Goal: Task Accomplishment & Management: Complete application form

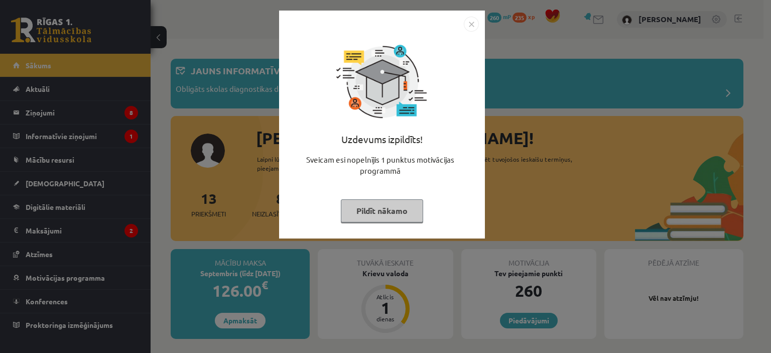
click at [470, 27] on img "Close" at bounding box center [471, 24] width 15 height 15
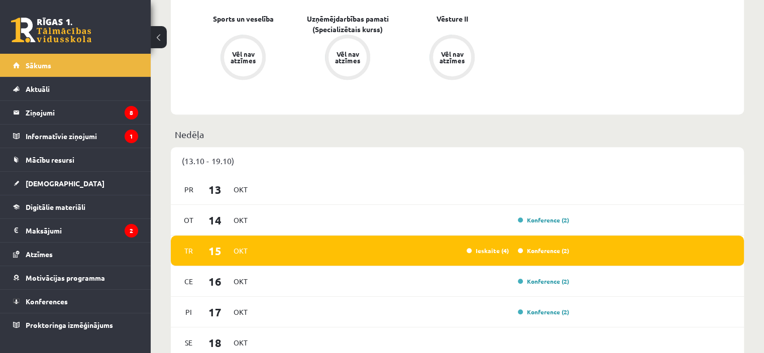
scroll to position [596, 0]
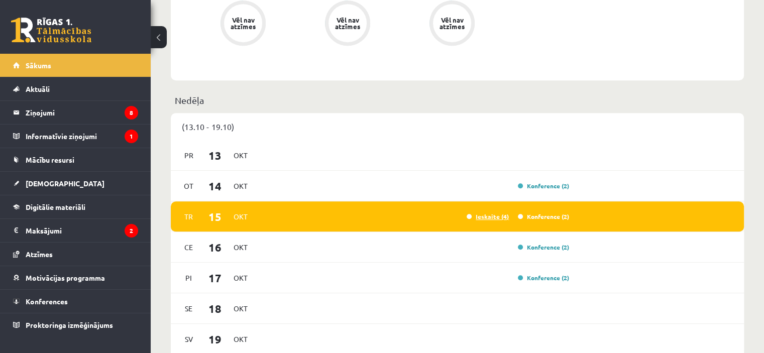
click at [489, 219] on link "Ieskaite (4)" at bounding box center [487, 216] width 42 height 8
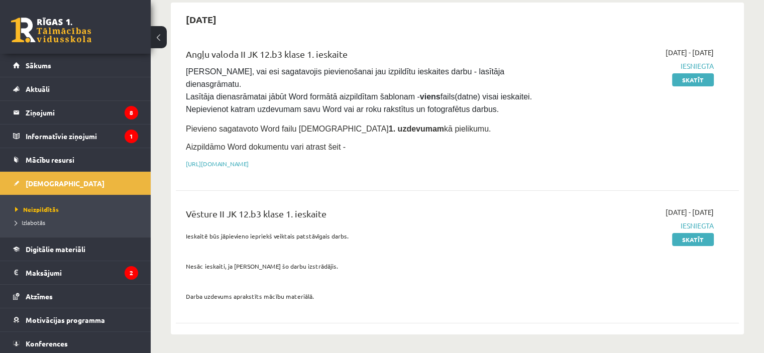
scroll to position [119, 0]
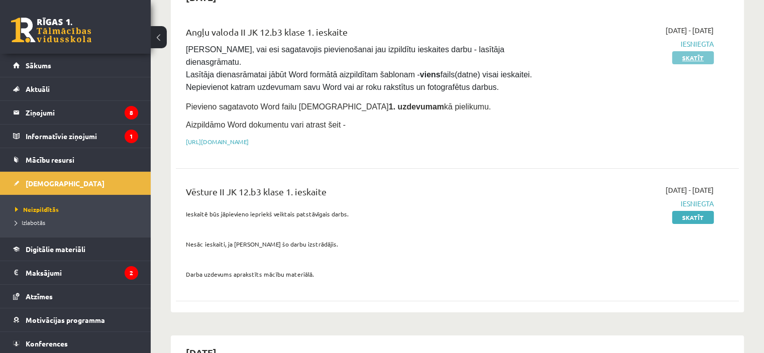
click at [680, 56] on link "Skatīt" at bounding box center [693, 57] width 42 height 13
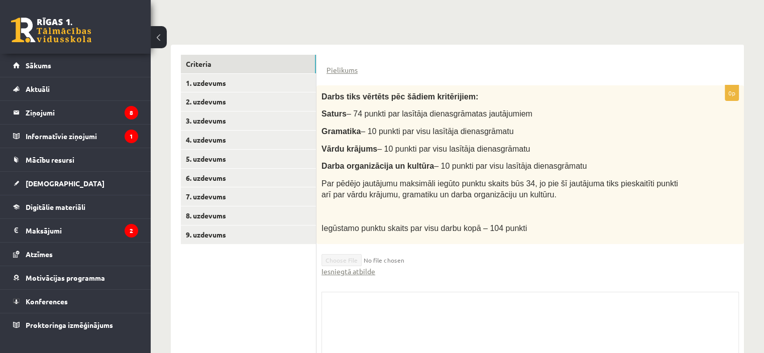
scroll to position [193, 0]
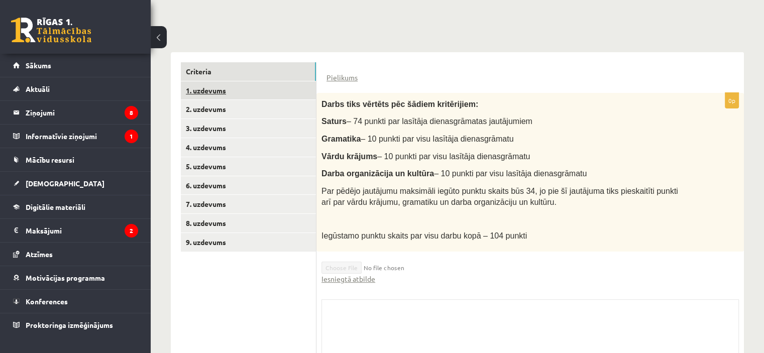
click at [203, 90] on link "1. uzdevums" at bounding box center [248, 90] width 135 height 19
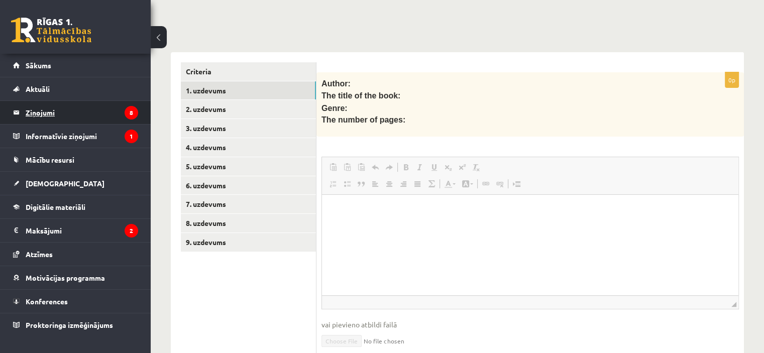
click at [52, 111] on legend "Ziņojumi 8" at bounding box center [82, 112] width 112 height 23
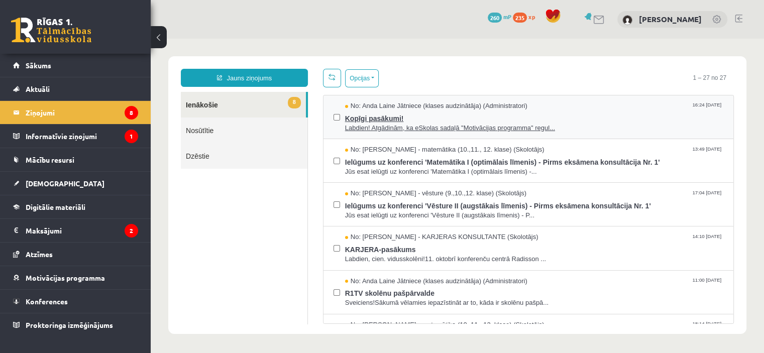
click at [563, 125] on span "Labdien! Atgādinām, ka eSkolas sadaļā "Motivācijas programma" regul..." at bounding box center [534, 129] width 378 height 10
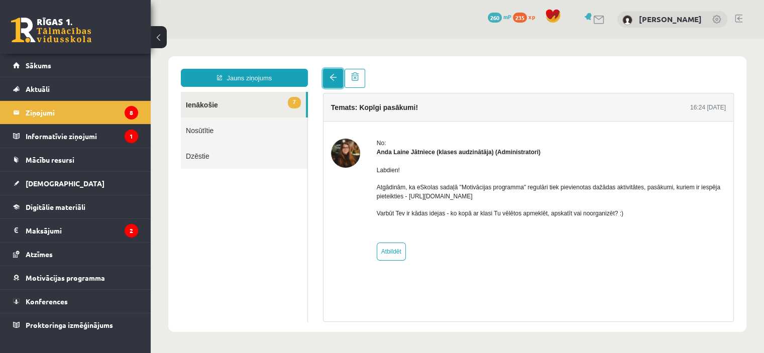
click at [328, 78] on link at bounding box center [333, 78] width 20 height 19
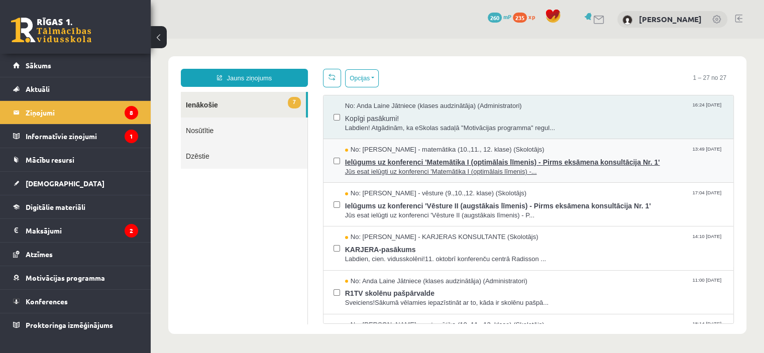
click at [574, 172] on span "Jūs esat ielūgti uz konferenci 'Matemātika I (optimālais līmenis) -..." at bounding box center [534, 172] width 378 height 10
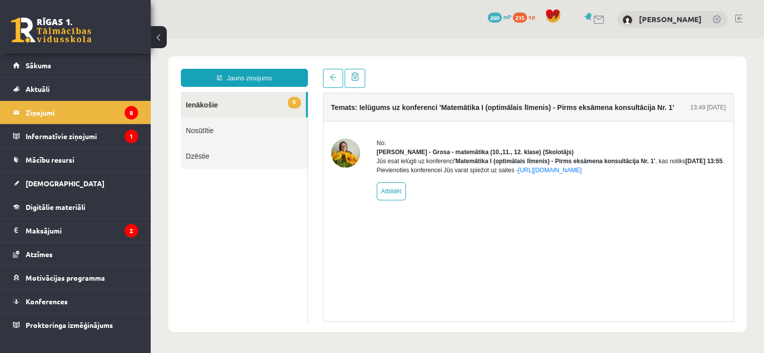
click at [201, 106] on link "6 Ienākošie" at bounding box center [243, 105] width 125 height 26
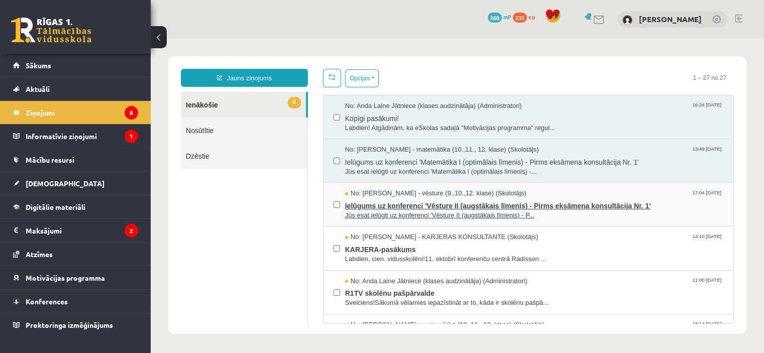
click at [430, 204] on span "Ielūgums uz konferenci 'Vēsture II (augstākais līmenis) - Pirms eksāmena konsul…" at bounding box center [534, 204] width 378 height 13
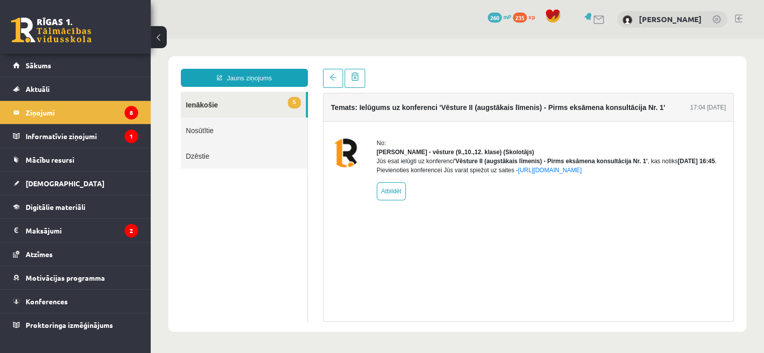
click at [196, 107] on link "5 Ienākošie" at bounding box center [243, 105] width 125 height 26
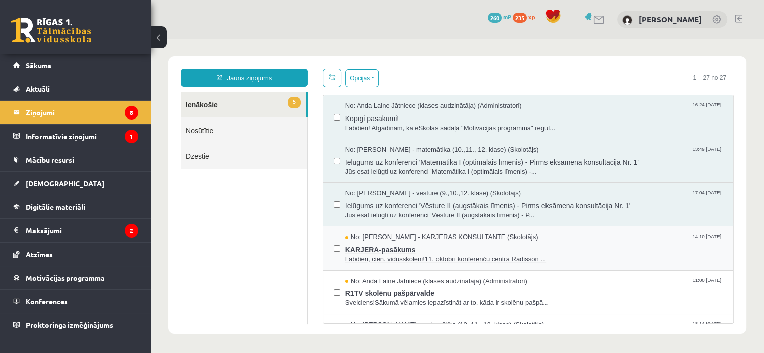
click at [582, 257] on span "Labdien, cien. vidusskolēni!11. oktobrī konferenču centrā Radisson ..." at bounding box center [534, 260] width 378 height 10
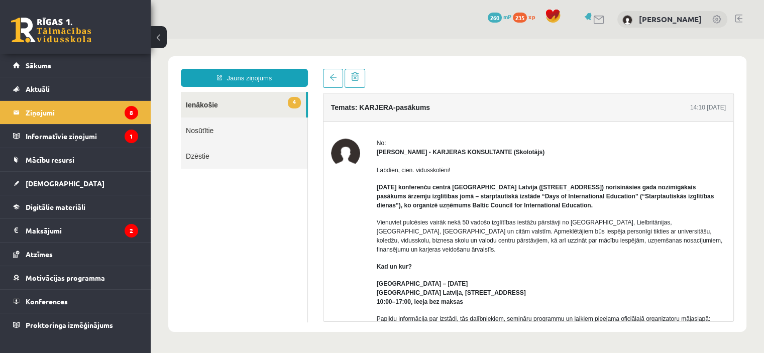
click at [201, 105] on link "4 Ienākošie" at bounding box center [243, 105] width 125 height 26
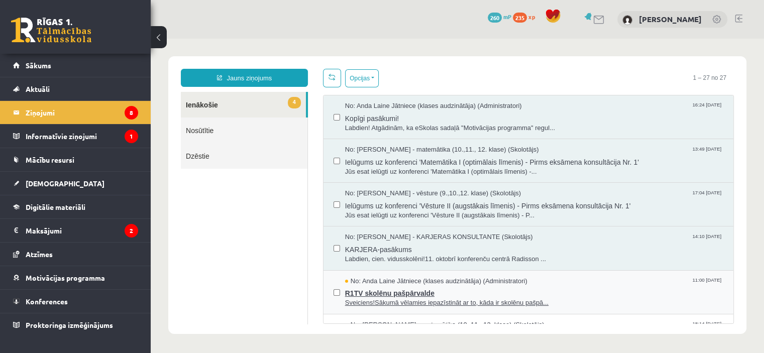
click at [606, 296] on span "R1TV skolēnu pašpārvalde" at bounding box center [534, 292] width 378 height 13
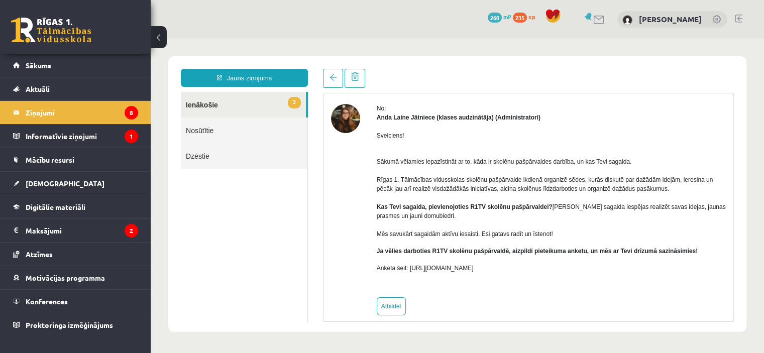
scroll to position [45, 0]
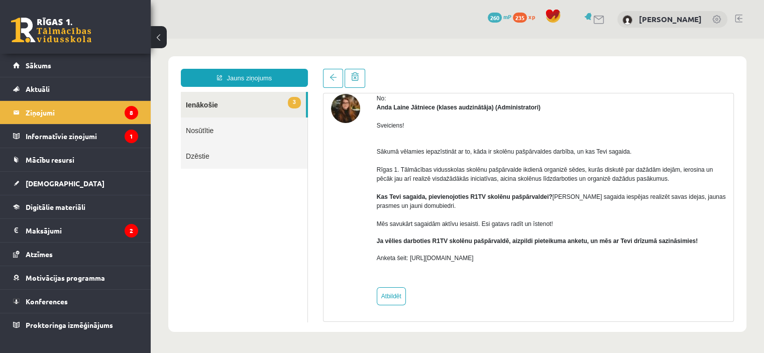
click at [205, 106] on link "3 Ienākošie" at bounding box center [243, 105] width 125 height 26
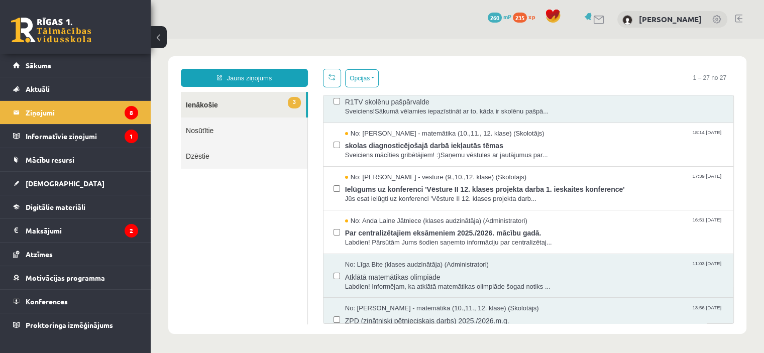
scroll to position [196, 0]
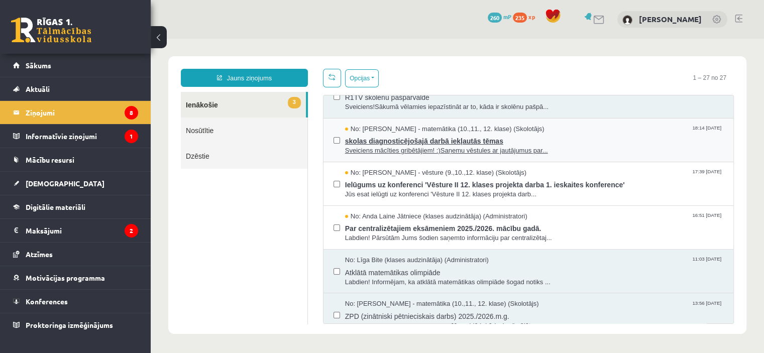
click at [589, 141] on span "skolas diagnosticējošajā darbā iekļautās tēmas" at bounding box center [534, 140] width 378 height 13
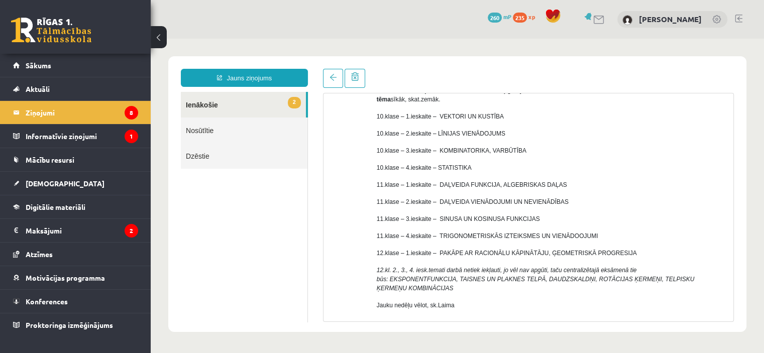
scroll to position [130, 0]
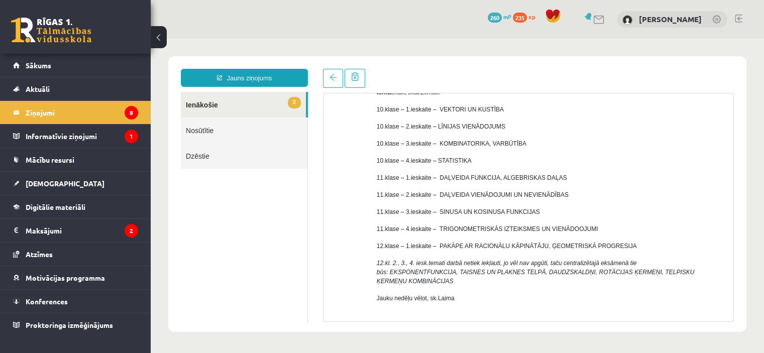
click at [196, 104] on link "2 Ienākošie" at bounding box center [243, 105] width 125 height 26
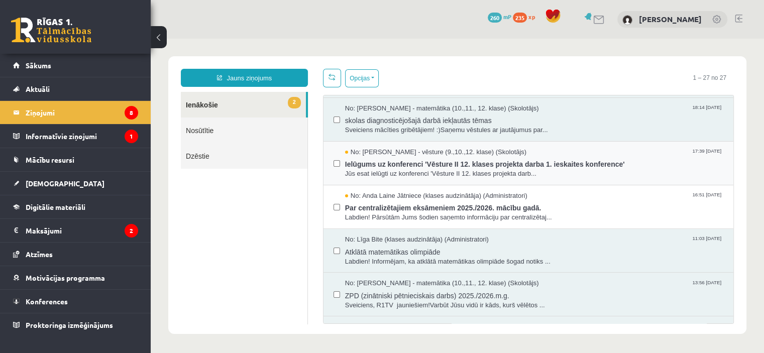
scroll to position [223, 0]
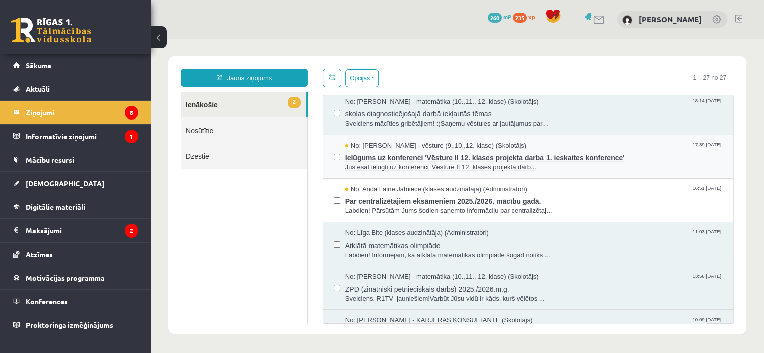
click at [637, 165] on span "Jūs esat ielūgti uz konferenci 'Vēsture II 12. klases projekta darb..." at bounding box center [534, 168] width 378 height 10
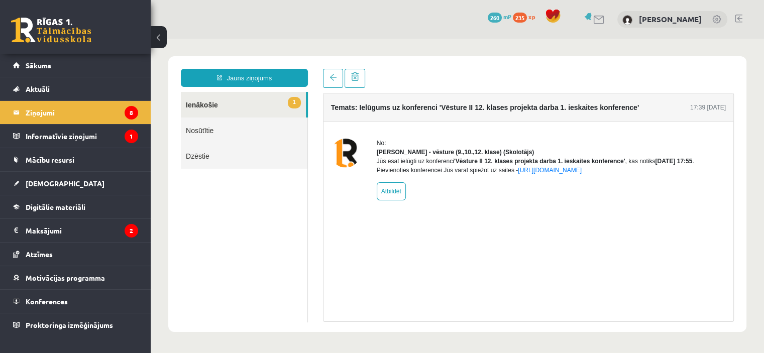
scroll to position [0, 0]
click at [197, 102] on link "1 Ienākošie" at bounding box center [243, 105] width 125 height 26
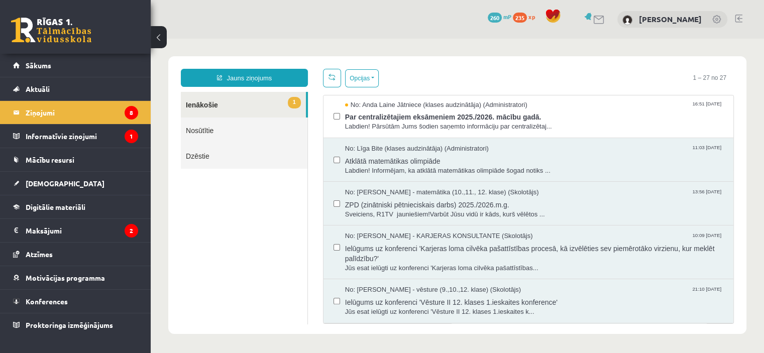
scroll to position [303, 0]
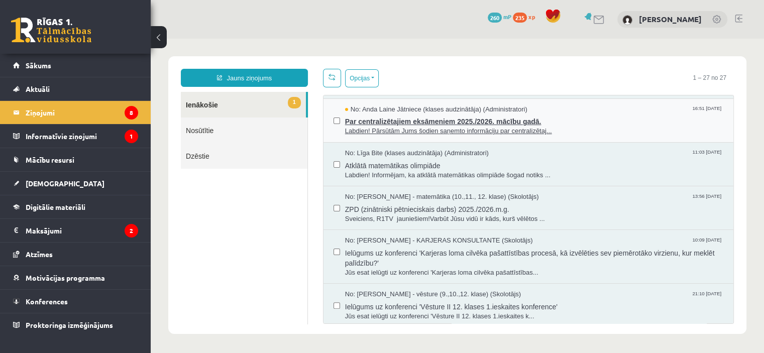
click at [577, 122] on span "Par centralizētajiem eksāmeniem 2025./2026. mācību gadā." at bounding box center [534, 120] width 378 height 13
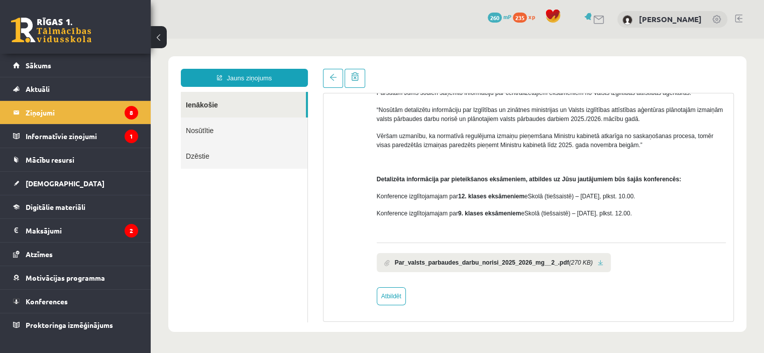
scroll to position [94, 0]
click at [598, 262] on link at bounding box center [601, 263] width 6 height 7
click at [46, 137] on legend "Informatīvie ziņojumi 1" at bounding box center [82, 136] width 112 height 23
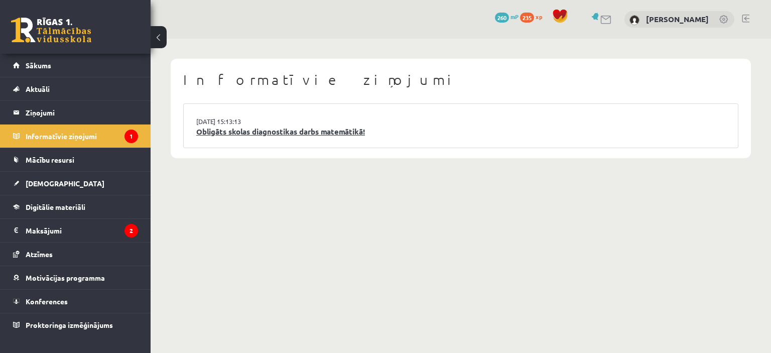
click at [347, 132] on link "Obligāts skolas diagnostikas darbs matemātikā!" at bounding box center [460, 132] width 529 height 12
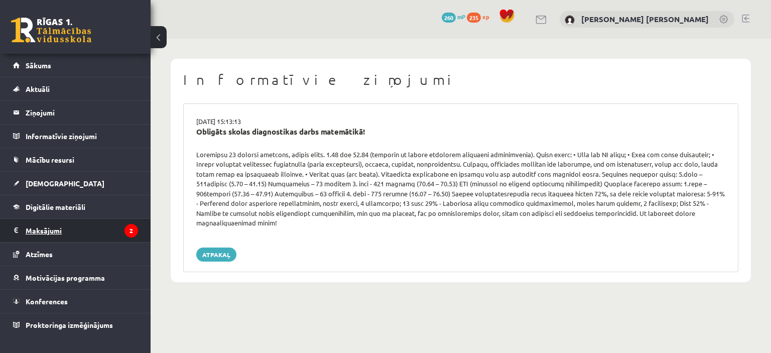
click at [38, 230] on legend "Maksājumi 2" at bounding box center [82, 230] width 112 height 23
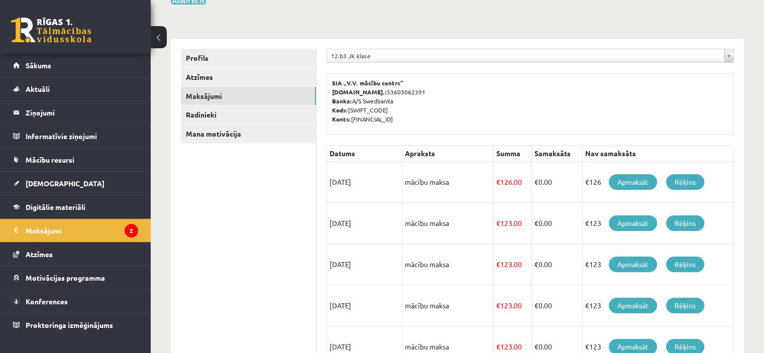
scroll to position [96, 0]
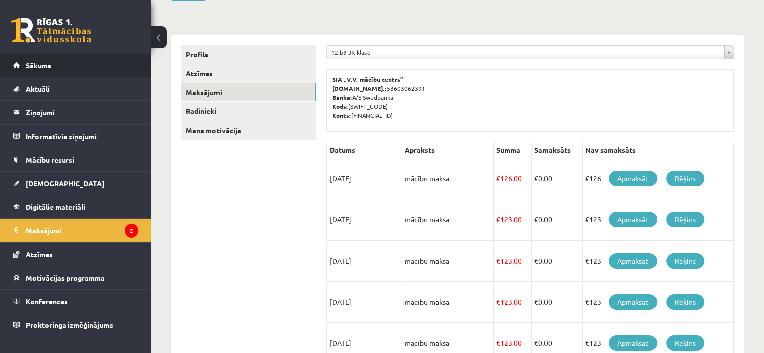
click at [41, 63] on span "Sākums" at bounding box center [39, 65] width 26 height 9
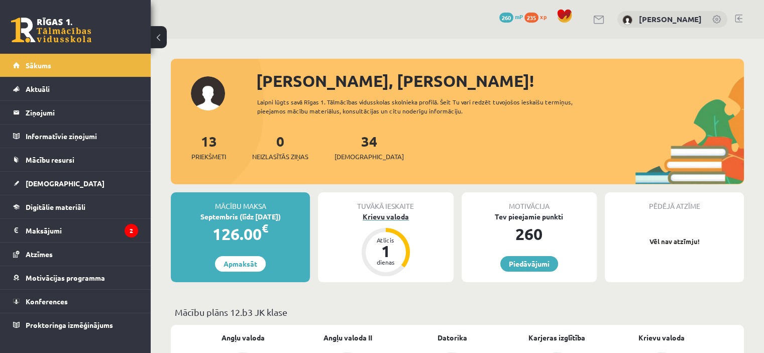
click at [394, 218] on div "Krievu valoda" at bounding box center [385, 216] width 135 height 11
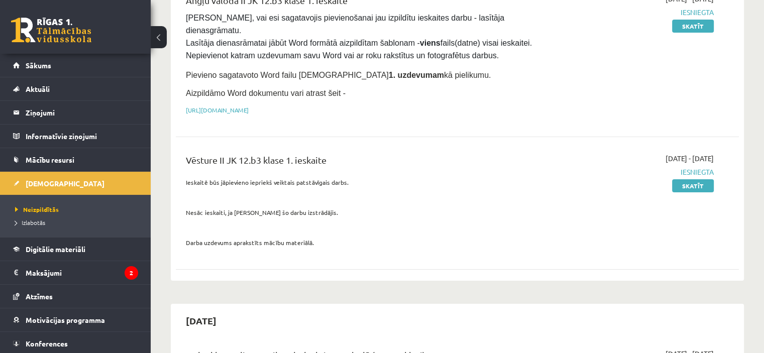
scroll to position [207, 0]
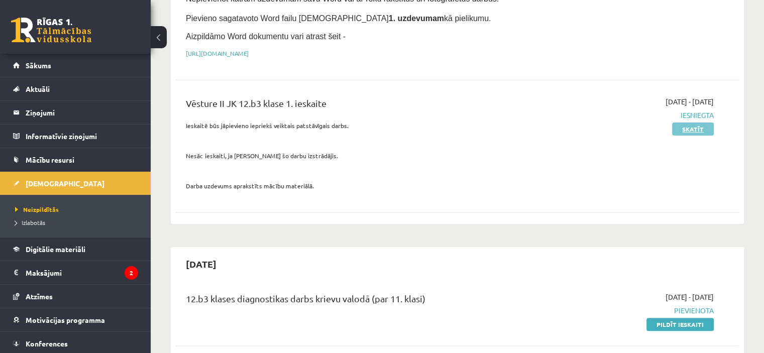
click at [692, 123] on link "Skatīt" at bounding box center [693, 129] width 42 height 13
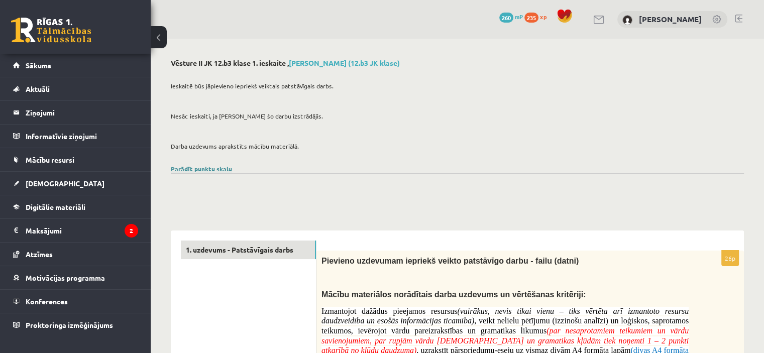
click at [199, 166] on link "Parādīt punktu skalu" at bounding box center [201, 169] width 61 height 8
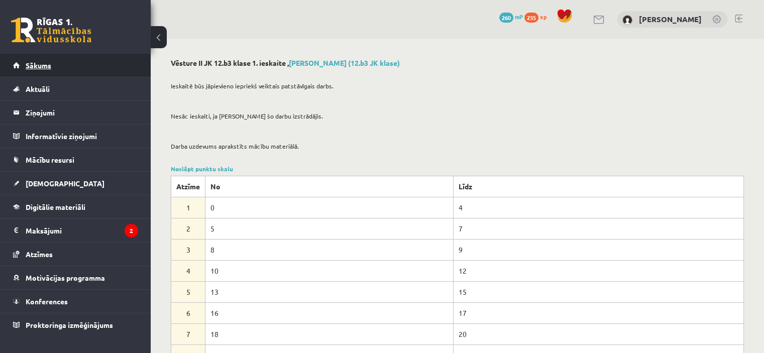
click at [37, 64] on span "Sākums" at bounding box center [39, 65] width 26 height 9
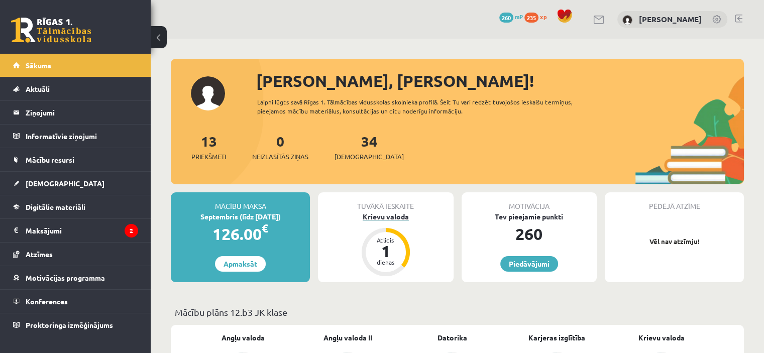
click at [379, 217] on div "Krievu valoda" at bounding box center [385, 216] width 135 height 11
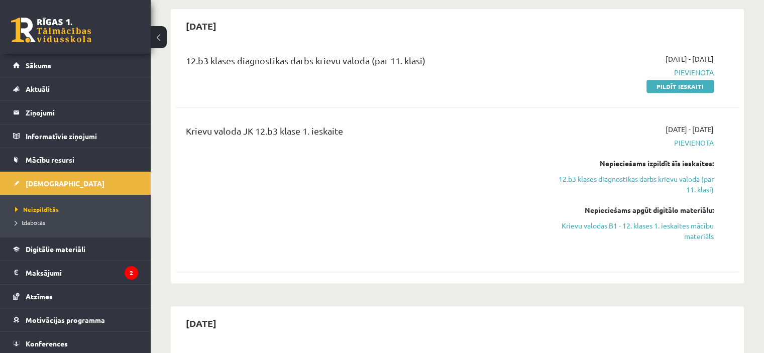
scroll to position [411, 0]
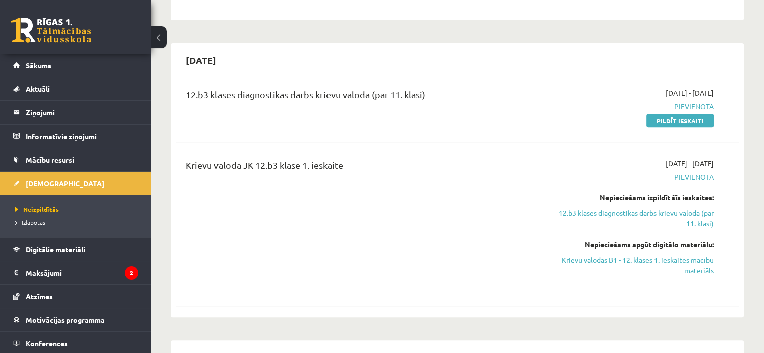
click at [38, 176] on link "[DEMOGRAPHIC_DATA]" at bounding box center [75, 183] width 125 height 23
click at [36, 66] on span "Sākums" at bounding box center [39, 65] width 26 height 9
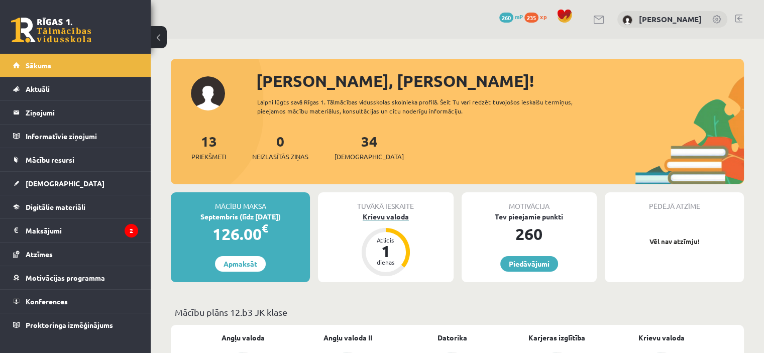
click at [387, 218] on div "Krievu valoda" at bounding box center [385, 216] width 135 height 11
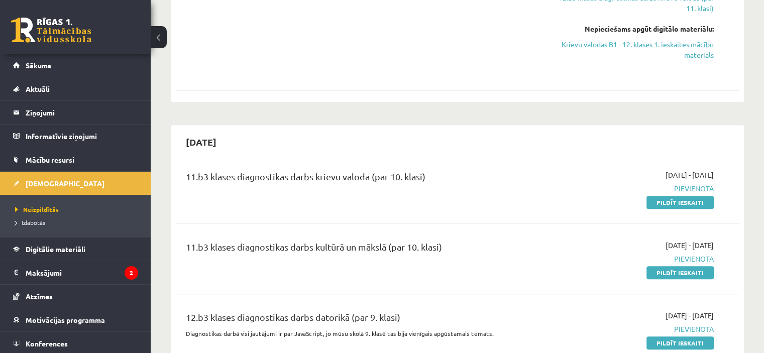
scroll to position [694, 0]
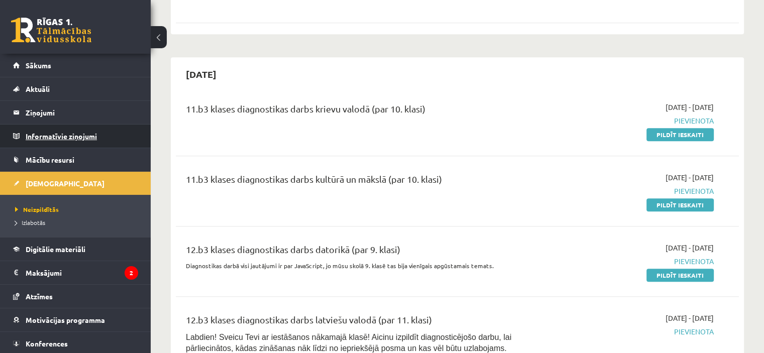
click at [88, 138] on legend "Informatīvie ziņojumi 0" at bounding box center [82, 136] width 112 height 23
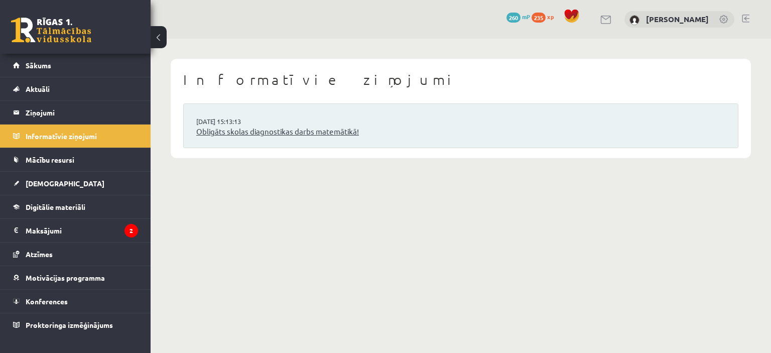
click at [301, 131] on link "Obligāts skolas diagnostikas darbs matemātikā!" at bounding box center [460, 132] width 529 height 12
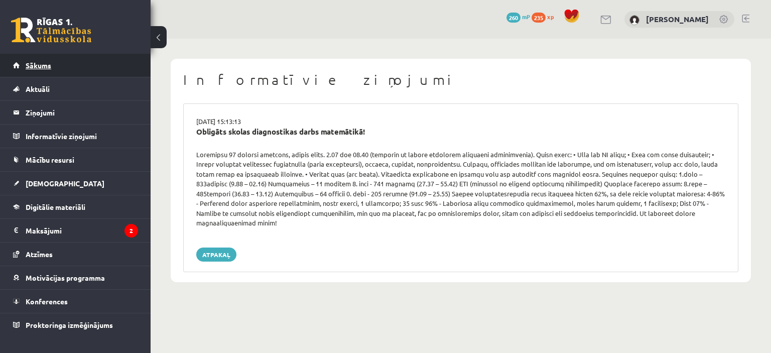
click at [43, 68] on span "Sākums" at bounding box center [39, 65] width 26 height 9
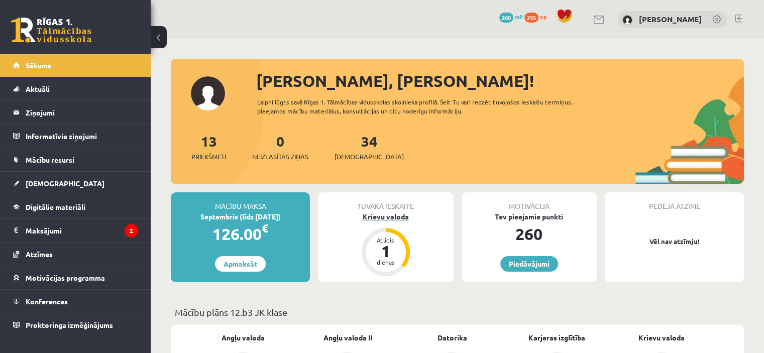
click at [379, 218] on div "Krievu valoda" at bounding box center [385, 216] width 135 height 11
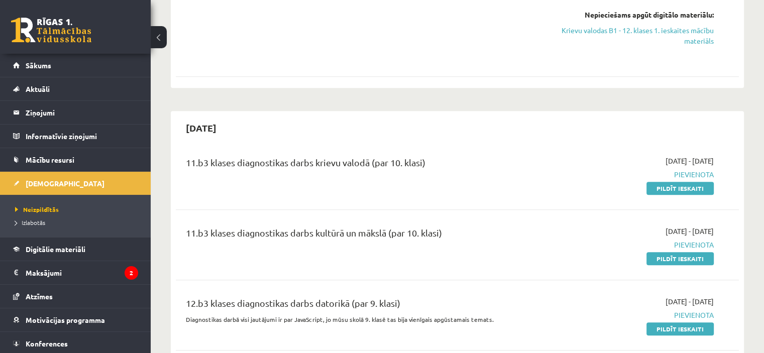
scroll to position [697, 0]
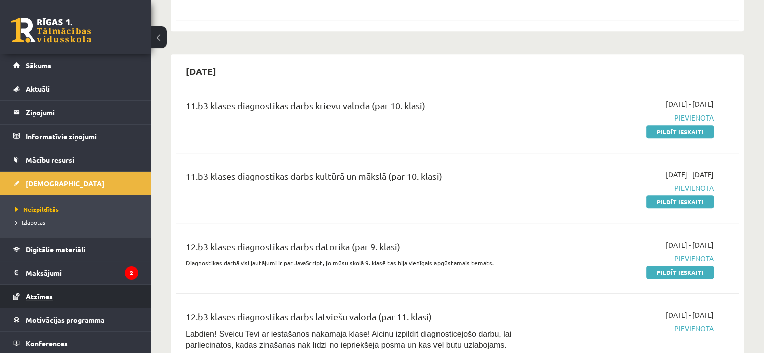
click at [38, 295] on span "Atzīmes" at bounding box center [39, 296] width 27 height 9
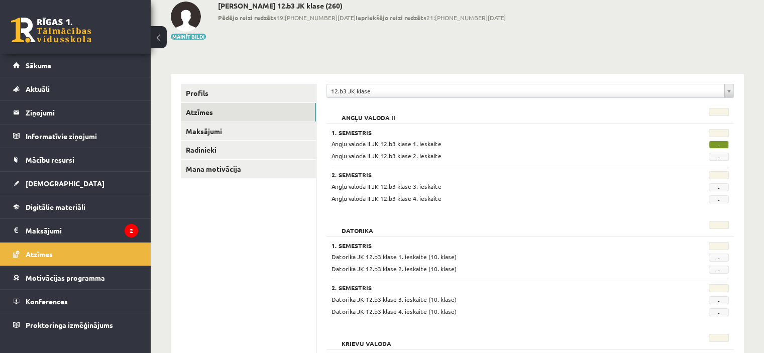
scroll to position [56, 0]
click at [715, 145] on span "-" at bounding box center [719, 146] width 20 height 8
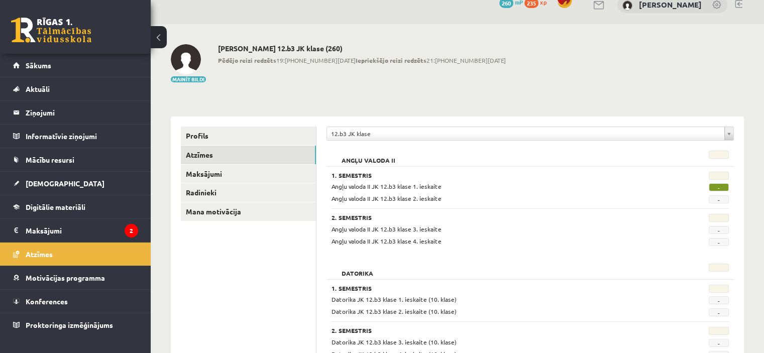
scroll to position [20, 0]
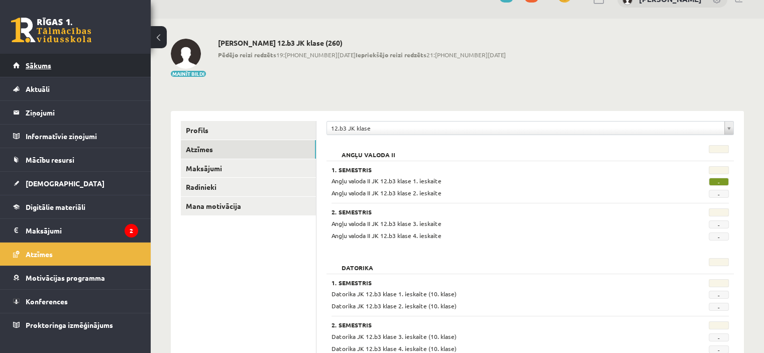
click at [42, 62] on span "Sākums" at bounding box center [39, 65] width 26 height 9
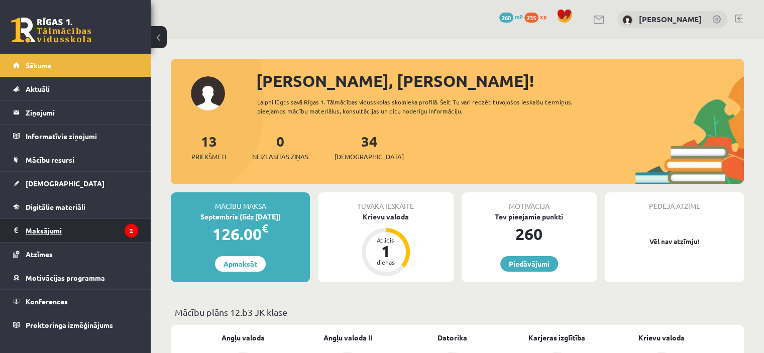
click at [46, 230] on legend "Maksājumi 2" at bounding box center [82, 230] width 112 height 23
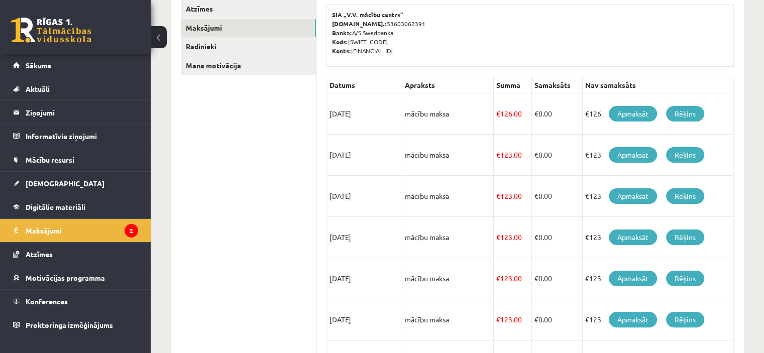
scroll to position [158, 0]
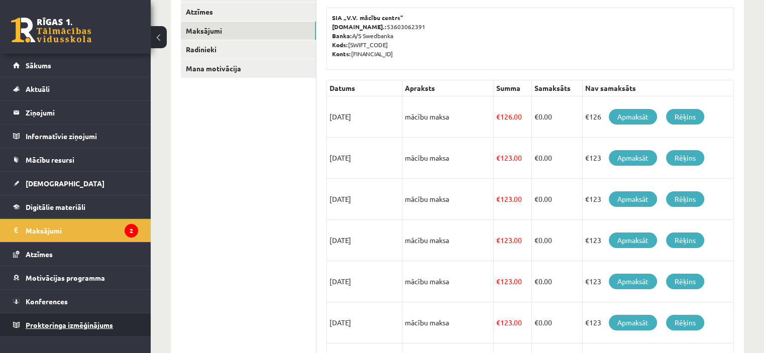
click at [40, 325] on span "Proktoringa izmēģinājums" at bounding box center [69, 324] width 87 height 9
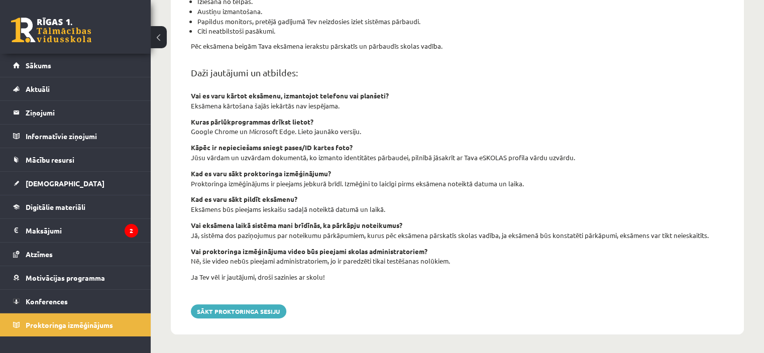
scroll to position [360, 0]
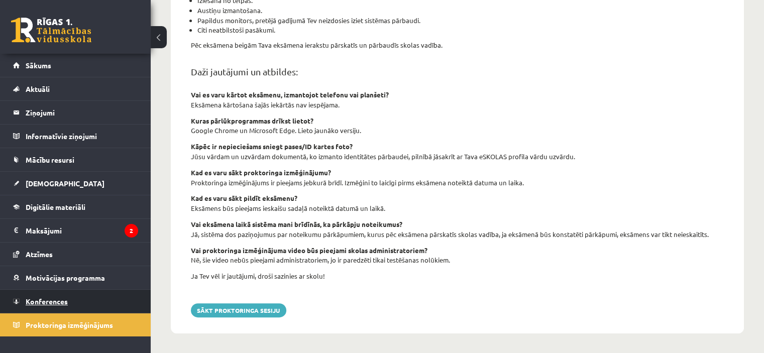
click at [38, 301] on span "Konferences" at bounding box center [47, 301] width 42 height 9
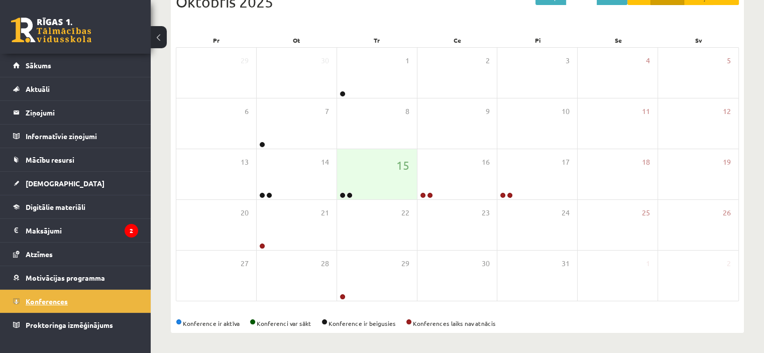
scroll to position [126, 0]
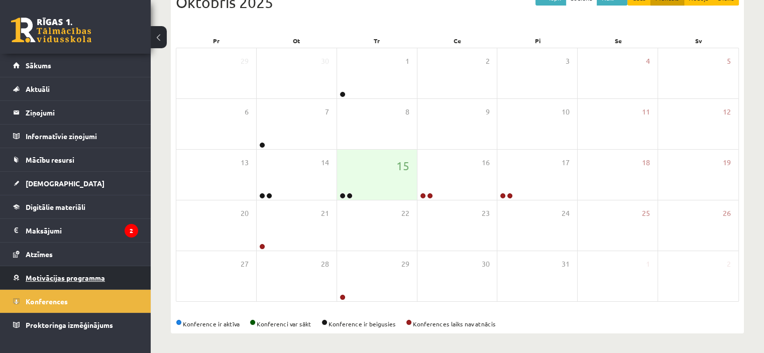
click at [44, 275] on span "Motivācijas programma" at bounding box center [65, 277] width 79 height 9
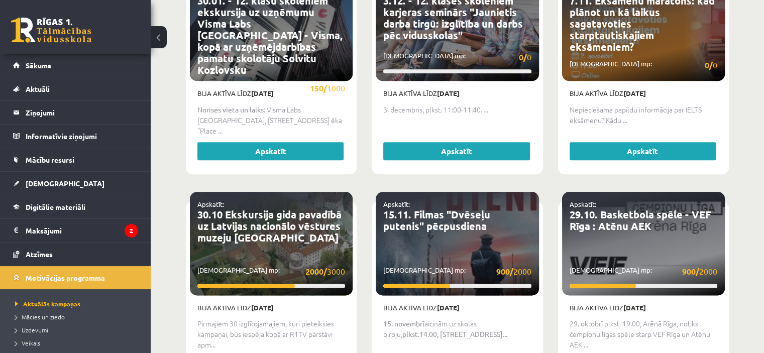
scroll to position [1185, 0]
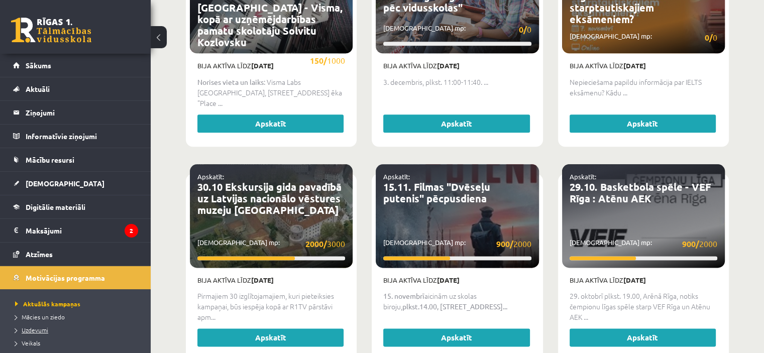
click at [35, 328] on span "Uzdevumi" at bounding box center [31, 330] width 33 height 8
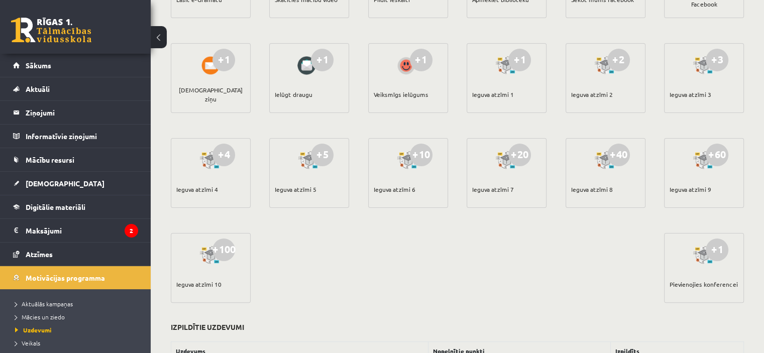
scroll to position [163, 0]
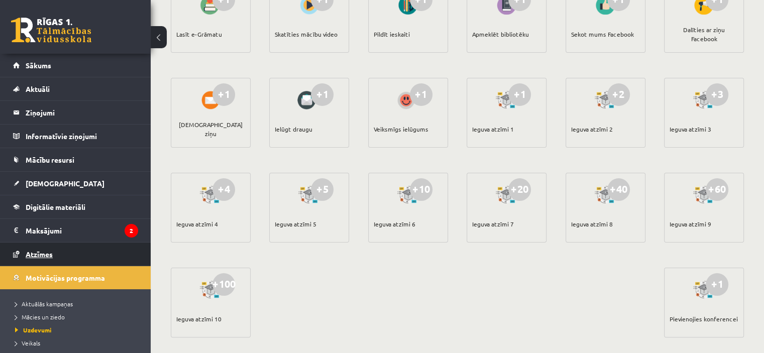
click at [37, 253] on span "Atzīmes" at bounding box center [39, 254] width 27 height 9
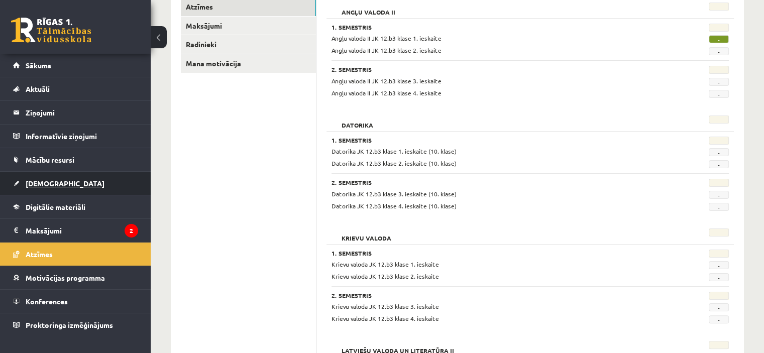
click at [42, 184] on span "[DEMOGRAPHIC_DATA]" at bounding box center [65, 183] width 79 height 9
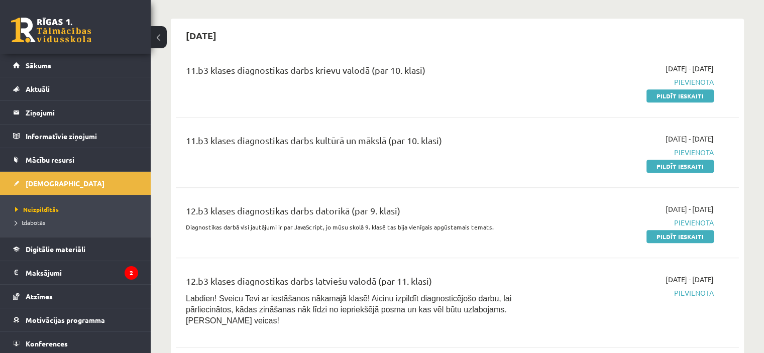
scroll to position [721, 0]
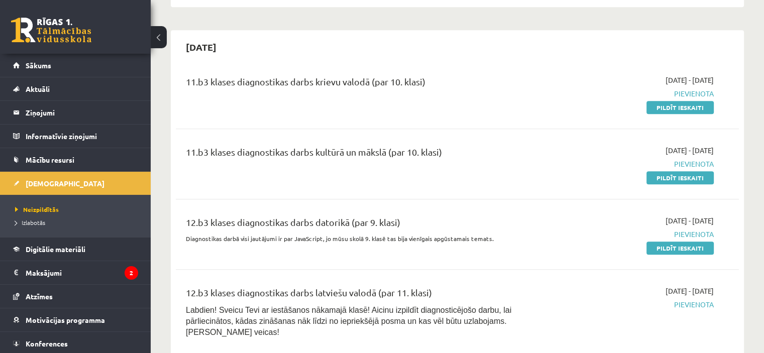
drag, startPoint x: 684, startPoint y: 94, endPoint x: 434, endPoint y: 33, distance: 257.1
click at [684, 101] on link "Pildīt ieskaiti" at bounding box center [679, 107] width 67 height 13
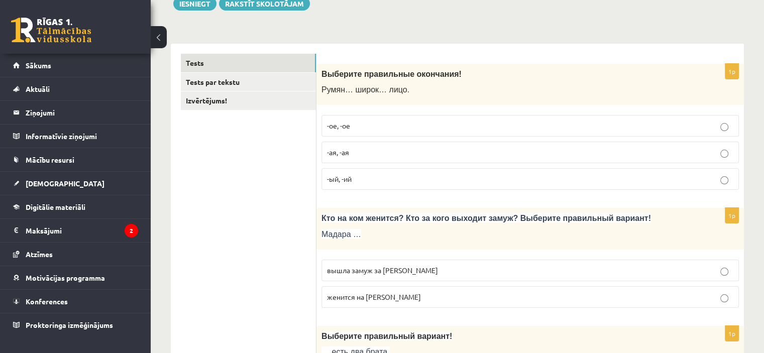
scroll to position [131, 0]
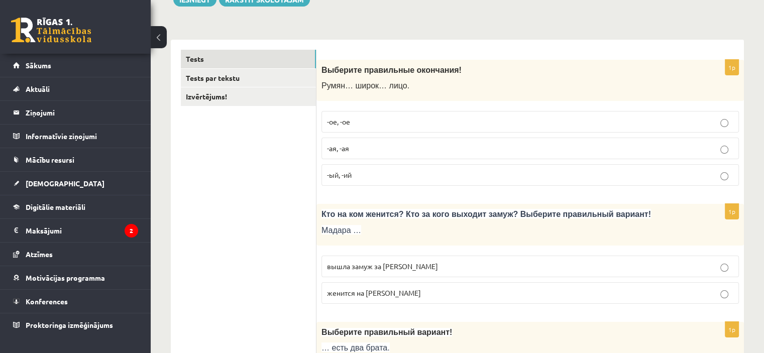
click at [367, 172] on p "-ый, -ий" at bounding box center [530, 175] width 406 height 11
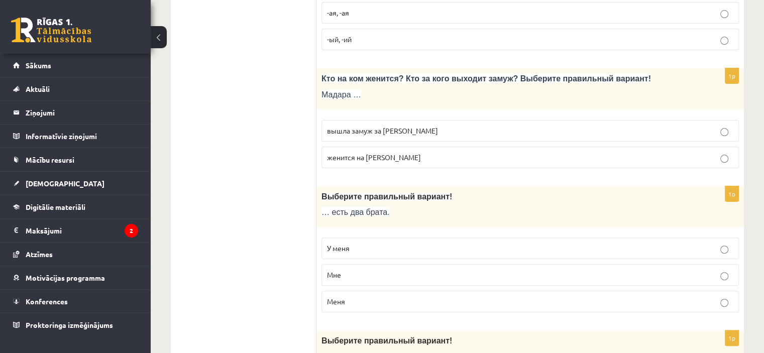
scroll to position [249, 0]
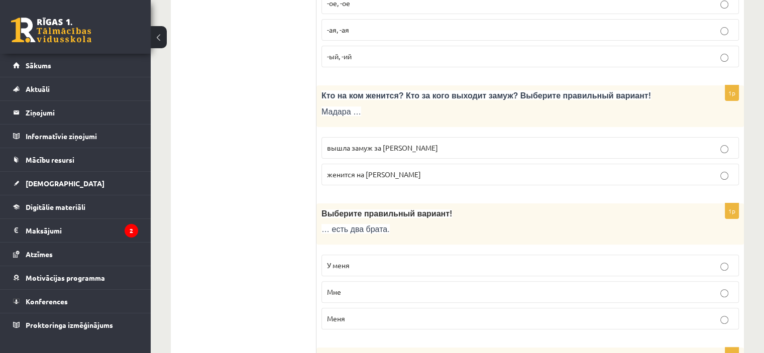
click at [464, 140] on label "вышла замуж за Марка" at bounding box center [529, 148] width 417 height 22
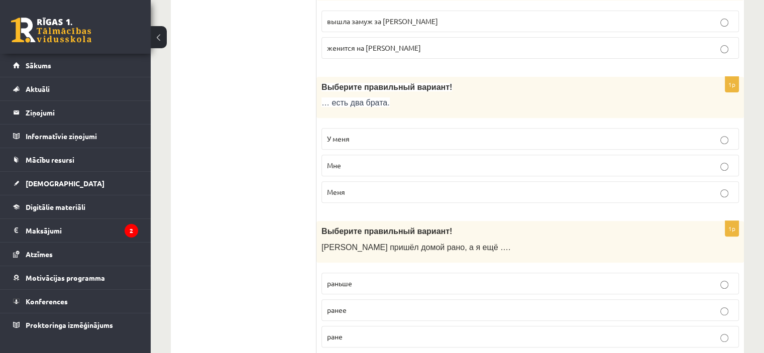
scroll to position [367, 0]
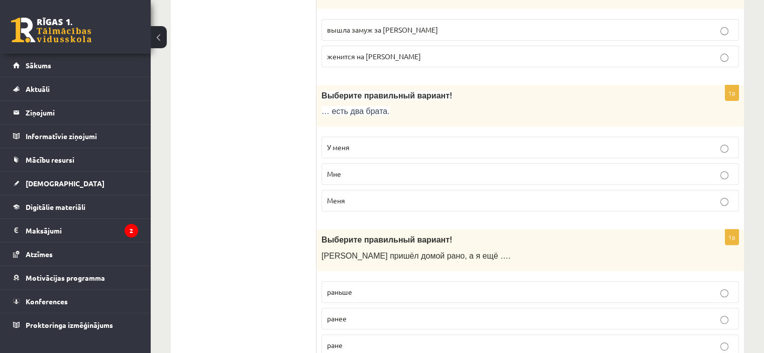
click at [367, 146] on p "У меня" at bounding box center [530, 147] width 406 height 11
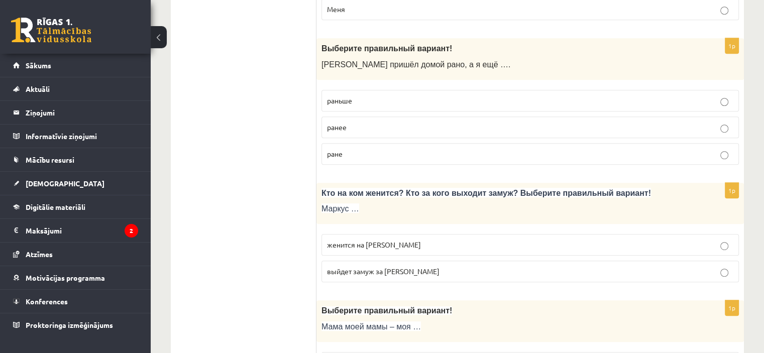
scroll to position [550, 0]
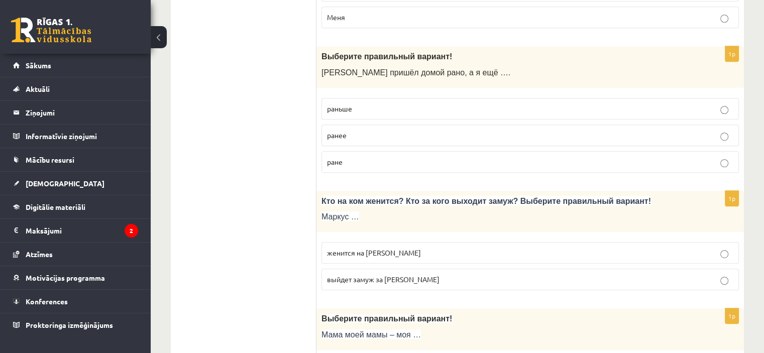
click at [395, 137] on p "ранее" at bounding box center [530, 135] width 406 height 11
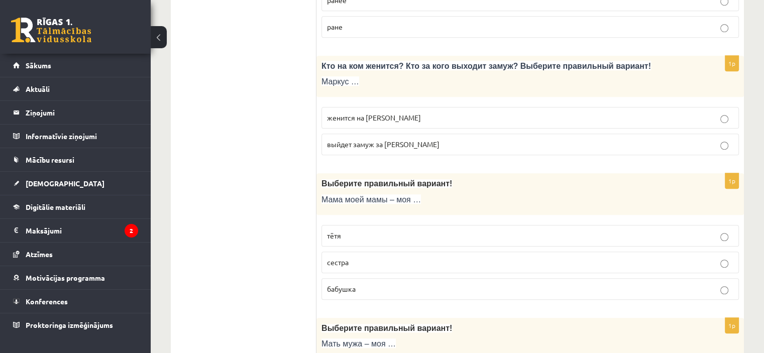
scroll to position [689, 0]
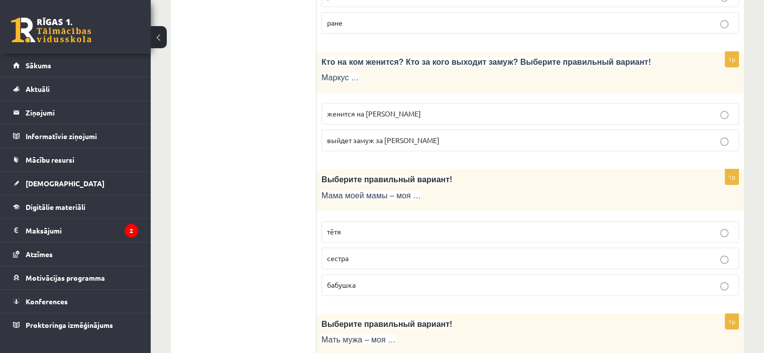
click at [503, 112] on p "женится на Агнии" at bounding box center [530, 113] width 406 height 11
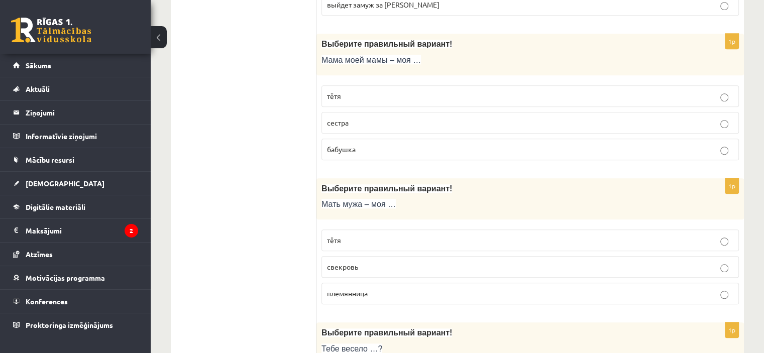
scroll to position [830, 0]
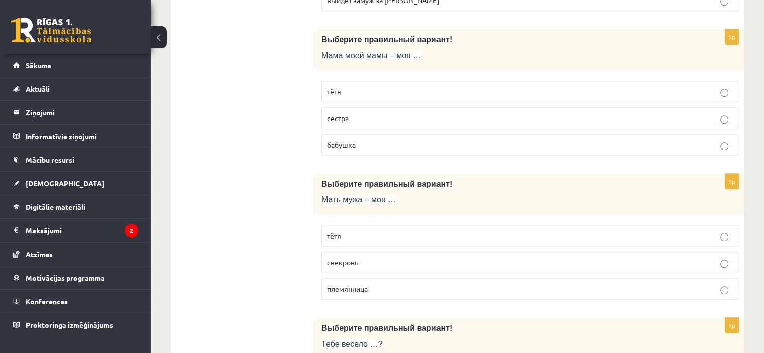
click at [359, 87] on p "тётя" at bounding box center [530, 91] width 406 height 11
click at [351, 145] on span "бабушка" at bounding box center [341, 144] width 29 height 9
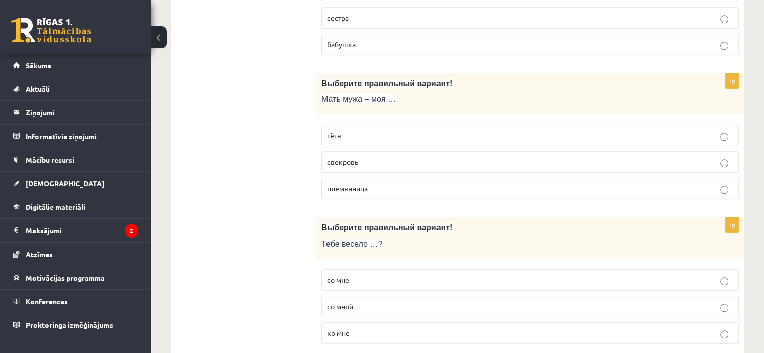
scroll to position [956, 0]
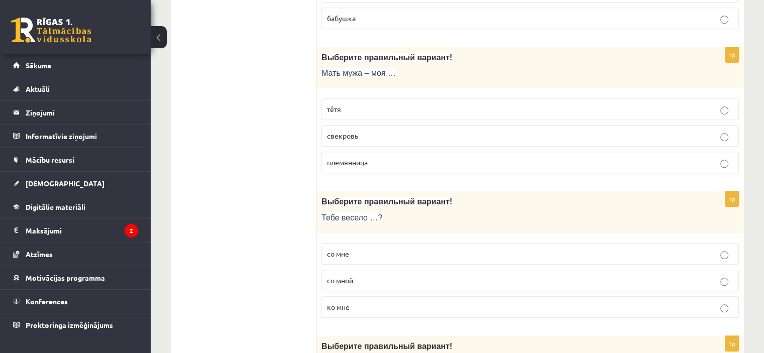
click at [386, 131] on p "свекровь" at bounding box center [530, 136] width 406 height 11
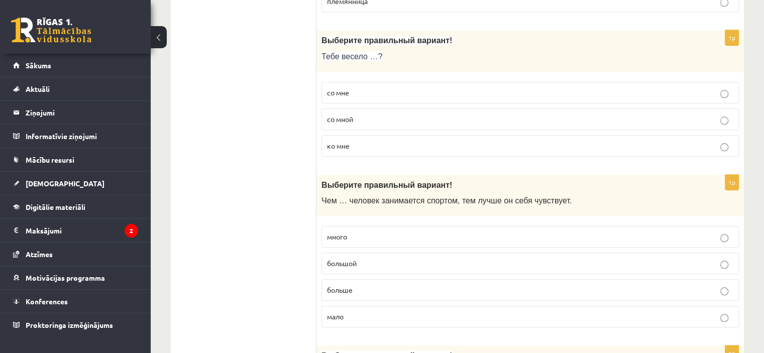
scroll to position [1122, 0]
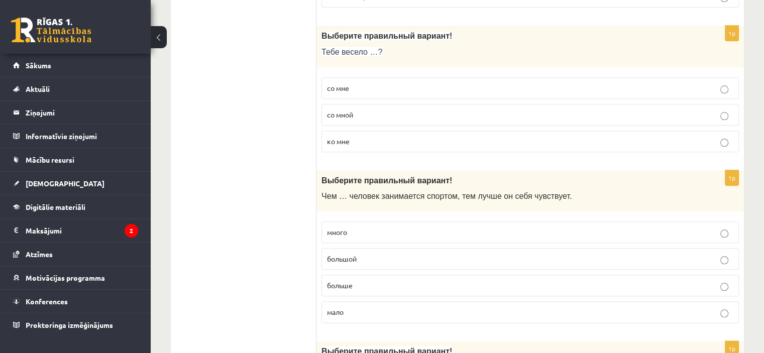
click at [349, 111] on span "со мной" at bounding box center [340, 114] width 26 height 9
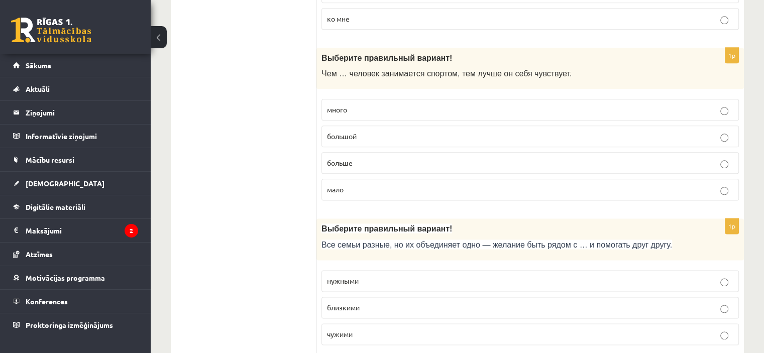
scroll to position [1249, 0]
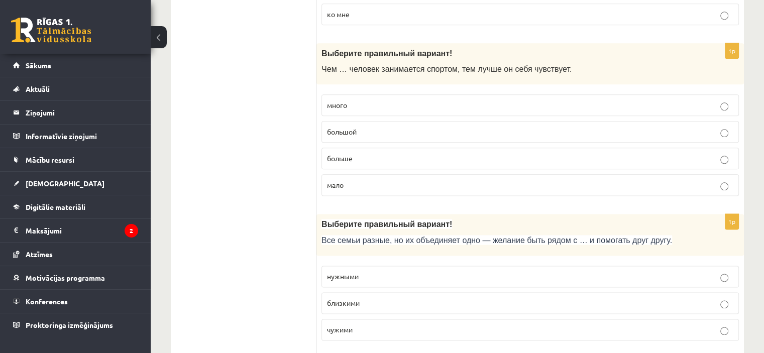
click at [344, 154] on span "больше" at bounding box center [340, 158] width 26 height 9
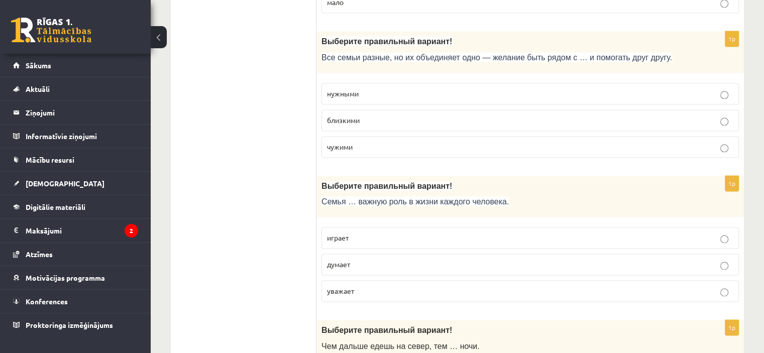
scroll to position [1436, 0]
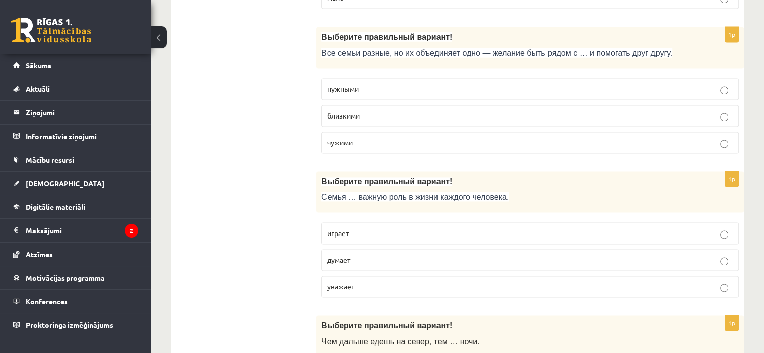
click at [380, 110] on p "близкими" at bounding box center [530, 115] width 406 height 11
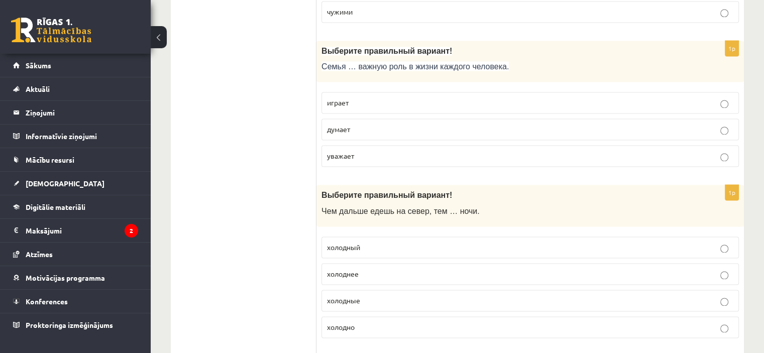
scroll to position [1584, 0]
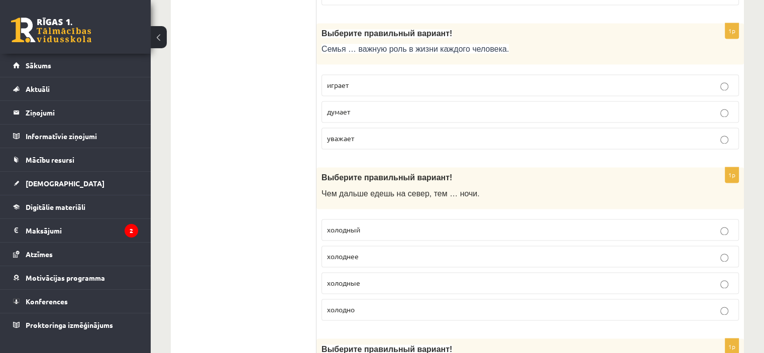
click at [349, 74] on label "играет" at bounding box center [529, 85] width 417 height 22
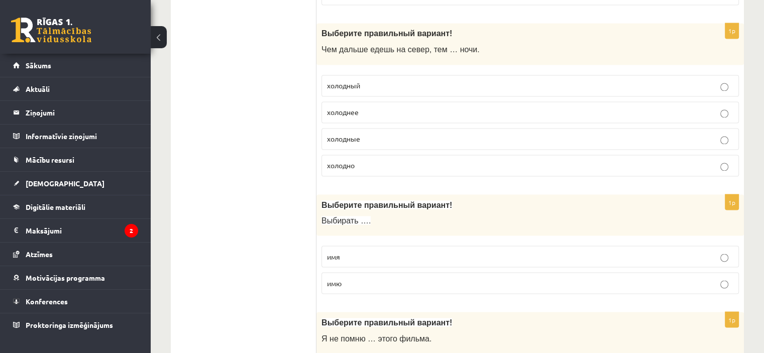
scroll to position [1733, 0]
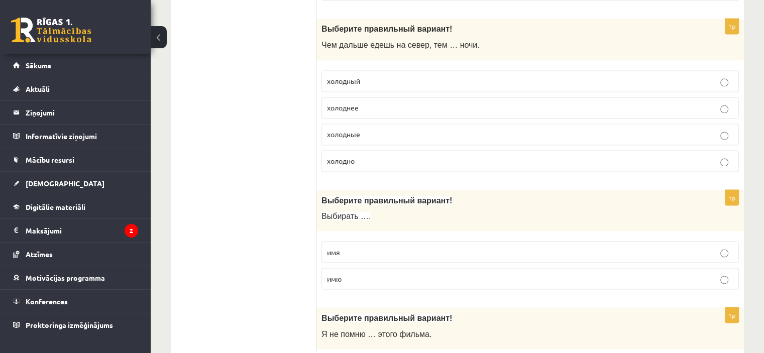
click at [358, 130] on span "холодные" at bounding box center [343, 134] width 33 height 9
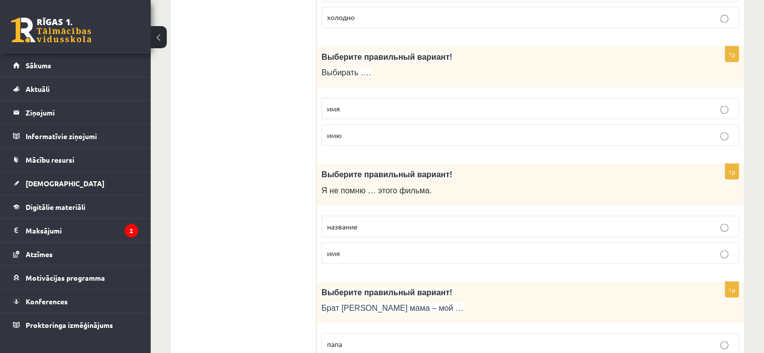
scroll to position [1872, 0]
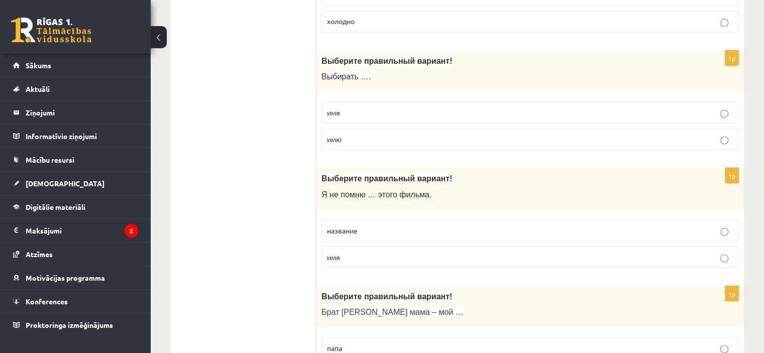
click at [358, 107] on p "имя" at bounding box center [530, 112] width 406 height 11
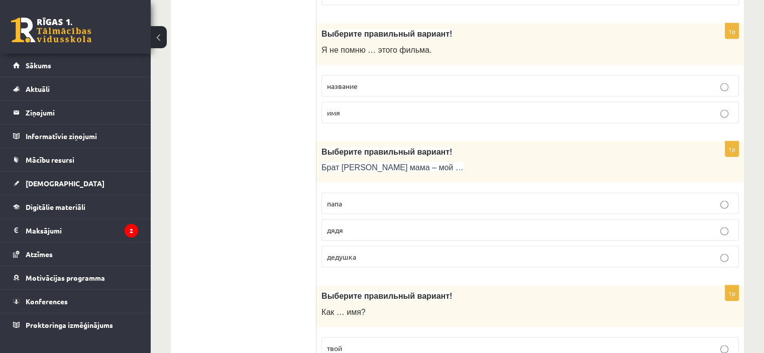
scroll to position [2038, 0]
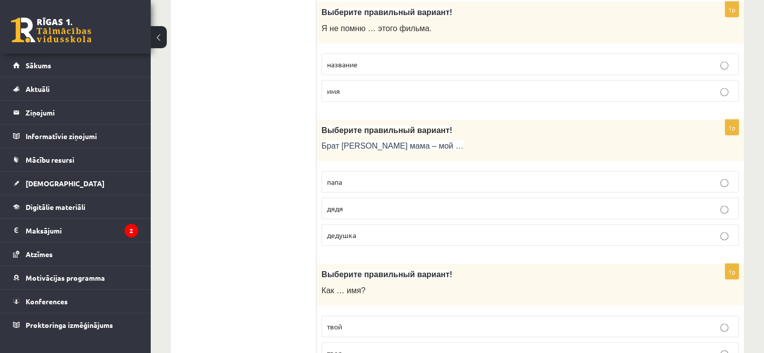
click at [366, 63] on label "название" at bounding box center [529, 65] width 417 height 22
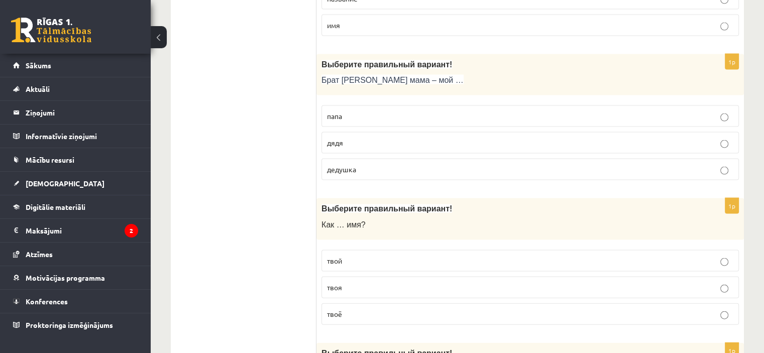
scroll to position [2113, 0]
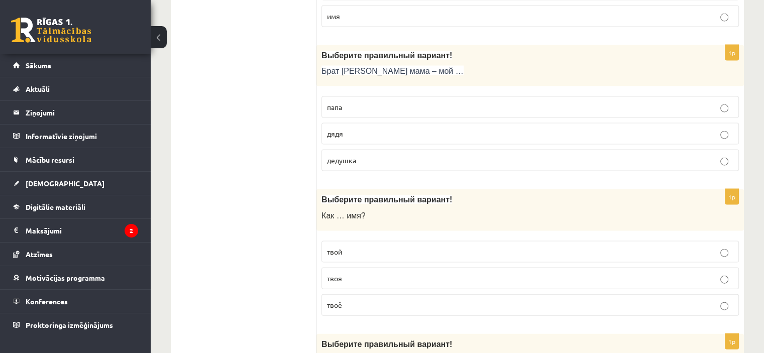
click at [380, 129] on p "дядя" at bounding box center [530, 134] width 406 height 11
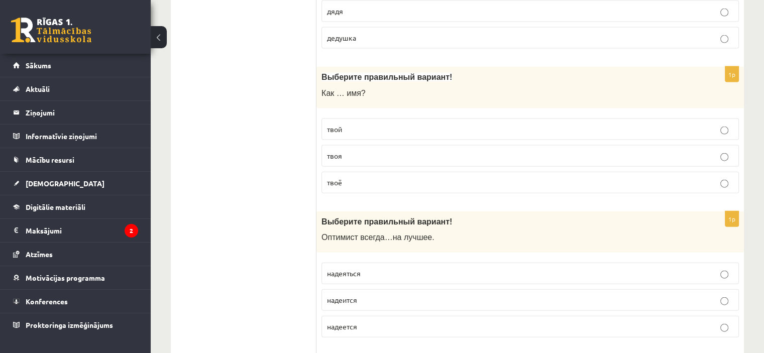
scroll to position [2248, 0]
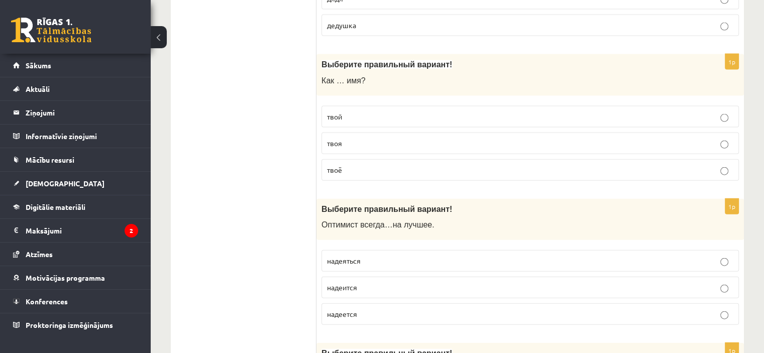
click at [357, 167] on label "твоё" at bounding box center [529, 170] width 417 height 22
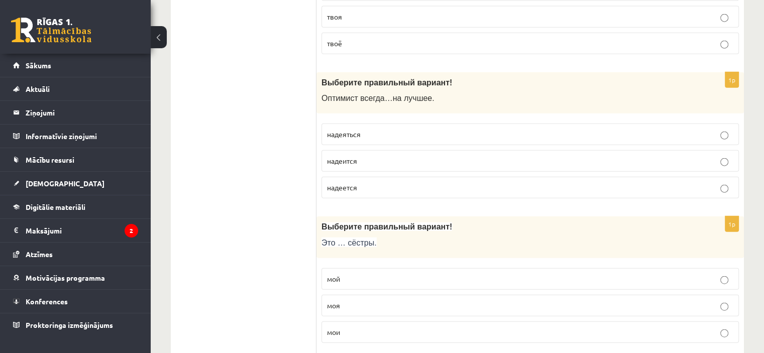
scroll to position [2384, 0]
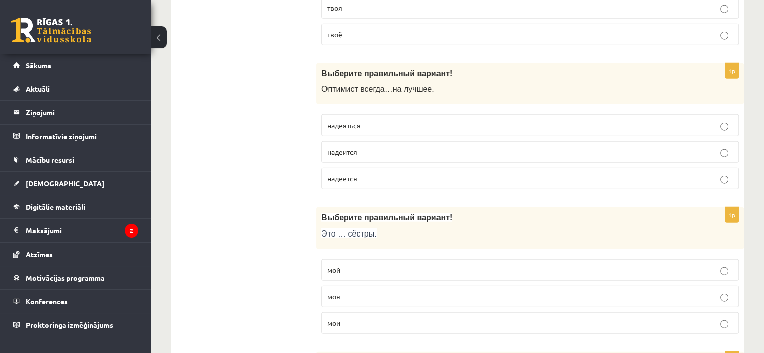
click at [382, 147] on p "надеится" at bounding box center [530, 152] width 406 height 11
click at [444, 120] on p "надеяться" at bounding box center [530, 125] width 406 height 11
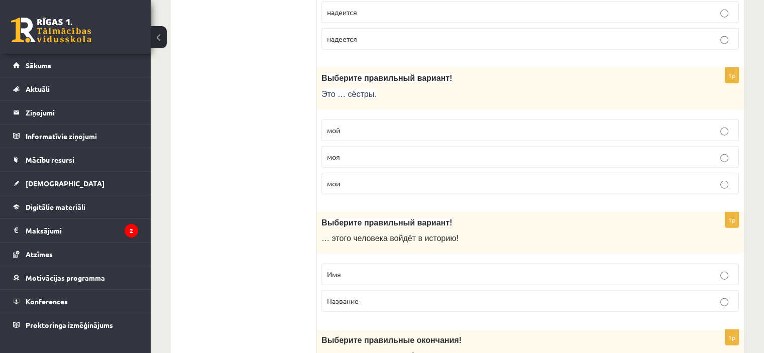
scroll to position [2510, 0]
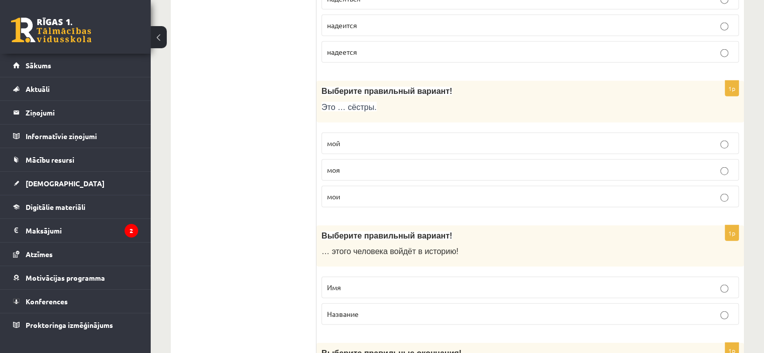
click at [348, 138] on p "мой" at bounding box center [530, 143] width 406 height 11
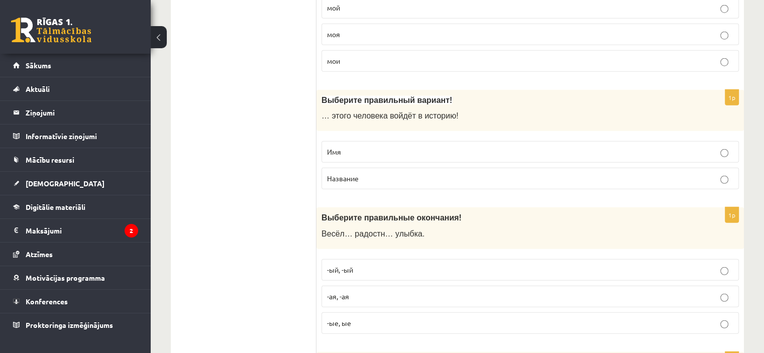
scroll to position [2650, 0]
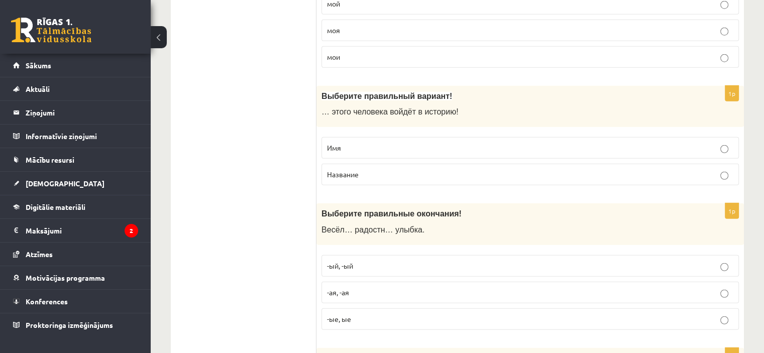
click at [391, 143] on p "Имя" at bounding box center [530, 148] width 406 height 11
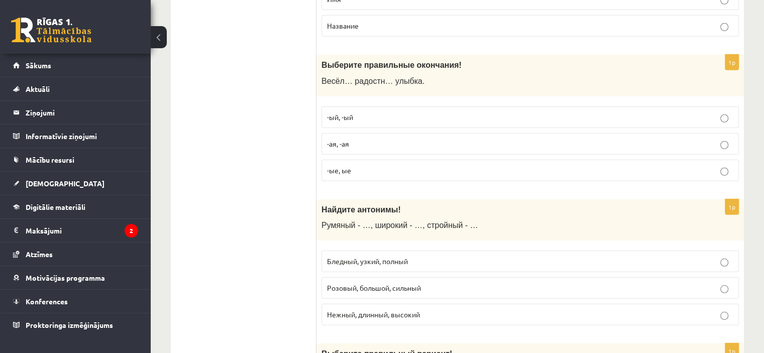
scroll to position [2820, 0]
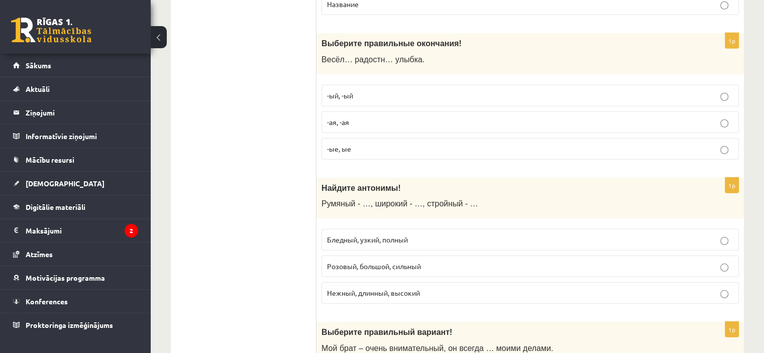
click at [378, 117] on p "-ая, -ая" at bounding box center [530, 122] width 406 height 11
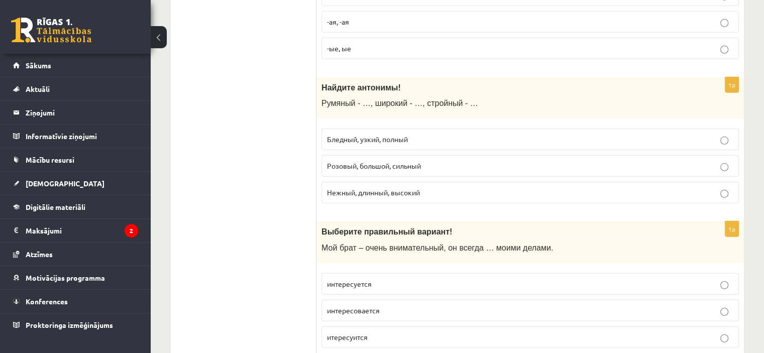
scroll to position [2925, 0]
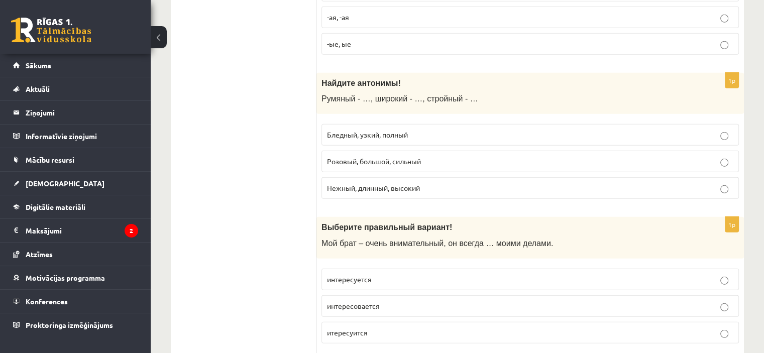
click at [373, 157] on span "Розовый, большой, сильный" at bounding box center [374, 161] width 94 height 9
click at [417, 130] on p "Бледный, узкий, полный" at bounding box center [530, 135] width 406 height 11
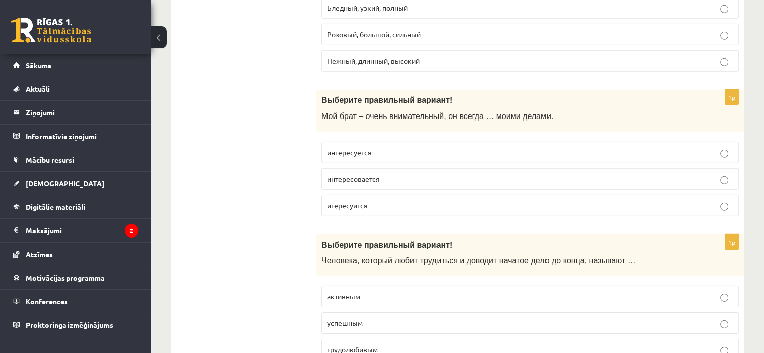
scroll to position [3065, 0]
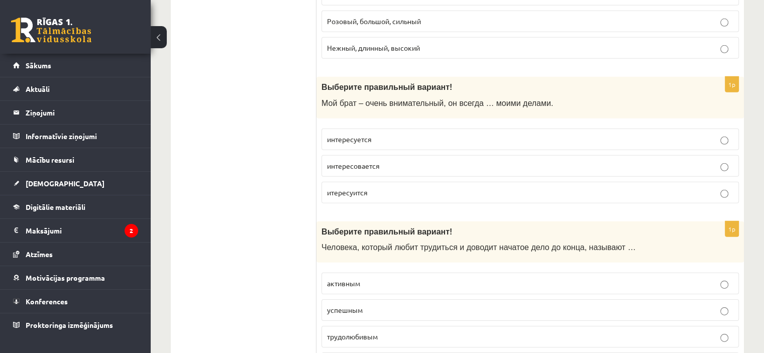
click at [368, 188] on span "итересуится" at bounding box center [347, 192] width 41 height 9
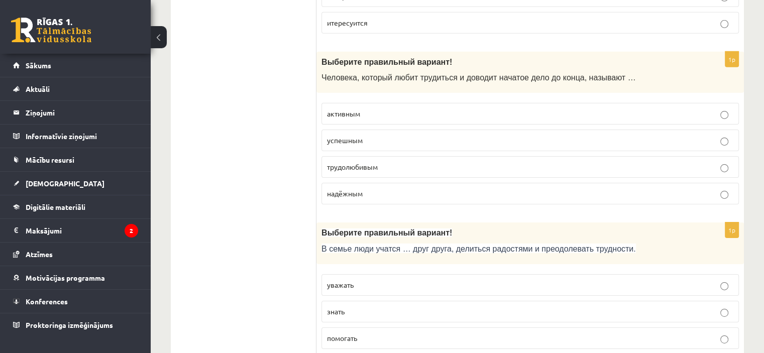
scroll to position [3218, 0]
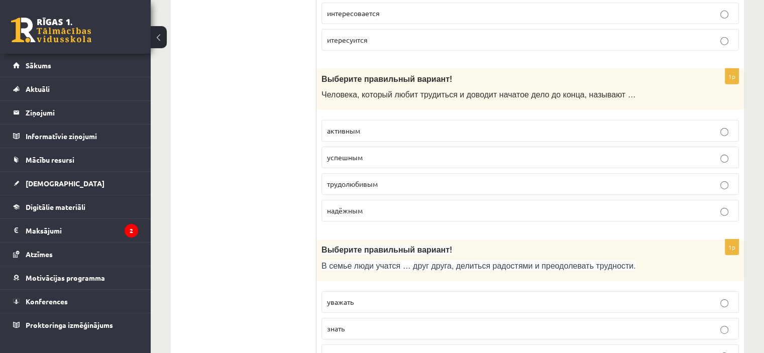
click at [375, 179] on span "трудолюбивым" at bounding box center [352, 183] width 51 height 9
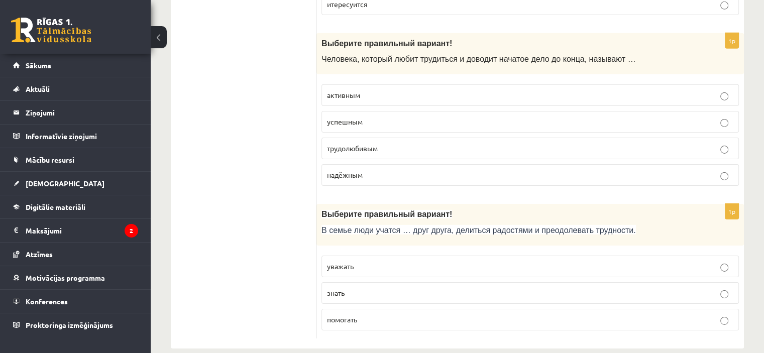
click at [350, 262] on span "уважать" at bounding box center [340, 266] width 27 height 9
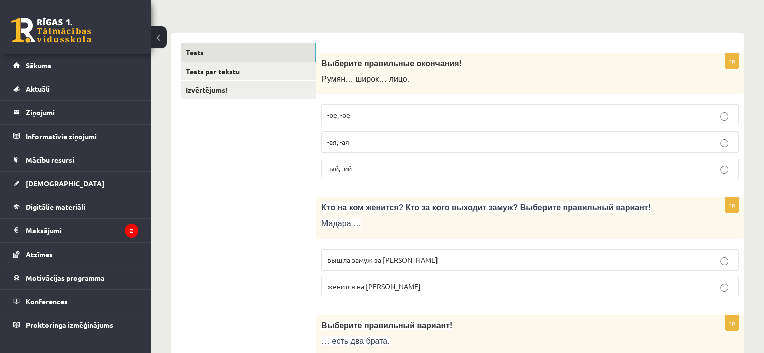
scroll to position [146, 0]
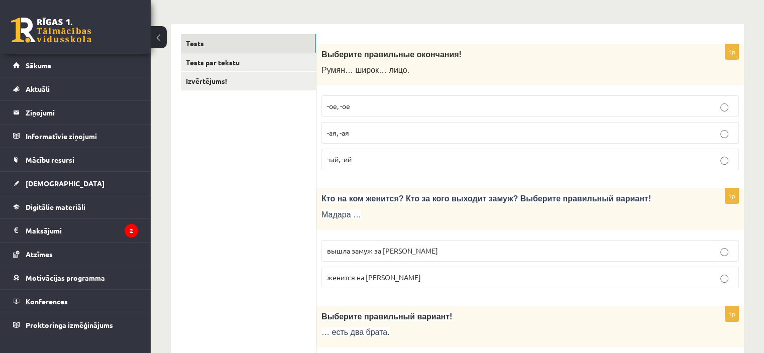
click at [586, 100] on label "-ое, -ое" at bounding box center [529, 106] width 417 height 22
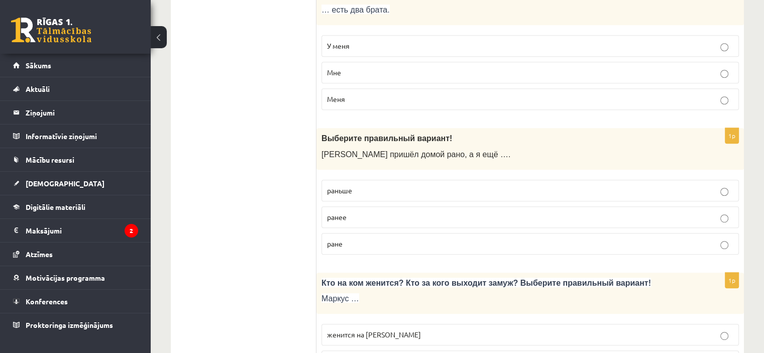
scroll to position [478, 0]
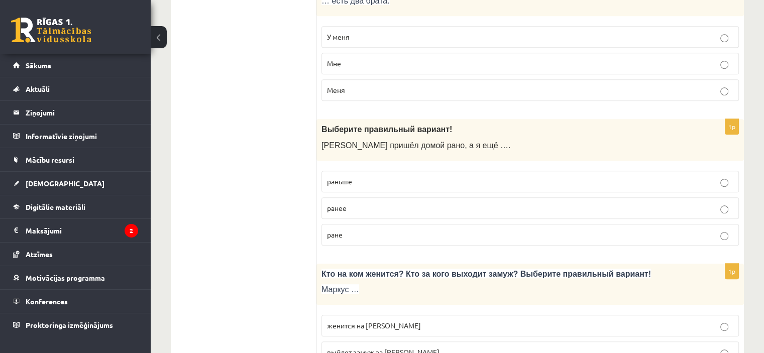
click at [356, 177] on p "раньше" at bounding box center [530, 181] width 406 height 11
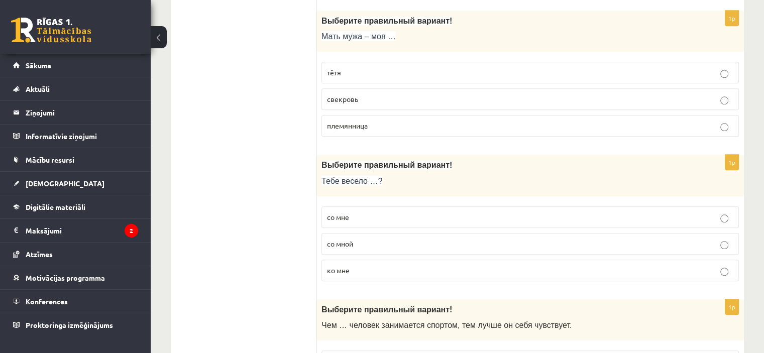
scroll to position [0, 0]
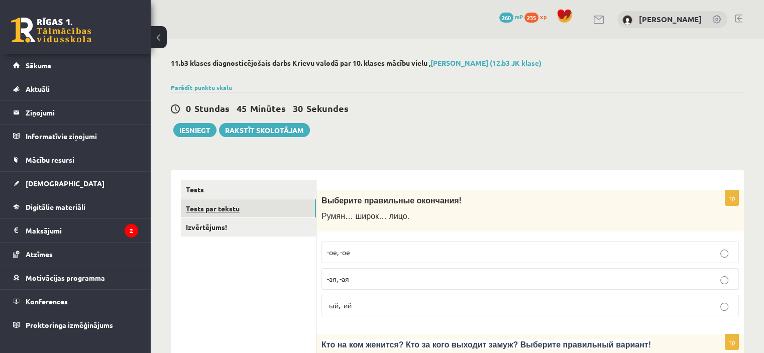
click at [215, 210] on link "Tests par tekstu" at bounding box center [248, 208] width 135 height 19
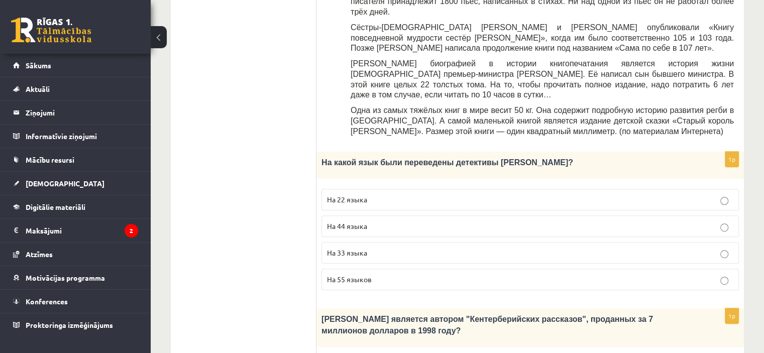
scroll to position [457, 0]
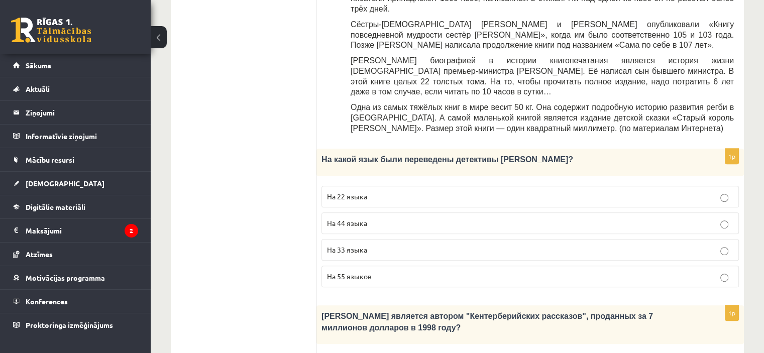
click at [393, 212] on label "На 44 языка" at bounding box center [529, 223] width 417 height 22
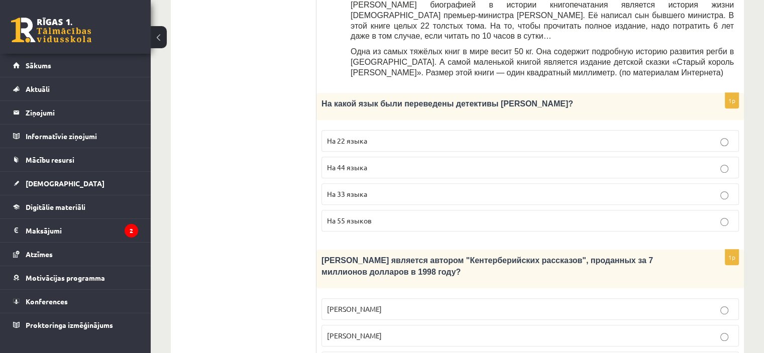
scroll to position [558, 0]
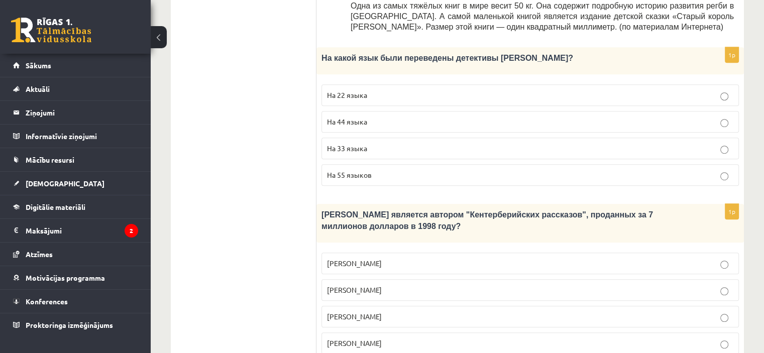
click at [434, 311] on p "Джефри Чосер" at bounding box center [530, 316] width 406 height 11
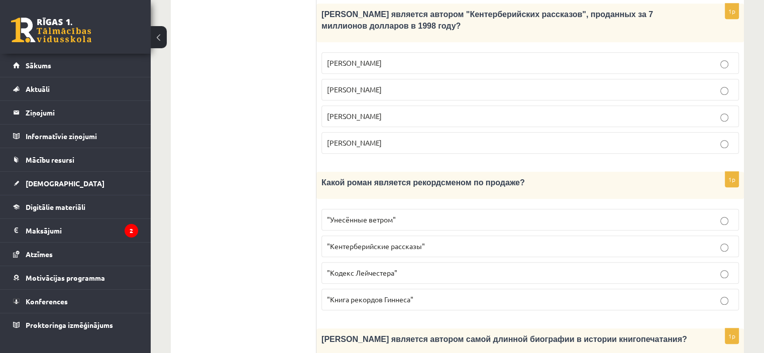
scroll to position [765, 0]
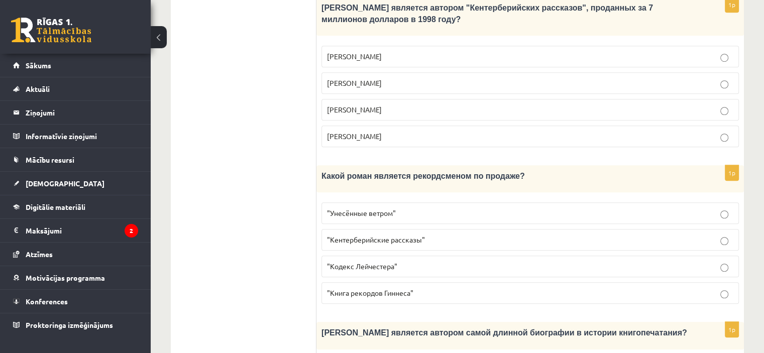
click at [385, 208] on span ""Унесённые ветром"" at bounding box center [361, 212] width 69 height 9
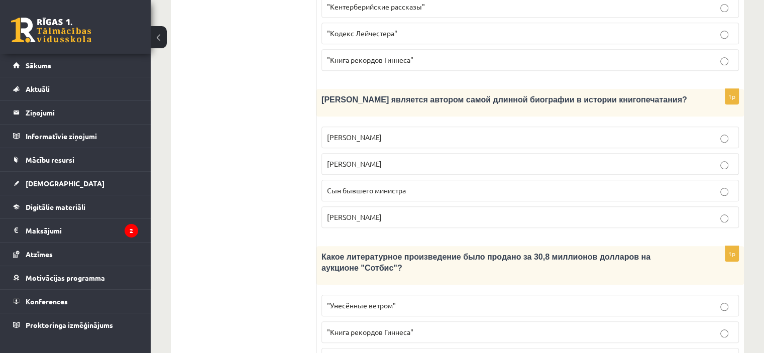
scroll to position [1000, 0]
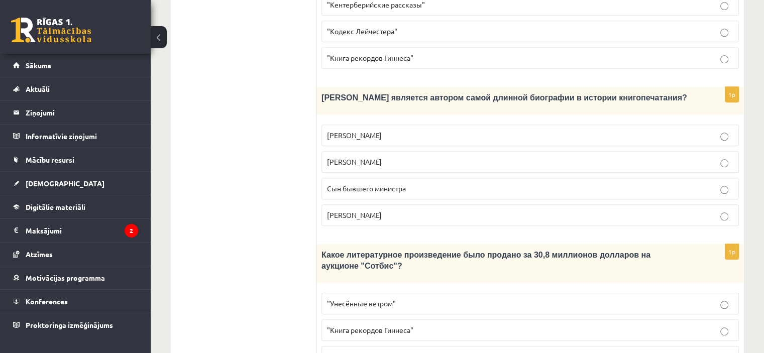
click at [384, 352] on span ""Кодекс Лейчестера"" at bounding box center [362, 356] width 70 height 9
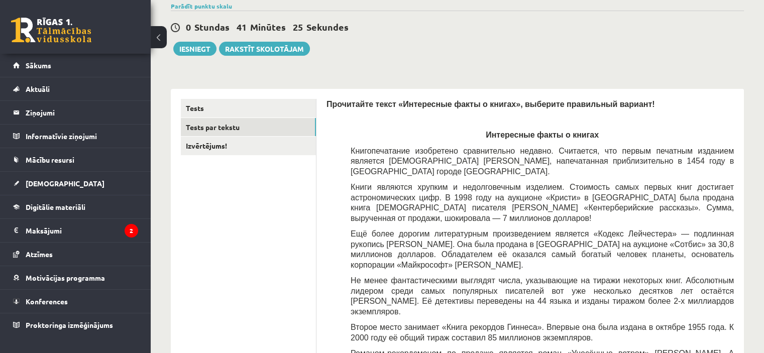
scroll to position [15, 0]
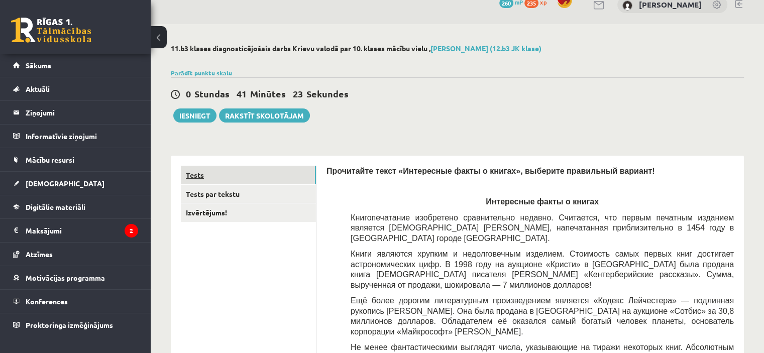
click at [200, 173] on link "Tests" at bounding box center [248, 175] width 135 height 19
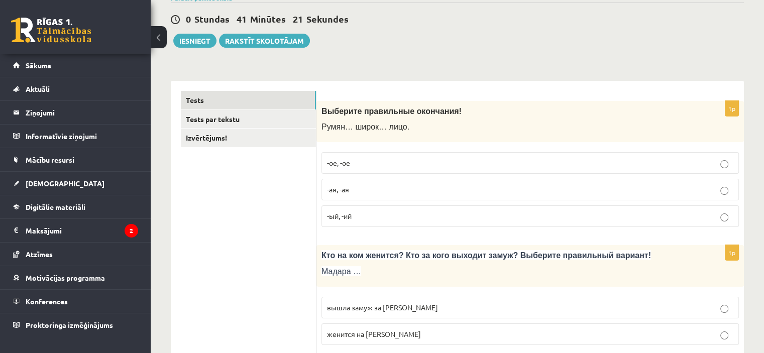
scroll to position [125, 0]
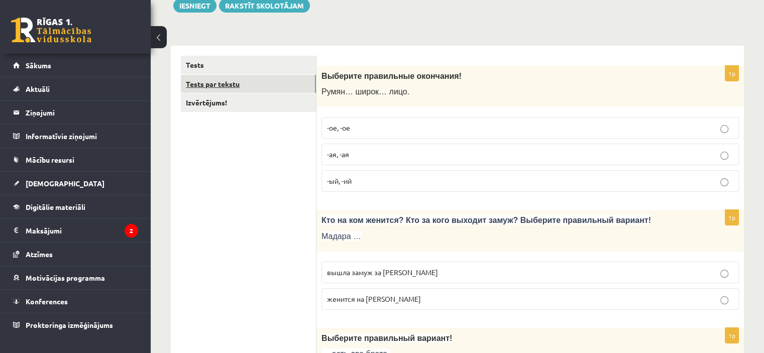
click at [223, 83] on link "Tests par tekstu" at bounding box center [248, 84] width 135 height 19
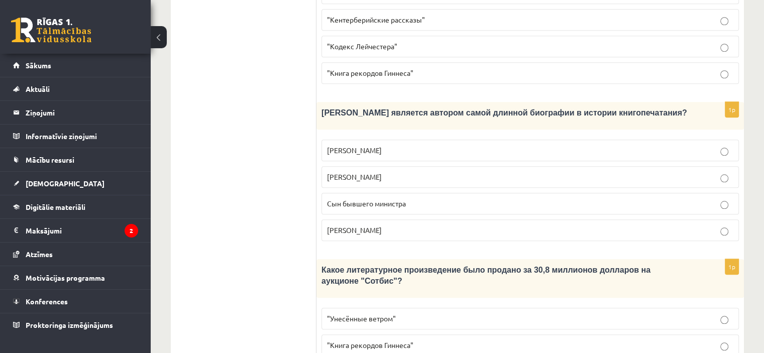
scroll to position [995, 0]
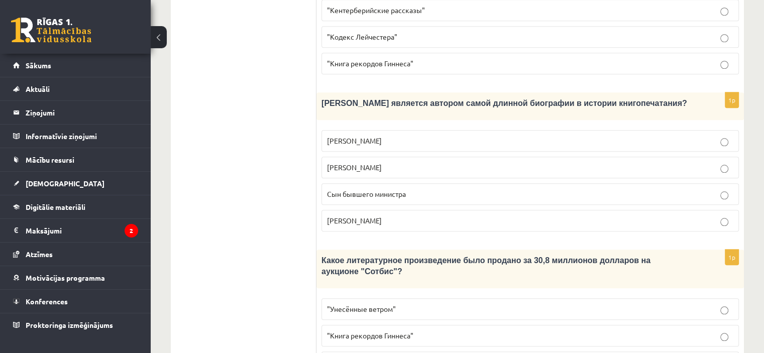
click at [374, 215] on p "Агата Кристи" at bounding box center [530, 220] width 406 height 11
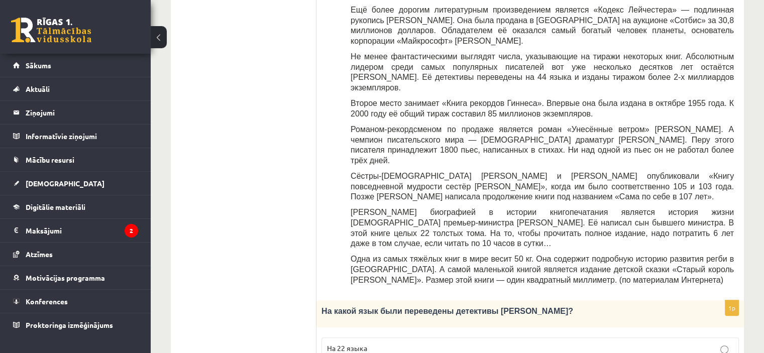
scroll to position [0, 0]
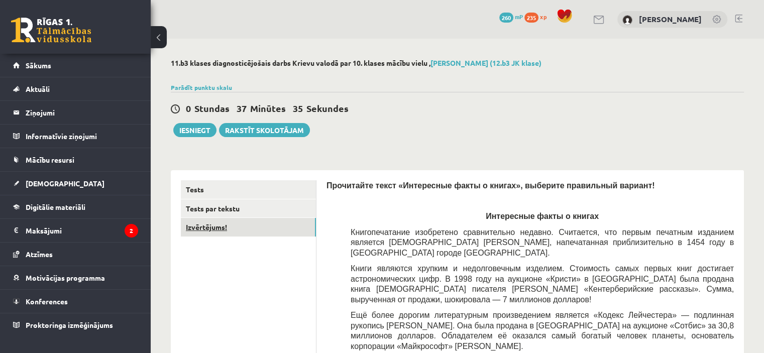
click at [211, 227] on link "Izvērtējums!" at bounding box center [248, 227] width 135 height 19
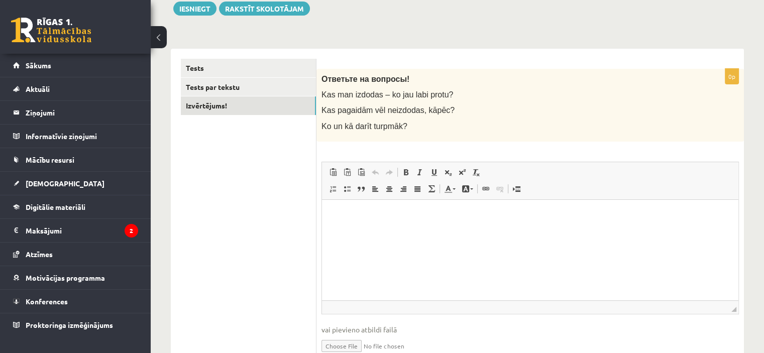
scroll to position [123, 0]
click at [366, 211] on p "Bagātinātā teksta redaktors, wiswyg-editor-user-answer-47433848318720" at bounding box center [530, 213] width 396 height 11
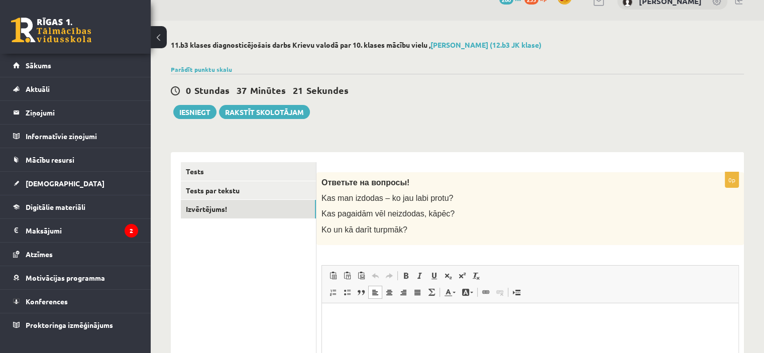
scroll to position [15, 0]
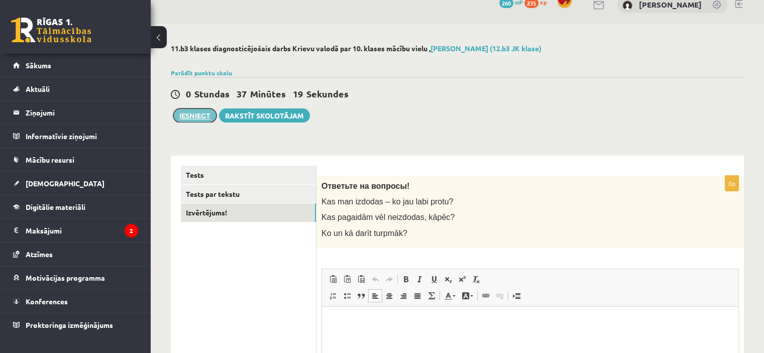
click at [188, 120] on button "Iesniegt" at bounding box center [194, 115] width 43 height 14
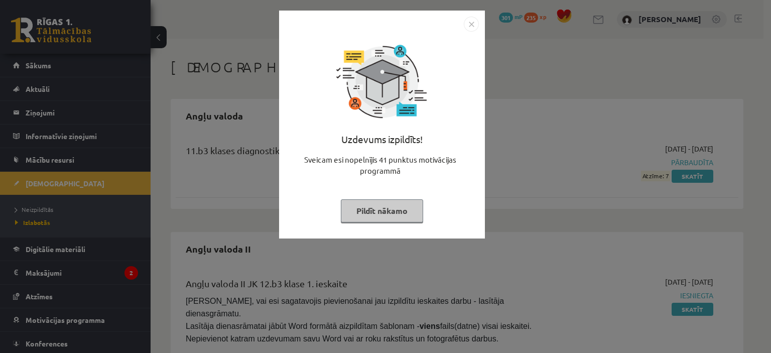
click at [470, 24] on img "Close" at bounding box center [471, 24] width 15 height 15
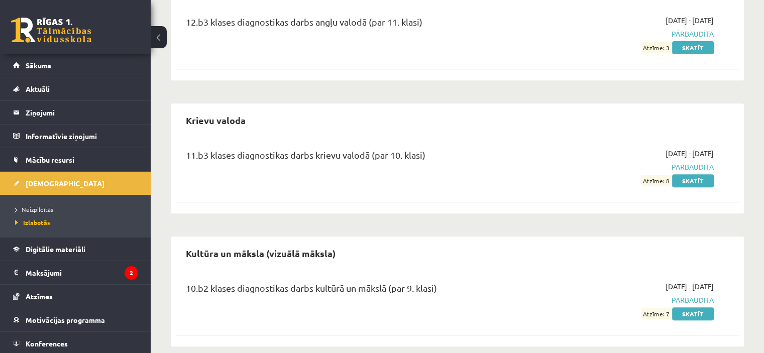
scroll to position [445, 0]
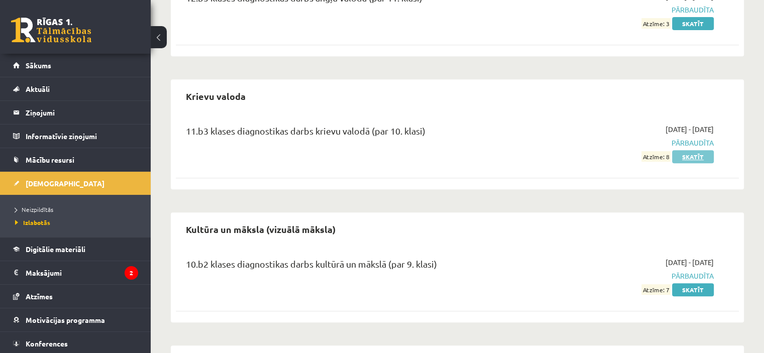
click at [685, 150] on link "Skatīt" at bounding box center [693, 156] width 42 height 13
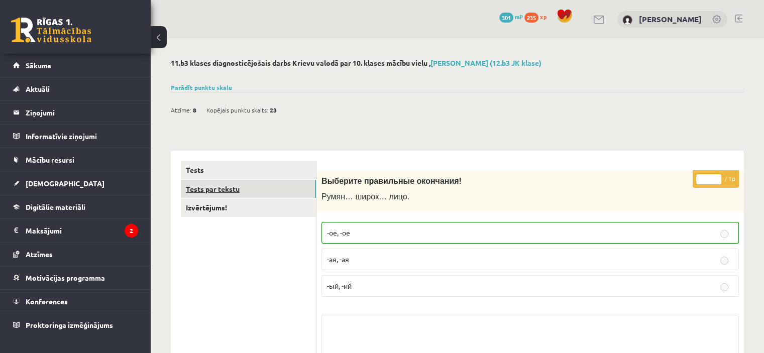
click at [213, 186] on link "Tests par tekstu" at bounding box center [248, 189] width 135 height 19
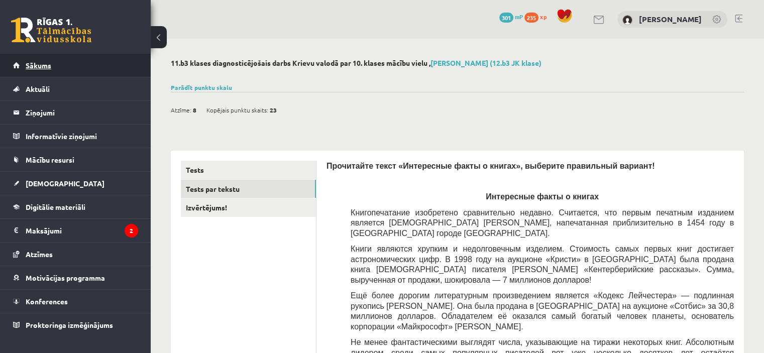
click at [38, 64] on span "Sākums" at bounding box center [39, 65] width 26 height 9
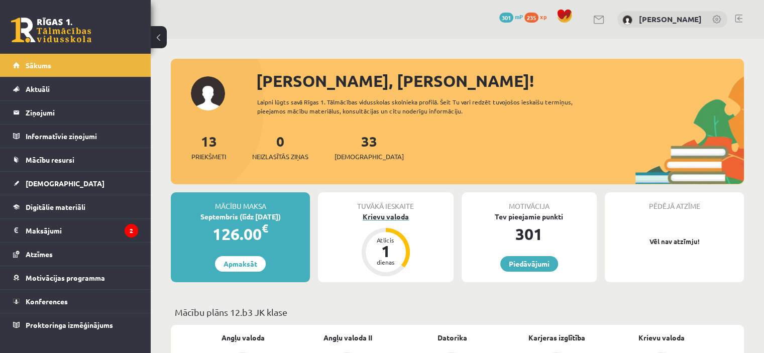
click at [396, 214] on div "Krievu valoda" at bounding box center [385, 216] width 135 height 11
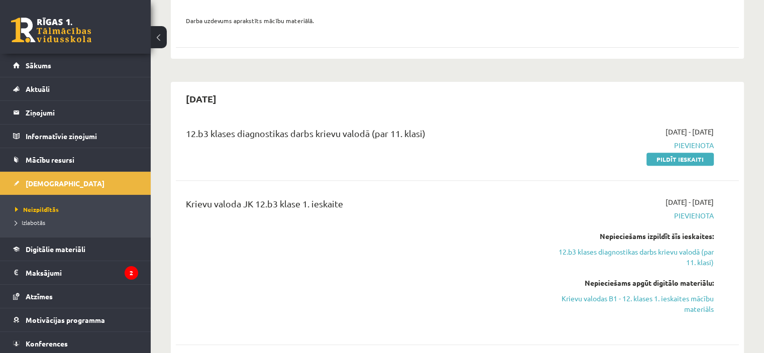
scroll to position [384, 0]
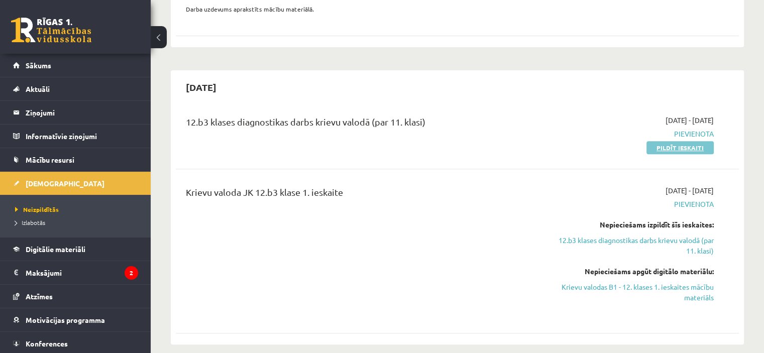
click at [667, 141] on link "Pildīt ieskaiti" at bounding box center [679, 147] width 67 height 13
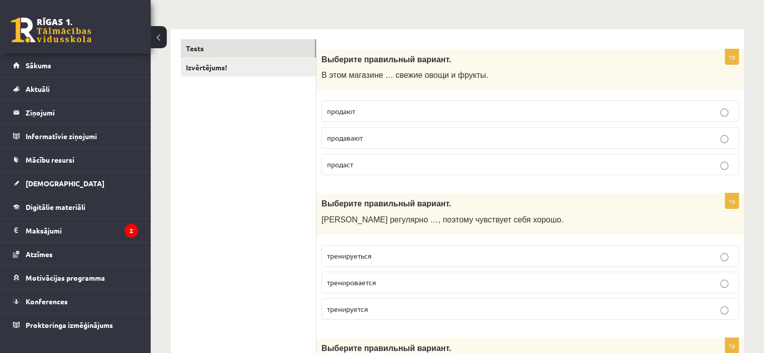
scroll to position [141, 0]
drag, startPoint x: 356, startPoint y: 110, endPoint x: 266, endPoint y: 78, distance: 95.6
click at [354, 107] on span "продают" at bounding box center [341, 111] width 28 height 9
click at [565, 57] on p "Выберите правильный вариант." at bounding box center [504, 60] width 367 height 11
click at [368, 115] on p "продают" at bounding box center [530, 111] width 406 height 11
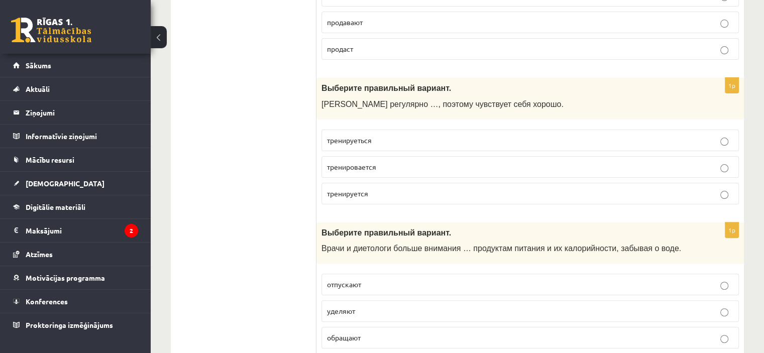
scroll to position [291, 0]
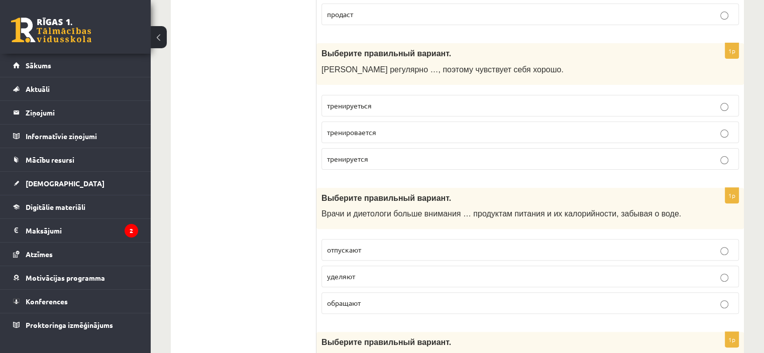
click at [368, 157] on span "тренируется" at bounding box center [347, 158] width 41 height 9
click at [372, 104] on p "тренируеться" at bounding box center [530, 105] width 406 height 11
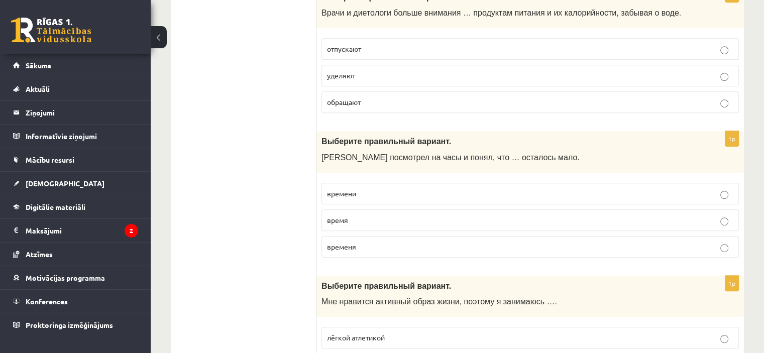
scroll to position [442, 0]
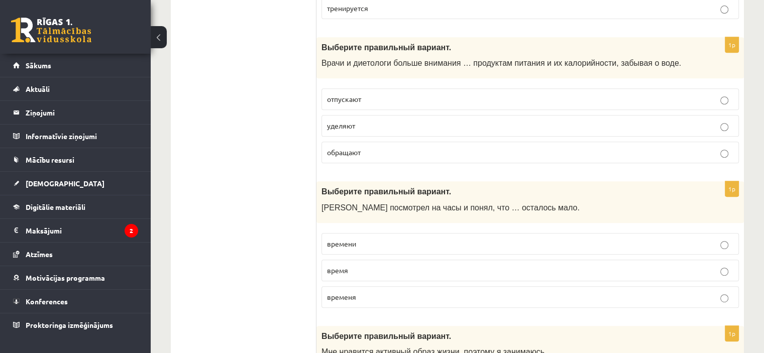
click at [364, 124] on p "уделяют" at bounding box center [530, 126] width 406 height 11
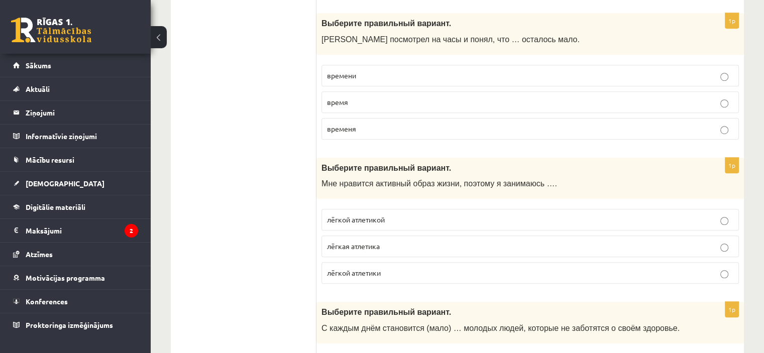
scroll to position [593, 0]
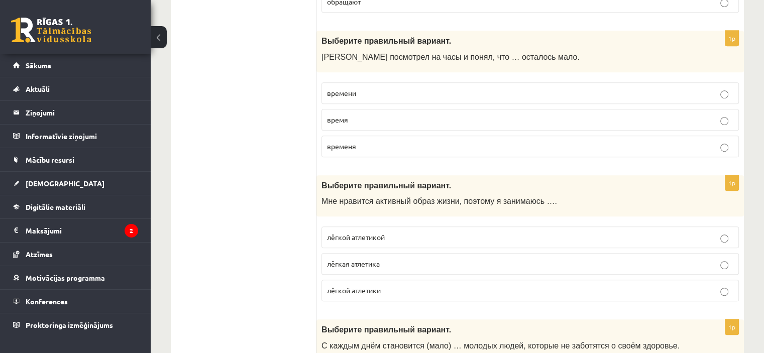
click at [489, 89] on p "времени" at bounding box center [530, 93] width 406 height 11
click at [381, 114] on p "время" at bounding box center [530, 119] width 406 height 11
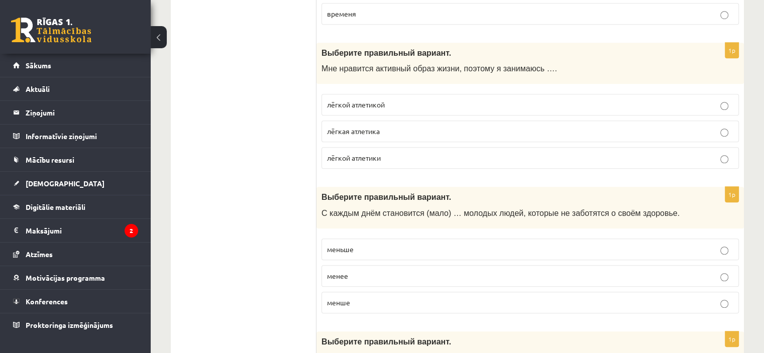
scroll to position [743, 0]
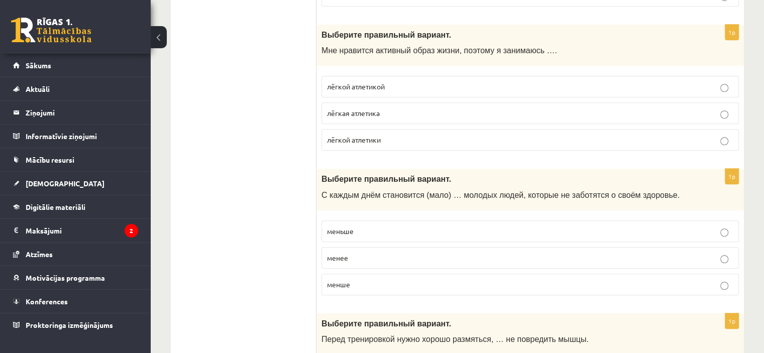
click at [546, 135] on p "лёгкой атлетики" at bounding box center [530, 140] width 406 height 11
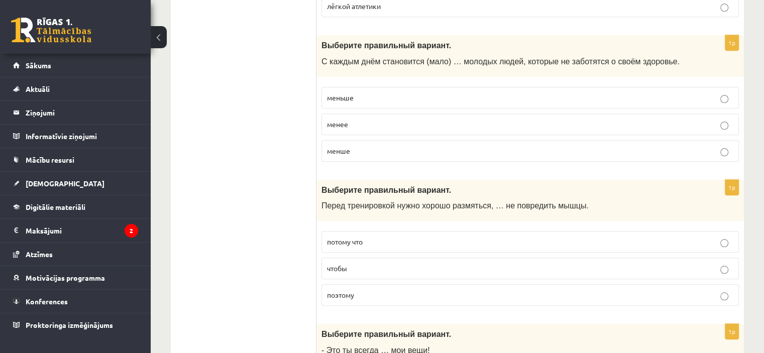
scroll to position [894, 0]
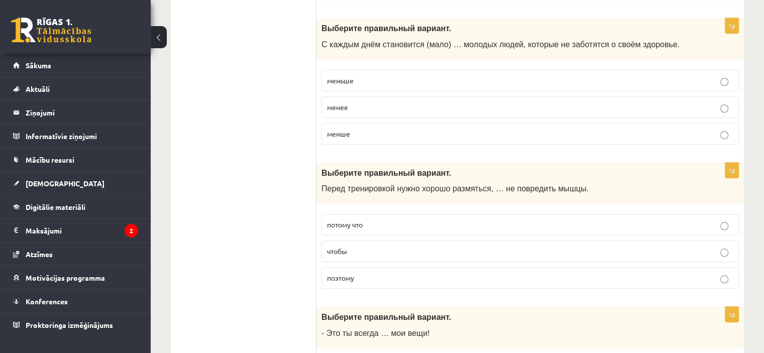
click at [351, 78] on span "меньше" at bounding box center [340, 80] width 27 height 9
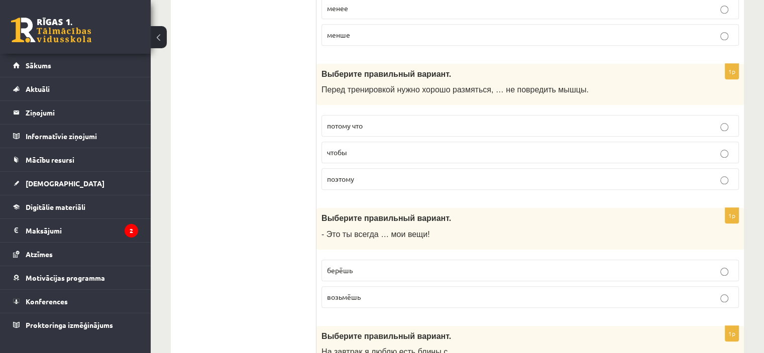
scroll to position [1044, 0]
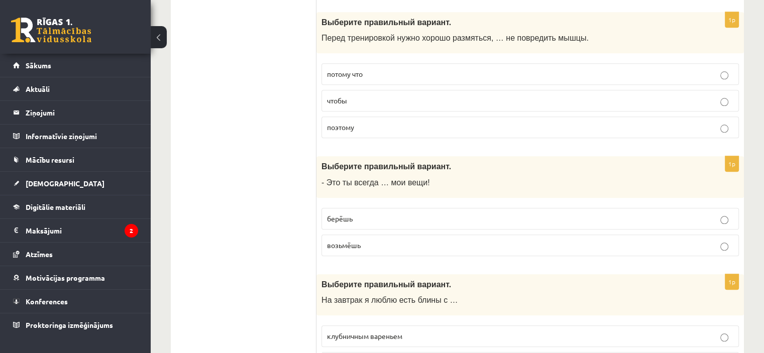
click at [470, 100] on p "чтобы" at bounding box center [530, 100] width 406 height 11
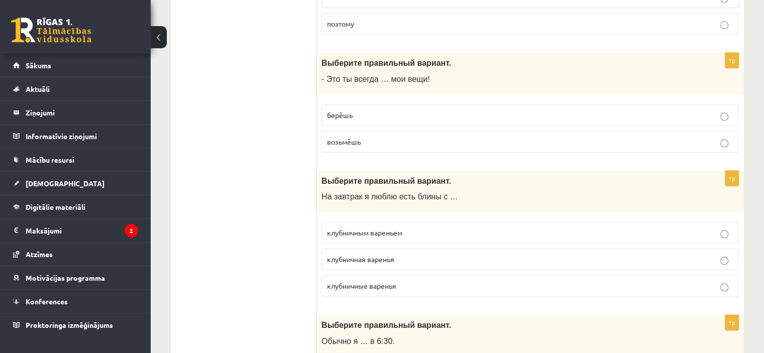
scroll to position [1195, 0]
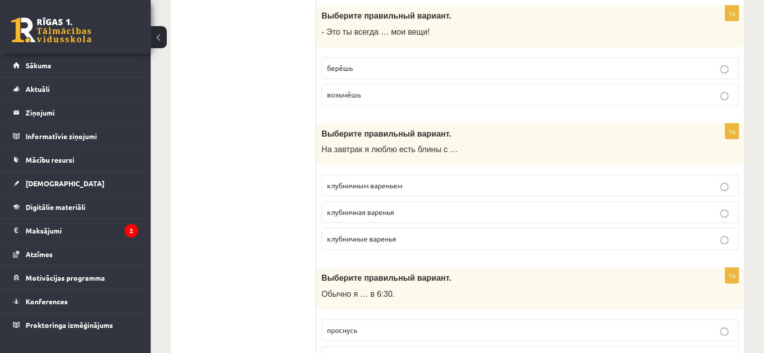
click at [514, 175] on label "клубничным вареньем" at bounding box center [529, 186] width 417 height 22
click at [390, 63] on p "берёшь" at bounding box center [530, 68] width 406 height 11
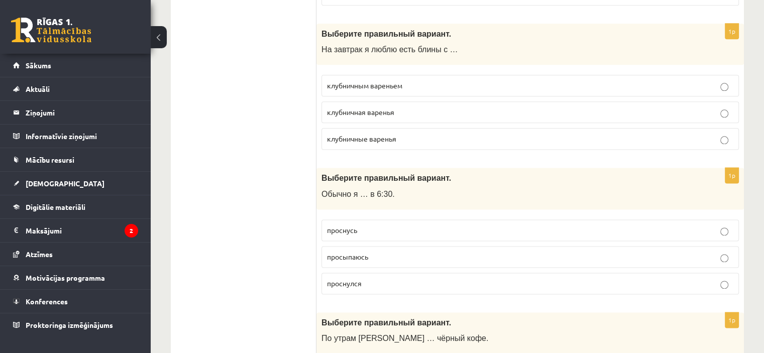
scroll to position [1296, 0]
click at [592, 80] on p "клубничным вареньем" at bounding box center [530, 85] width 406 height 11
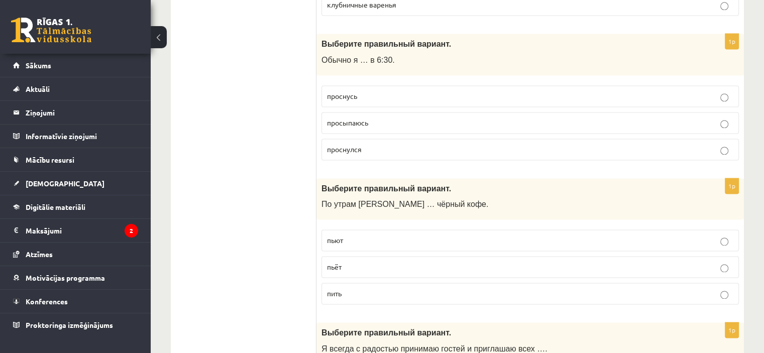
scroll to position [1446, 0]
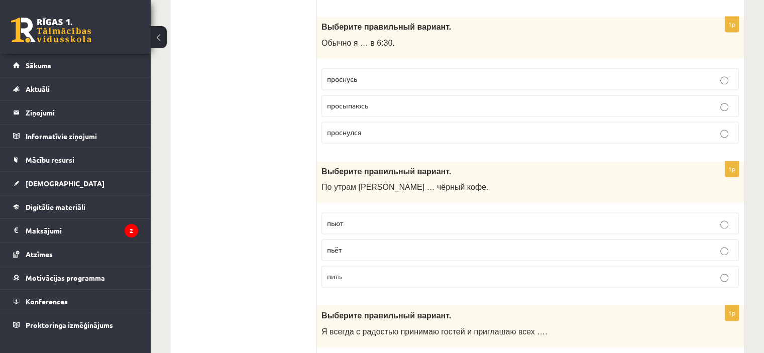
click at [406, 100] on p "просыпаюсь" at bounding box center [530, 105] width 406 height 11
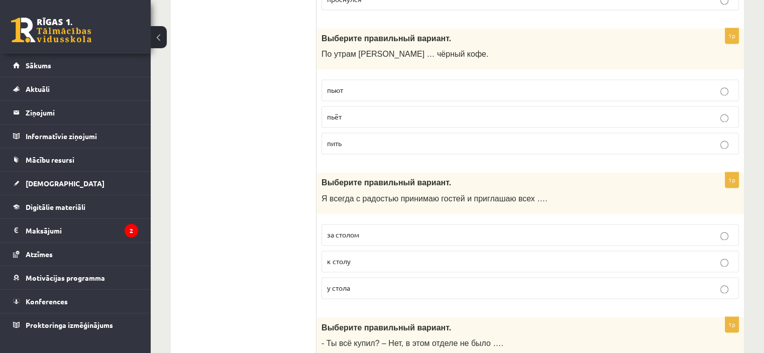
scroll to position [1597, 0]
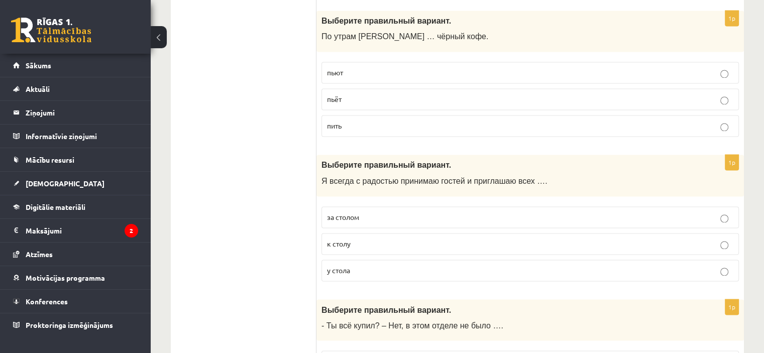
click at [405, 94] on p "пьёт" at bounding box center [530, 99] width 406 height 11
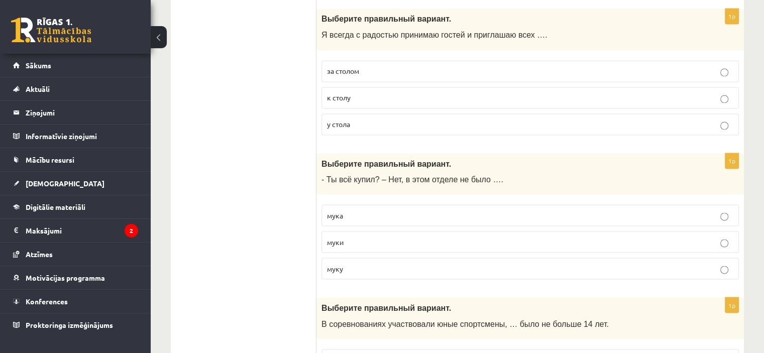
scroll to position [1747, 0]
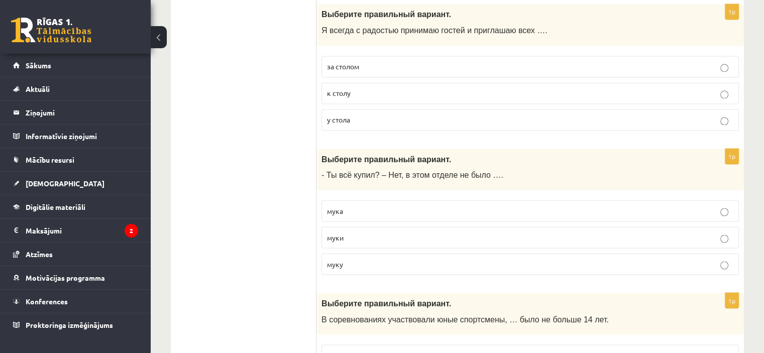
click at [385, 89] on p "к столу" at bounding box center [530, 93] width 406 height 11
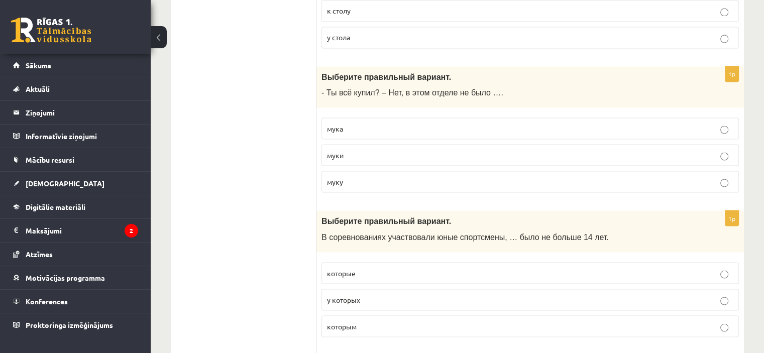
scroll to position [1848, 0]
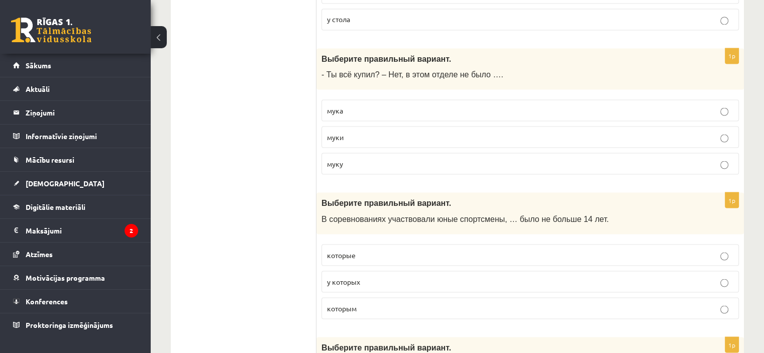
click at [373, 132] on p "муки" at bounding box center [530, 137] width 406 height 11
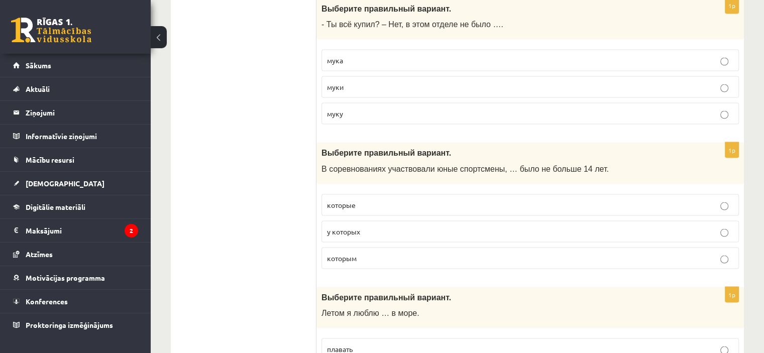
click at [437, 55] on p "мука" at bounding box center [530, 60] width 406 height 11
click at [415, 82] on p "муки" at bounding box center [530, 86] width 406 height 11
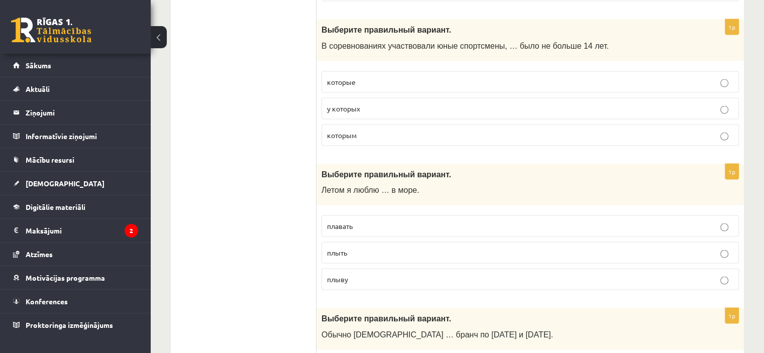
scroll to position [1998, 0]
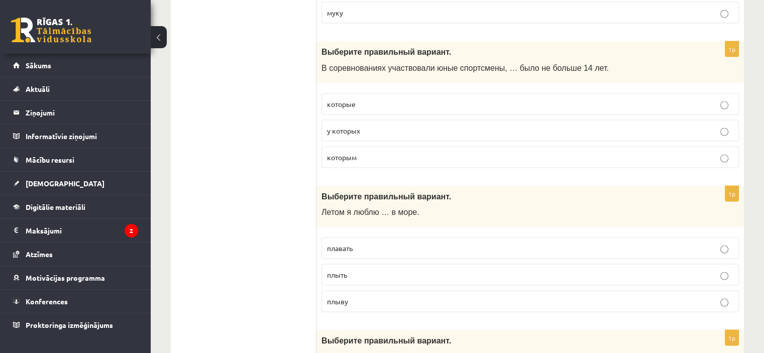
click at [380, 152] on p "которым" at bounding box center [530, 157] width 406 height 11
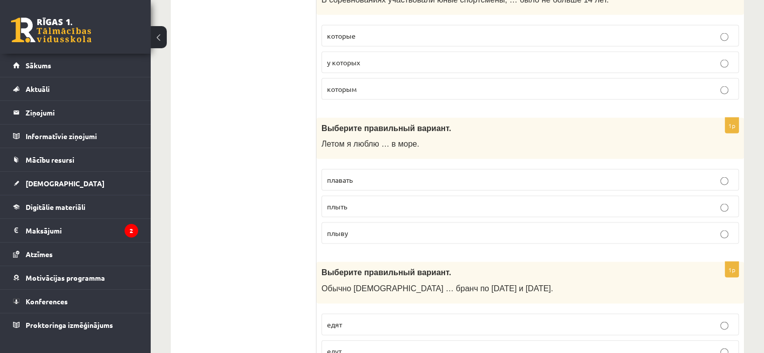
scroll to position [2149, 0]
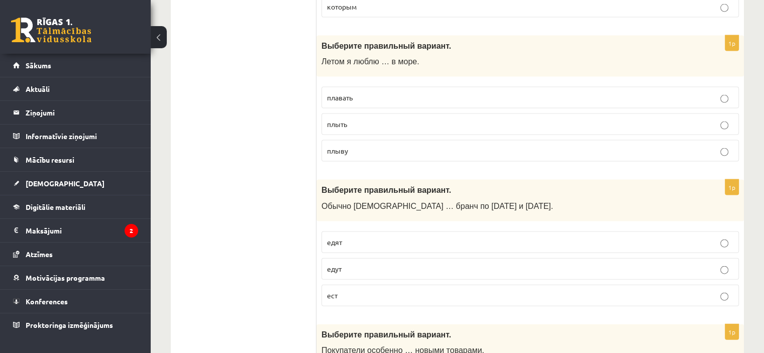
click at [382, 92] on p "плавать" at bounding box center [530, 97] width 406 height 11
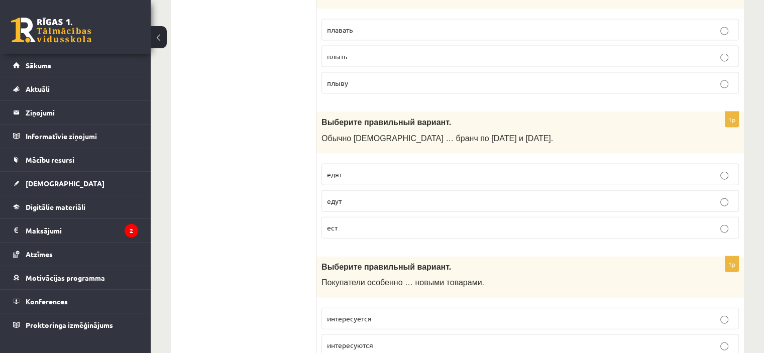
scroll to position [2199, 0]
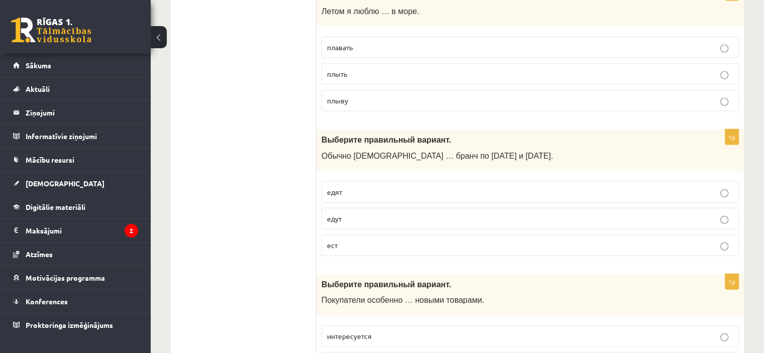
click at [385, 181] on label "едят" at bounding box center [529, 192] width 417 height 22
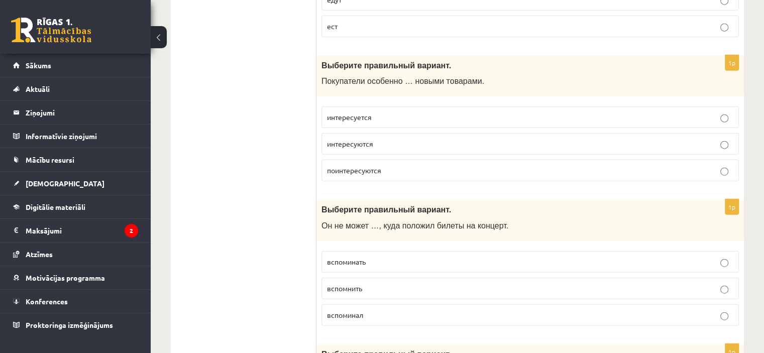
scroll to position [2450, 0]
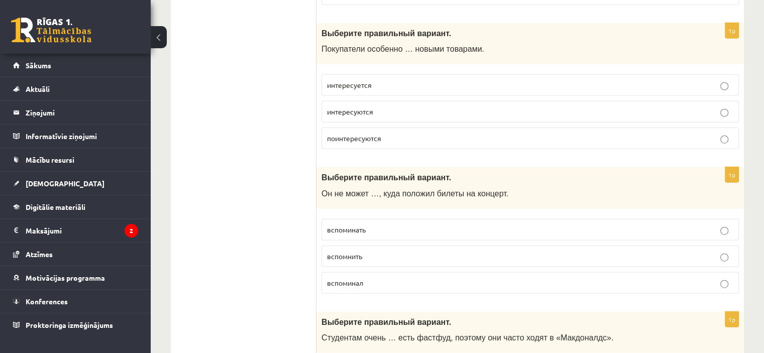
click at [474, 106] on p "интересуются" at bounding box center [530, 111] width 406 height 11
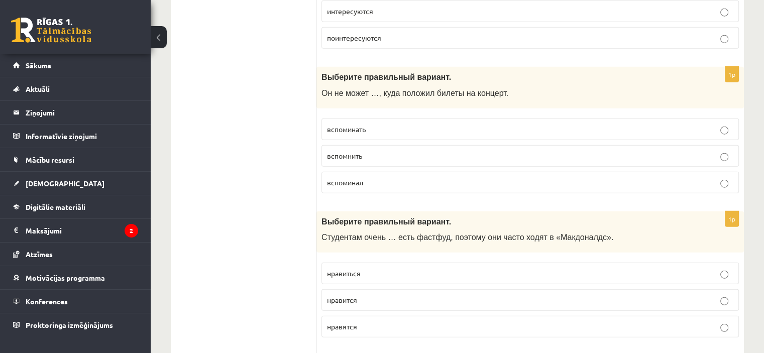
scroll to position [2601, 0]
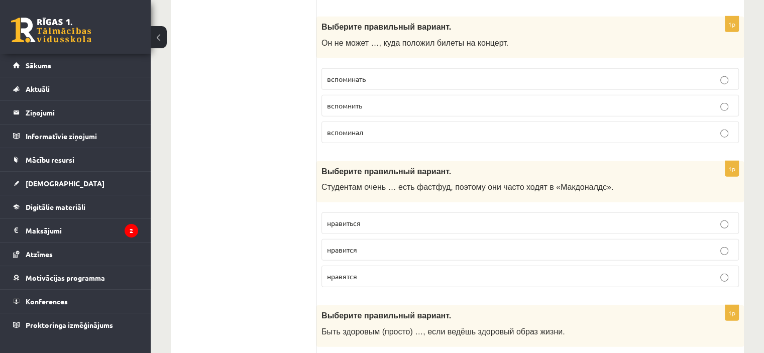
click at [459, 100] on p "вспомнить" at bounding box center [530, 105] width 406 height 11
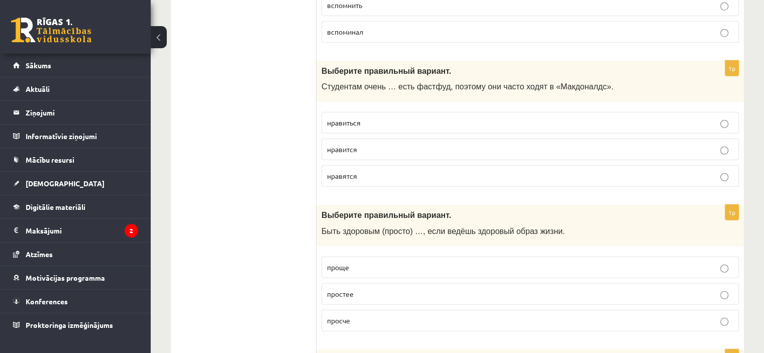
scroll to position [2752, 0]
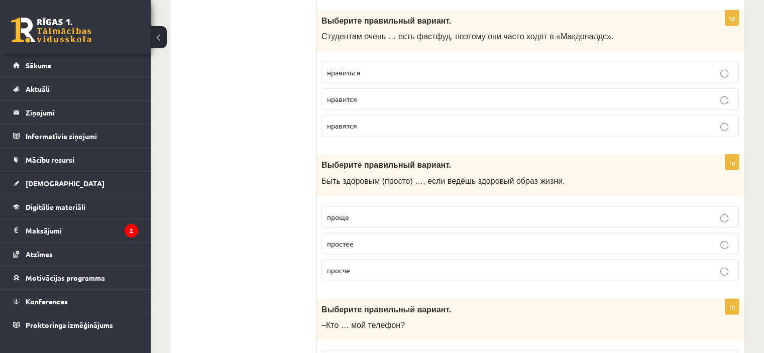
click at [489, 67] on p "нравиться" at bounding box center [530, 72] width 406 height 11
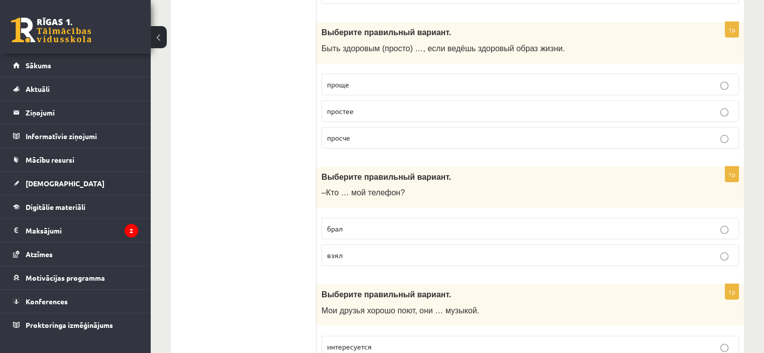
scroll to position [2902, 0]
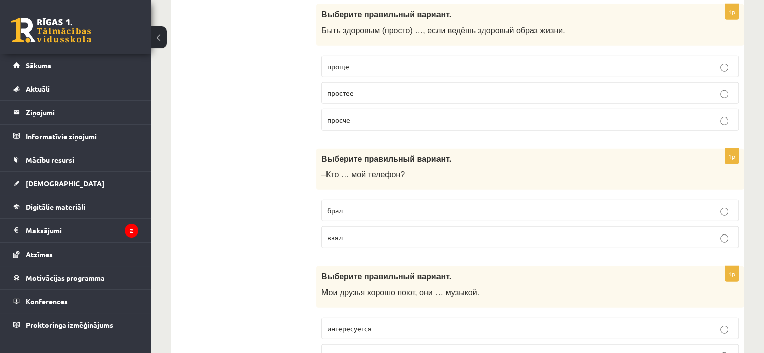
click at [372, 61] on p "проще" at bounding box center [530, 66] width 406 height 11
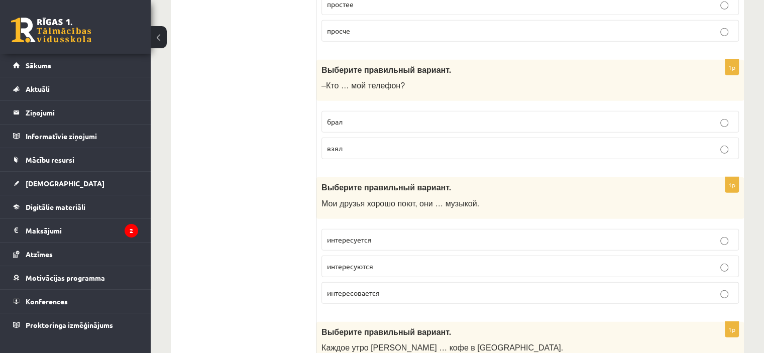
scroll to position [3003, 0]
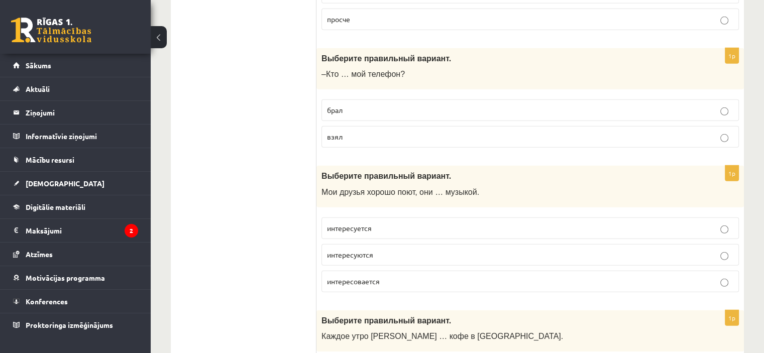
click at [347, 132] on p "взял" at bounding box center [530, 137] width 406 height 11
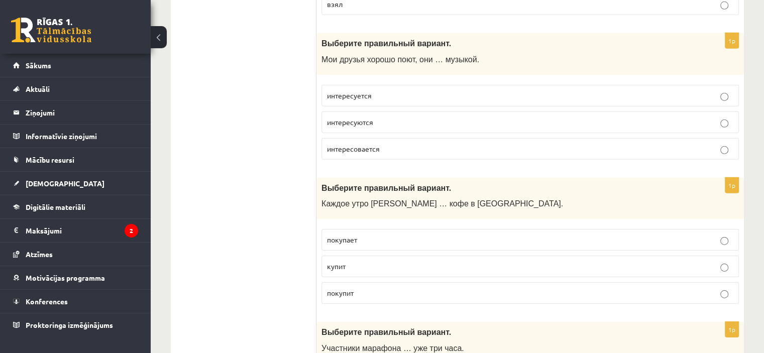
scroll to position [3153, 0]
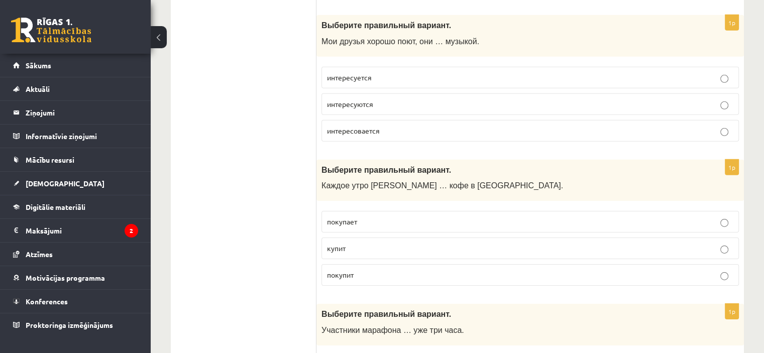
click at [363, 99] on span "интересуются" at bounding box center [350, 103] width 46 height 9
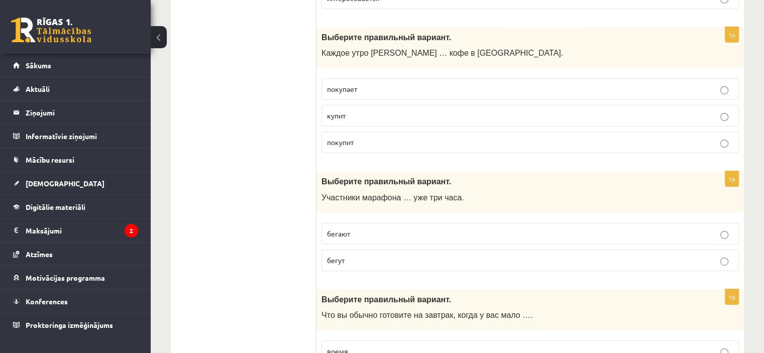
scroll to position [3304, 0]
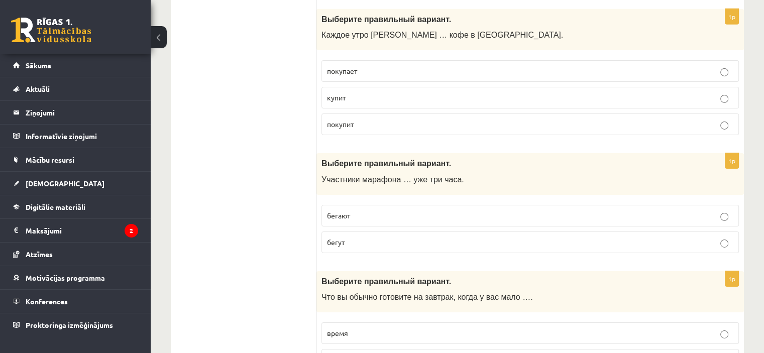
click at [374, 66] on p "покупает" at bounding box center [530, 71] width 406 height 11
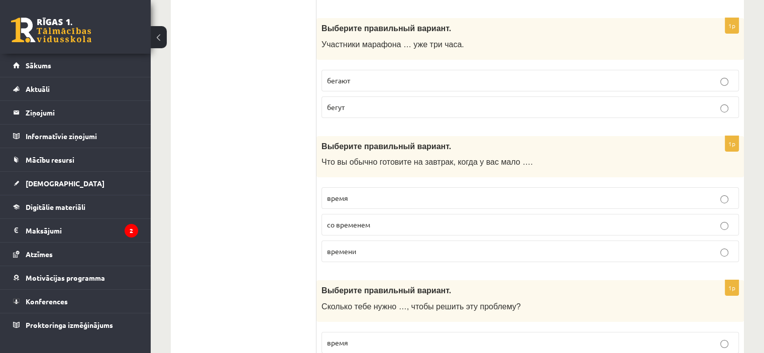
scroll to position [3455, 0]
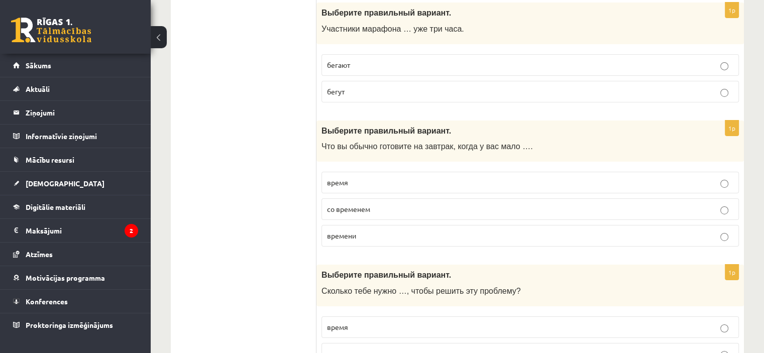
click at [420, 54] on label "бегают" at bounding box center [529, 65] width 417 height 22
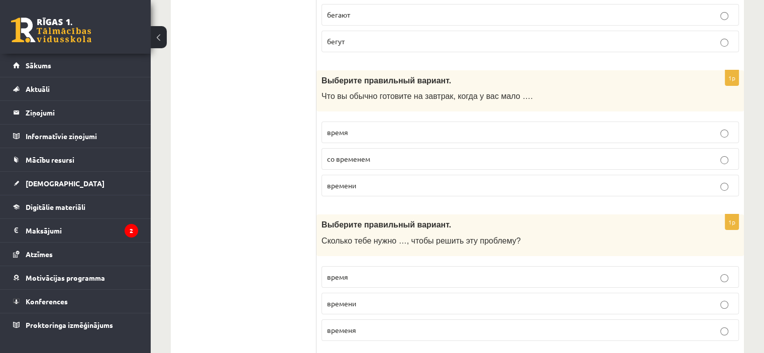
scroll to position [3555, 0]
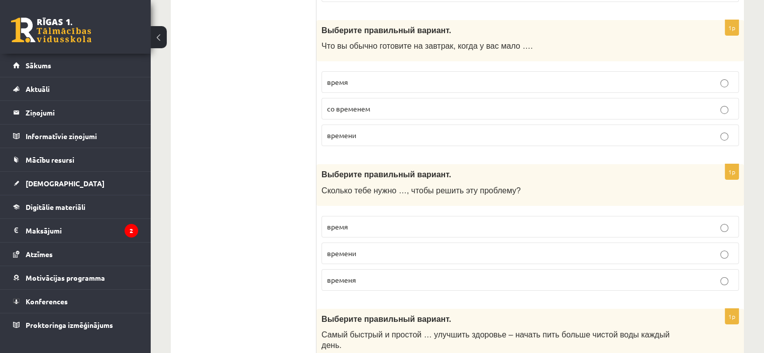
click at [382, 77] on p "время" at bounding box center [530, 82] width 406 height 11
click at [371, 130] on p "времени" at bounding box center [530, 135] width 406 height 11
click at [374, 72] on label "время" at bounding box center [529, 82] width 417 height 22
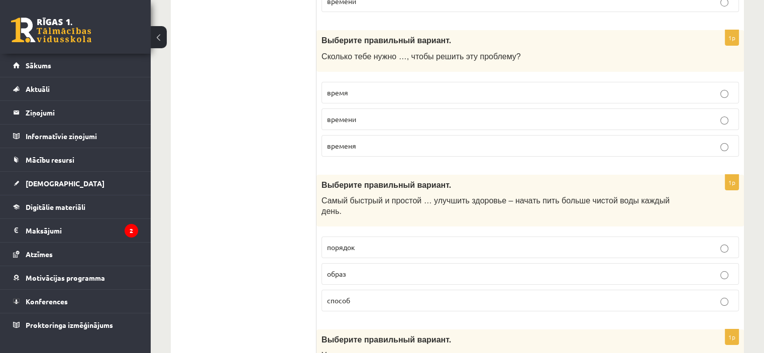
scroll to position [3706, 0]
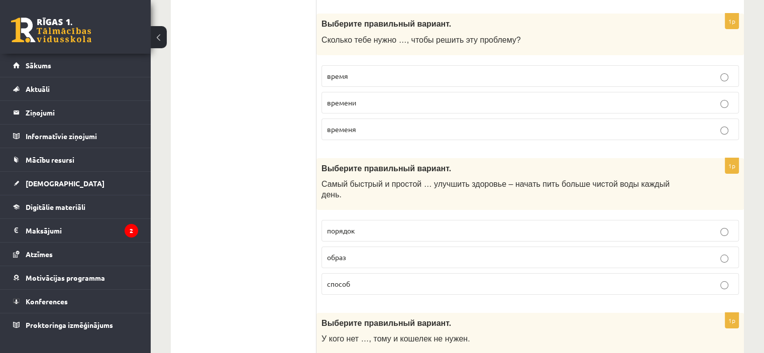
click at [390, 71] on p "время" at bounding box center [530, 76] width 406 height 11
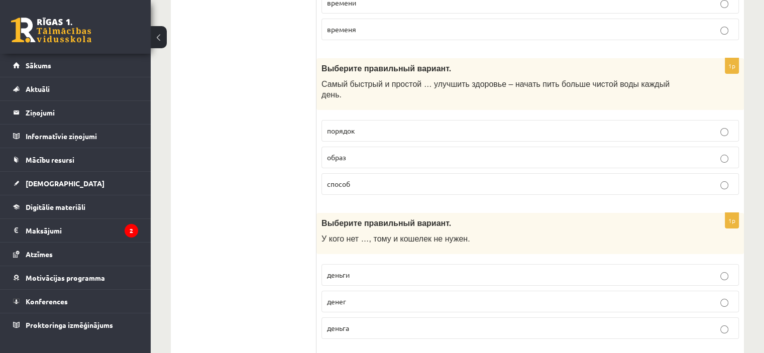
scroll to position [3806, 0]
click at [366, 178] on p "способ" at bounding box center [530, 183] width 406 height 11
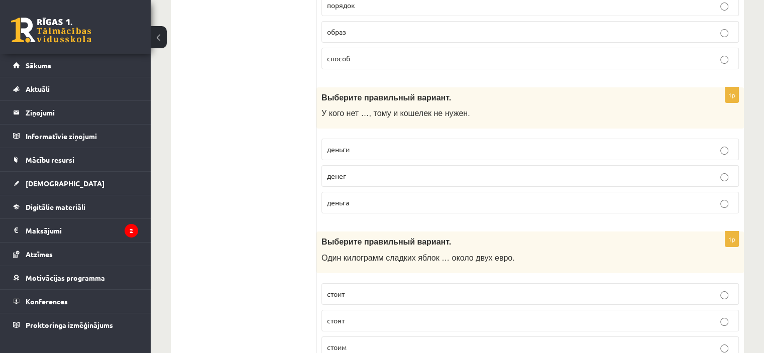
scroll to position [3945, 0]
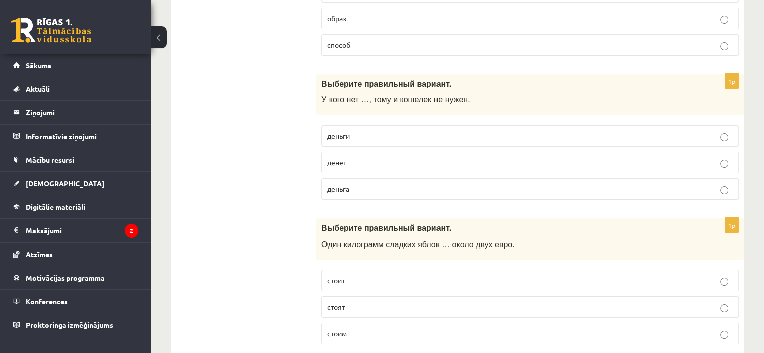
click at [382, 152] on label "денег" at bounding box center [529, 163] width 417 height 22
click at [407, 131] on p "деньги" at bounding box center [530, 136] width 406 height 11
click at [403, 275] on p "стоит" at bounding box center [530, 280] width 406 height 11
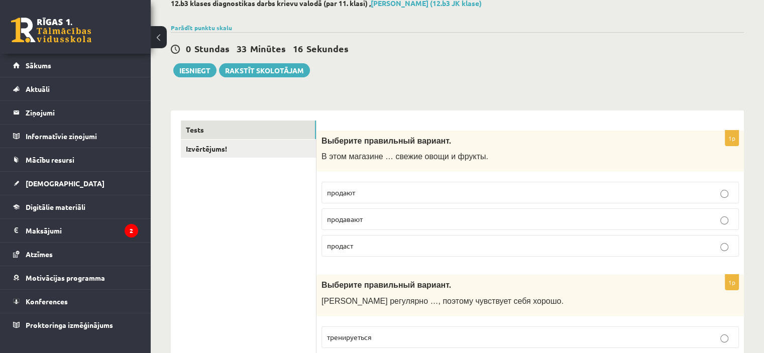
scroll to position [0, 0]
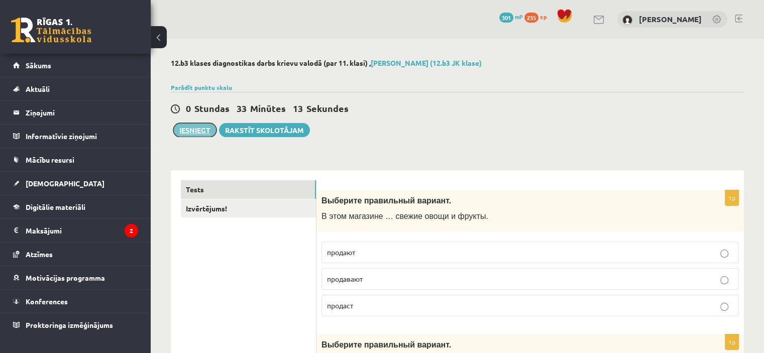
click at [199, 124] on button "Iesniegt" at bounding box center [194, 130] width 43 height 14
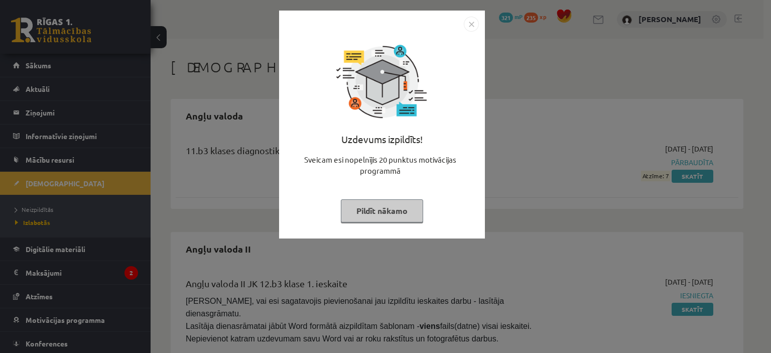
click at [472, 21] on img "Close" at bounding box center [471, 24] width 15 height 15
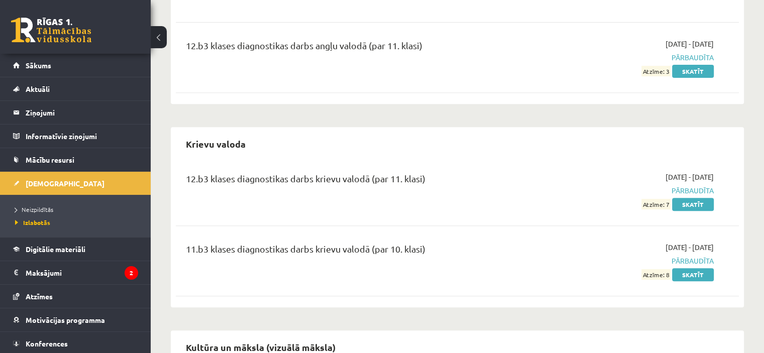
scroll to position [452, 0]
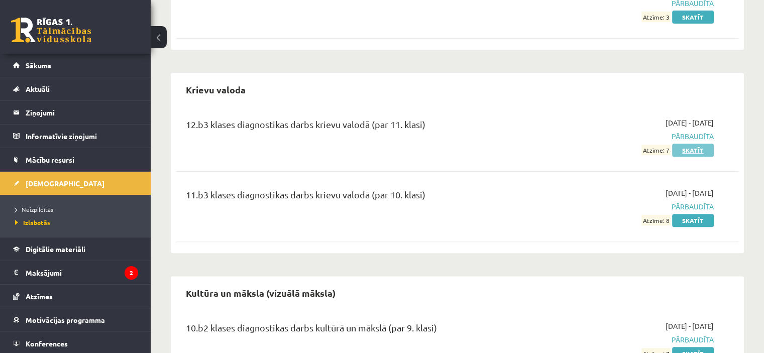
click at [694, 144] on link "Skatīt" at bounding box center [693, 150] width 42 height 13
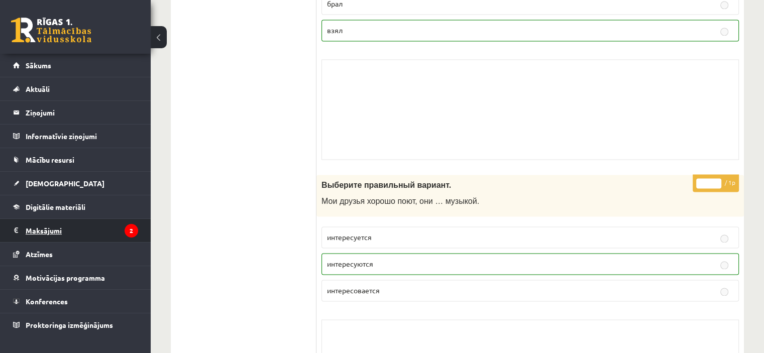
scroll to position [5317, 0]
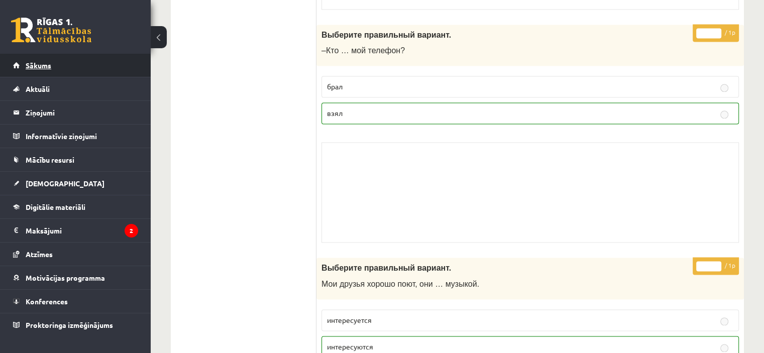
click at [60, 68] on link "Sākums" at bounding box center [75, 65] width 125 height 23
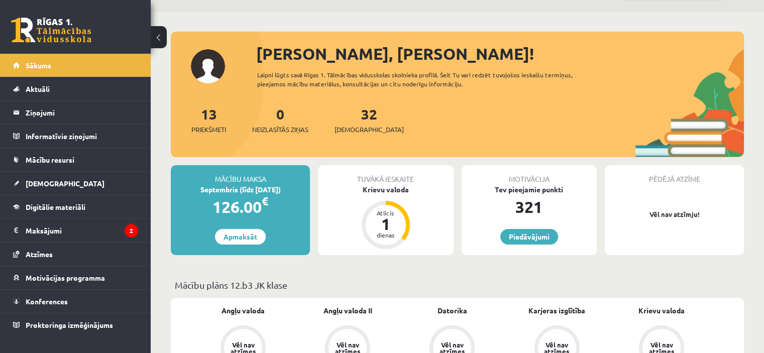
scroll to position [50, 0]
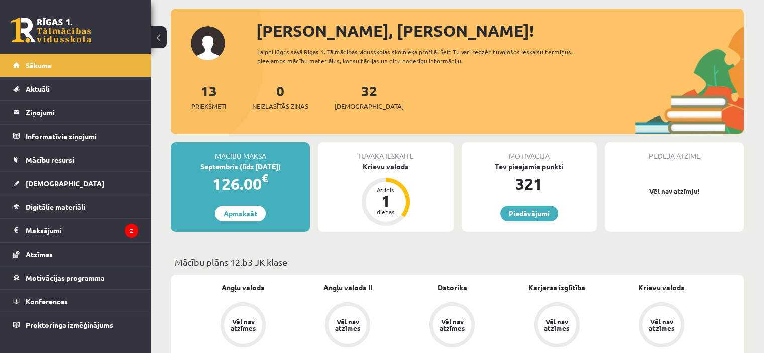
click at [407, 171] on div "Tuvākā ieskaite Krievu valoda Atlicis 1 dienas" at bounding box center [385, 187] width 135 height 90
click at [389, 167] on div "Krievu valoda" at bounding box center [385, 166] width 135 height 11
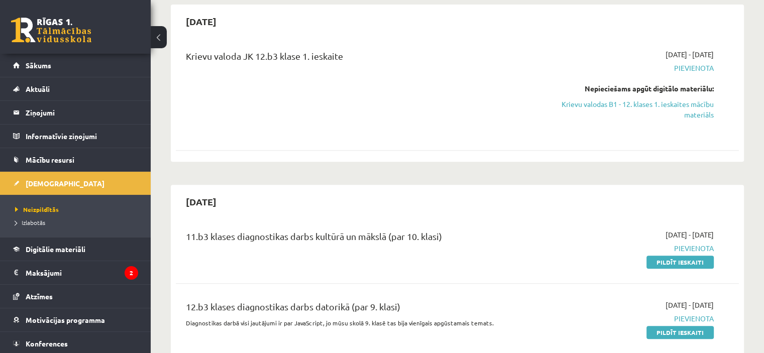
scroll to position [452, 0]
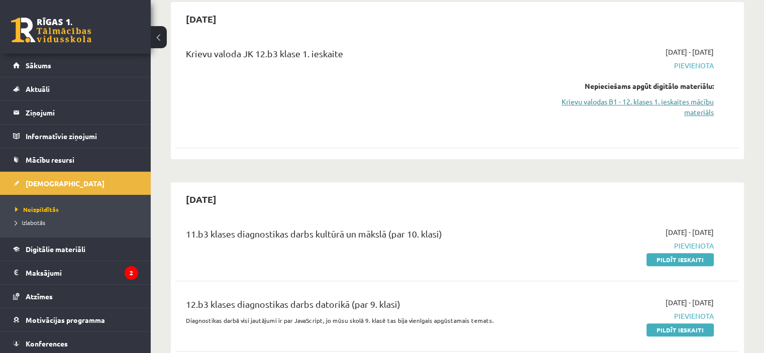
click at [697, 96] on link "Krievu valodas B1 - 12. klases 1. ieskaites mācību materiāls" at bounding box center [631, 106] width 166 height 21
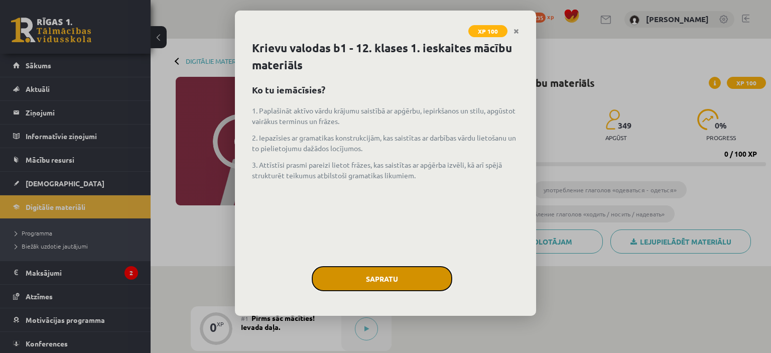
click at [371, 280] on button "Sapratu" at bounding box center [382, 278] width 141 height 25
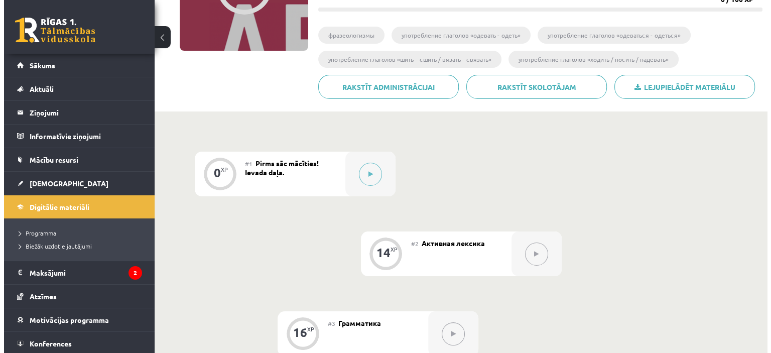
scroll to position [201, 0]
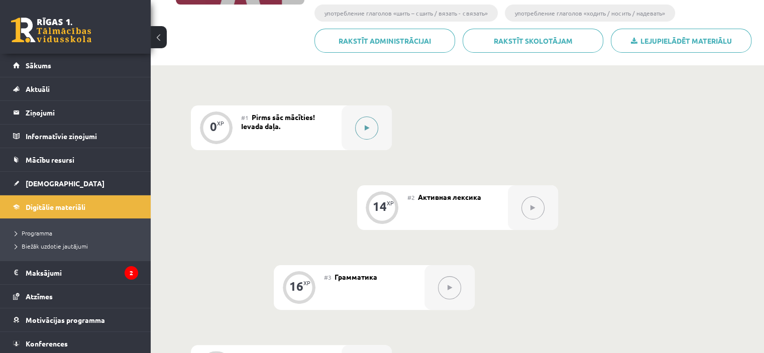
click at [370, 126] on button at bounding box center [366, 127] width 23 height 23
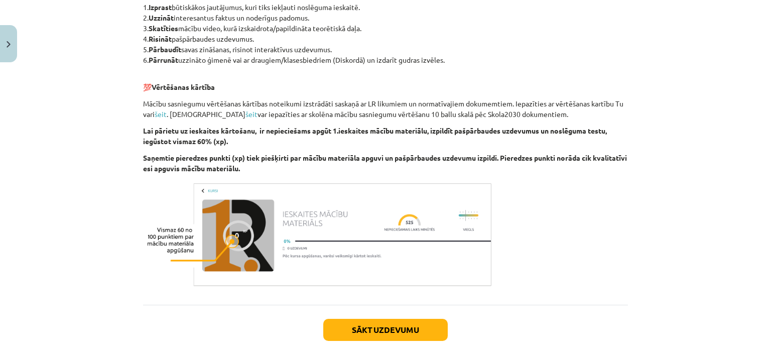
scroll to position [603, 0]
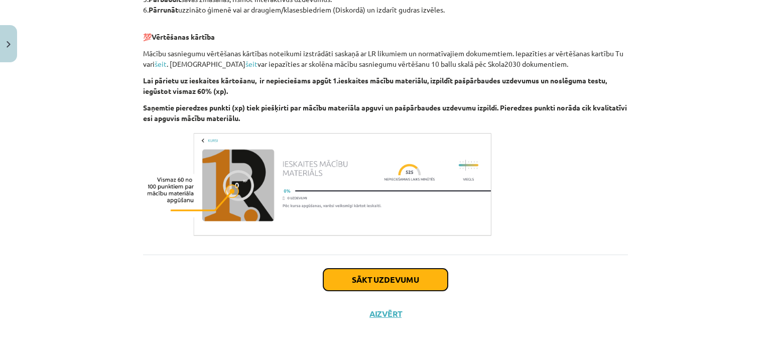
click at [365, 284] on button "Sākt uzdevumu" at bounding box center [385, 280] width 125 height 22
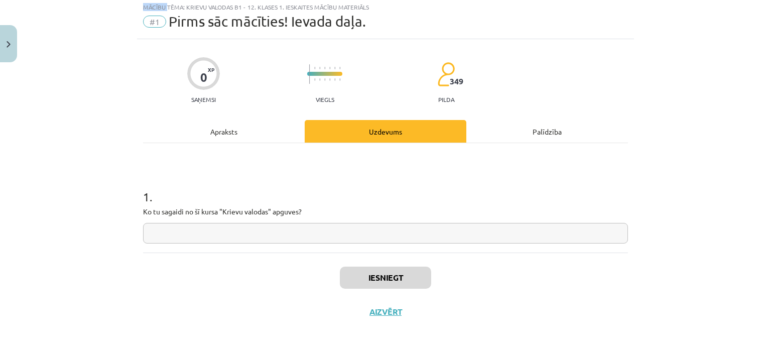
scroll to position [28, 0]
click at [279, 224] on input "text" at bounding box center [385, 232] width 485 height 21
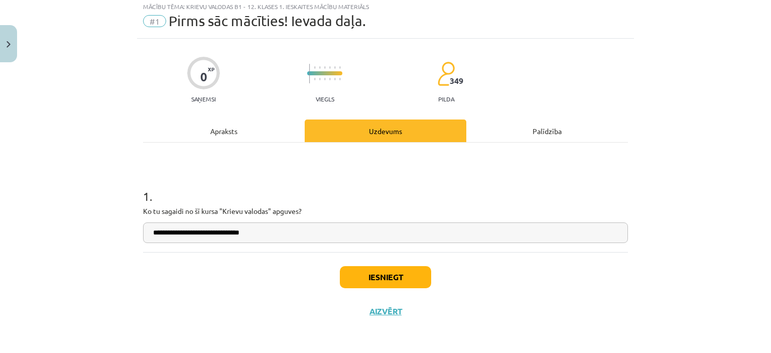
type input "**********"
click at [496, 290] on div "Iesniegt Aizvērt" at bounding box center [385, 287] width 485 height 70
click at [412, 271] on button "Iesniegt" at bounding box center [385, 277] width 91 height 22
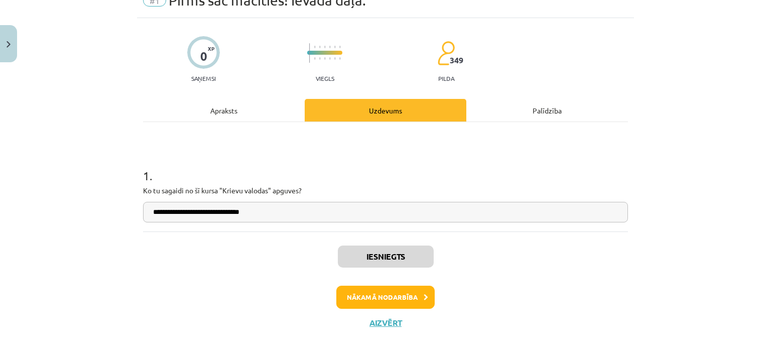
scroll to position [60, 0]
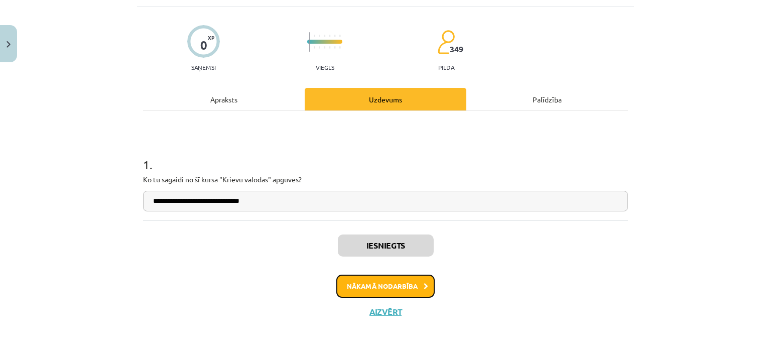
click at [405, 286] on button "Nākamā nodarbība" at bounding box center [385, 286] width 98 height 23
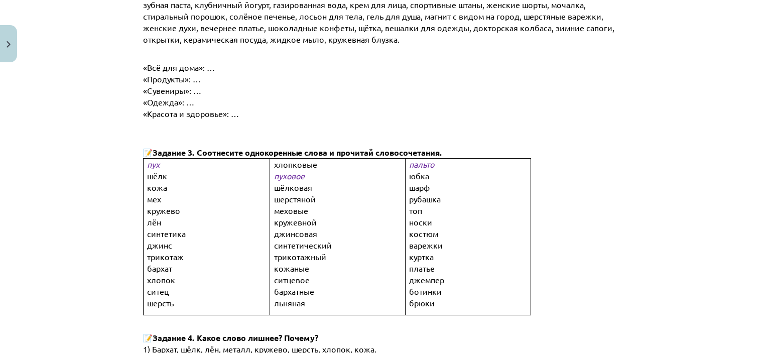
scroll to position [527, 0]
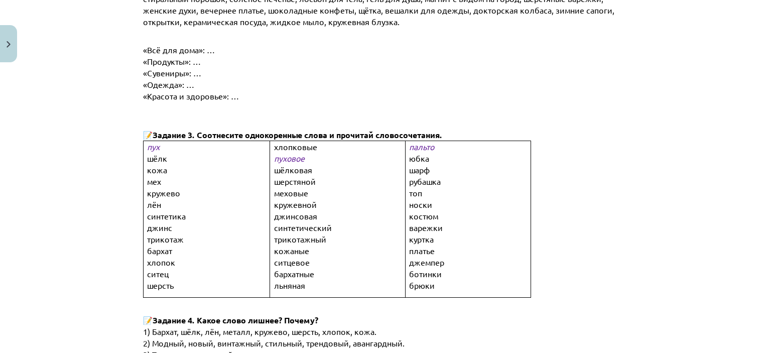
click at [155, 153] on span "шёлк" at bounding box center [157, 158] width 20 height 10
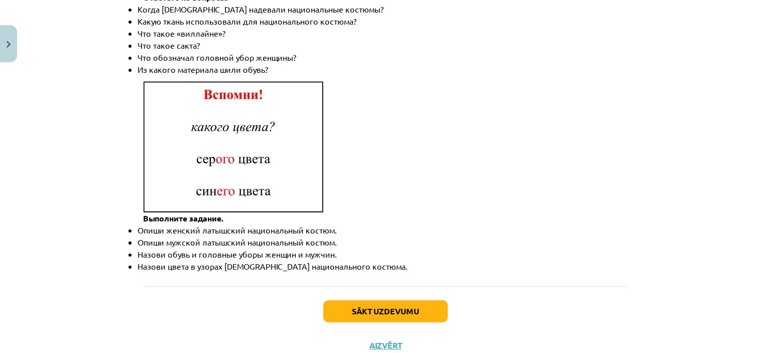
scroll to position [1488, 0]
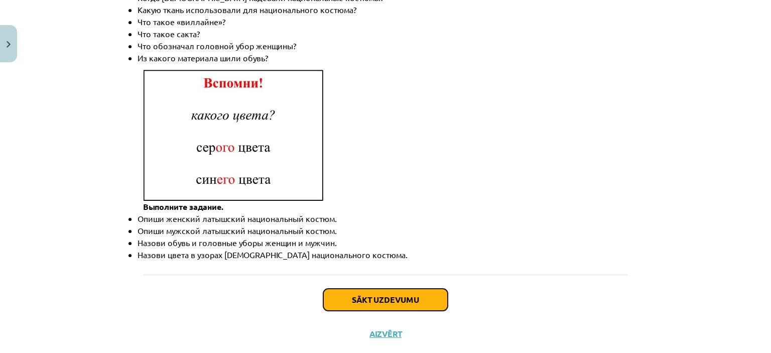
click at [388, 289] on button "Sākt uzdevumu" at bounding box center [385, 300] width 125 height 22
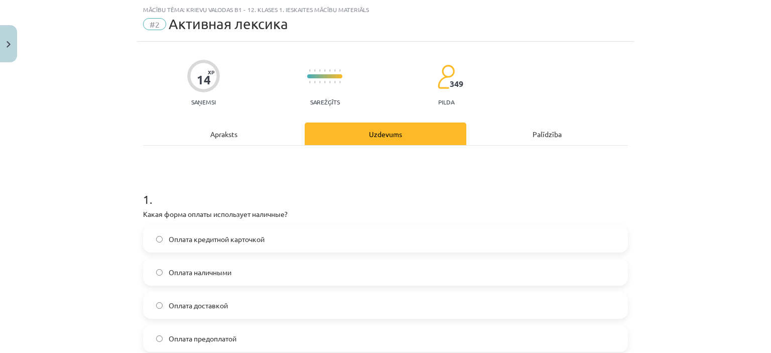
scroll to position [126, 0]
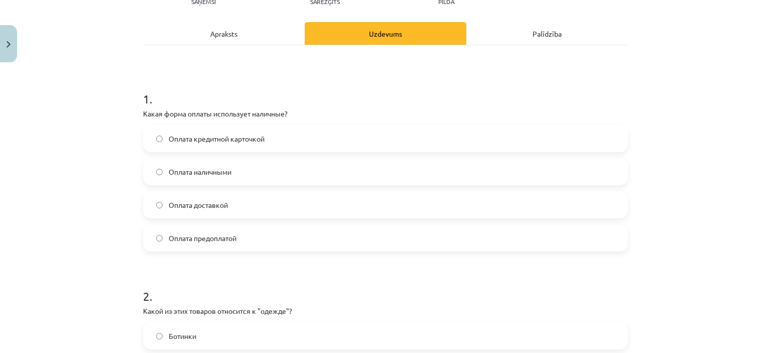
click at [169, 171] on span "Оплата наличными" at bounding box center [200, 172] width 63 height 11
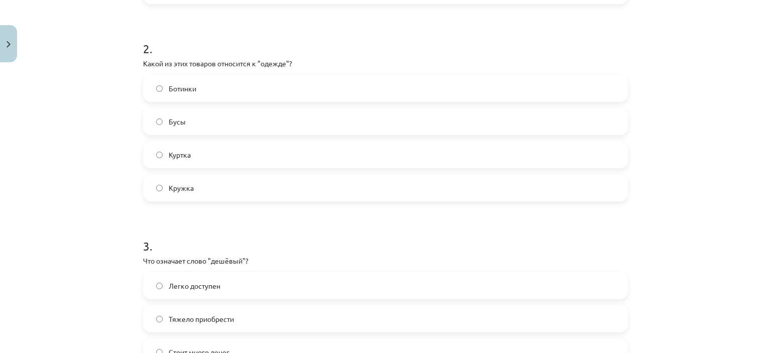
scroll to position [377, 0]
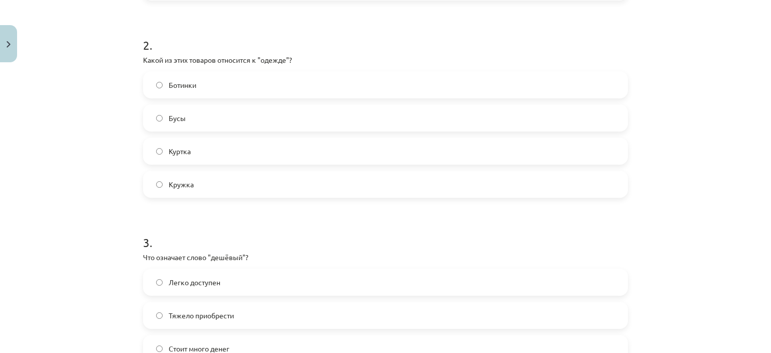
click at [197, 140] on label "Куртка" at bounding box center [385, 151] width 483 height 25
click at [214, 112] on label "Бусы" at bounding box center [385, 117] width 483 height 25
click at [196, 148] on label "Куртка" at bounding box center [385, 151] width 483 height 25
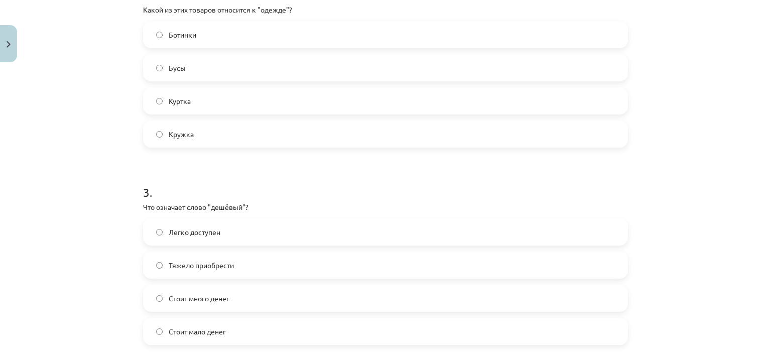
scroll to position [477, 0]
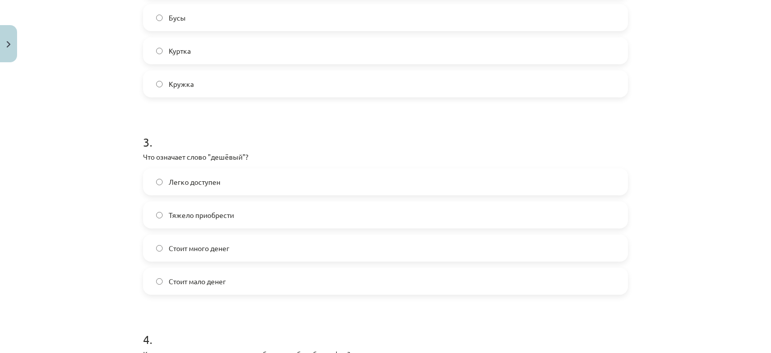
click at [203, 282] on span "Стоит мало денег" at bounding box center [197, 281] width 57 height 11
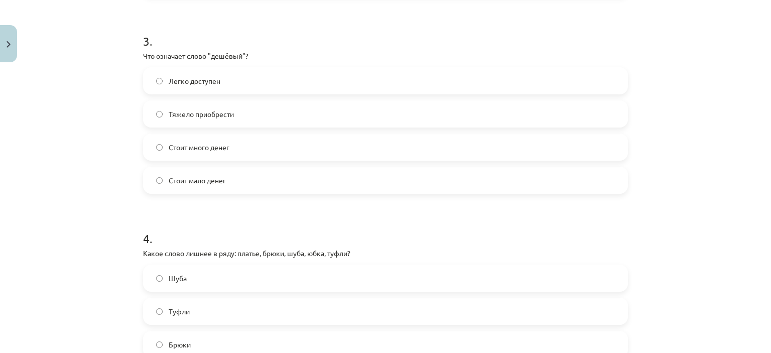
scroll to position [678, 0]
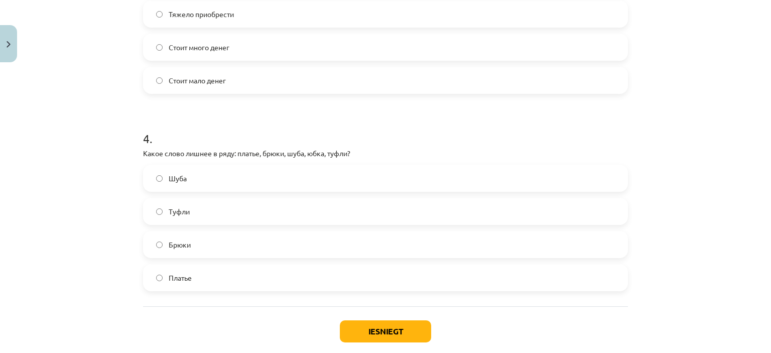
click at [193, 206] on label "Туфли" at bounding box center [385, 211] width 483 height 25
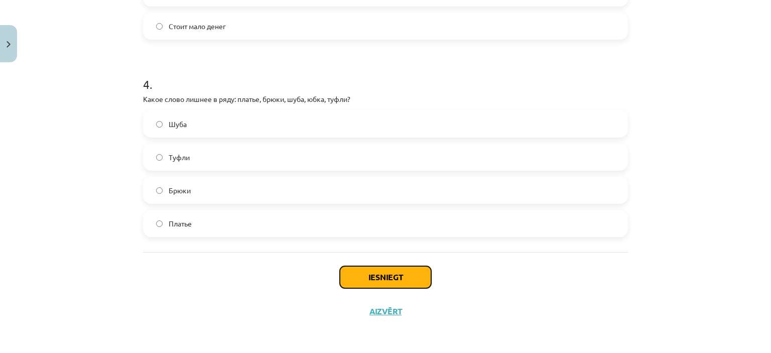
click at [404, 271] on button "Iesniegt" at bounding box center [385, 277] width 91 height 22
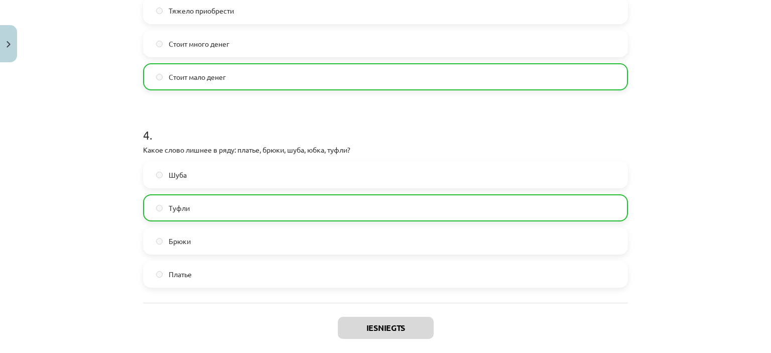
scroll to position [764, 0]
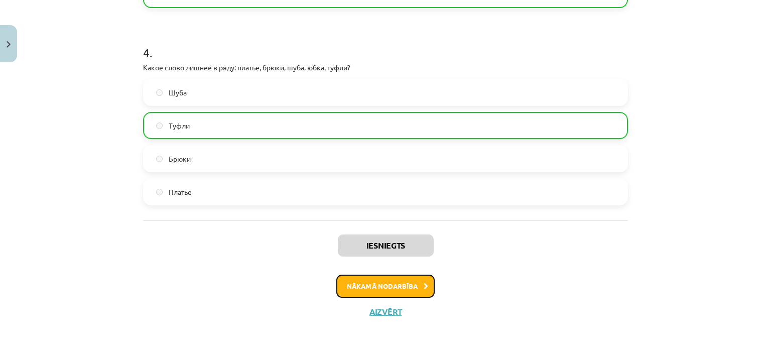
click at [413, 283] on button "Nākamā nodarbība" at bounding box center [385, 286] width 98 height 23
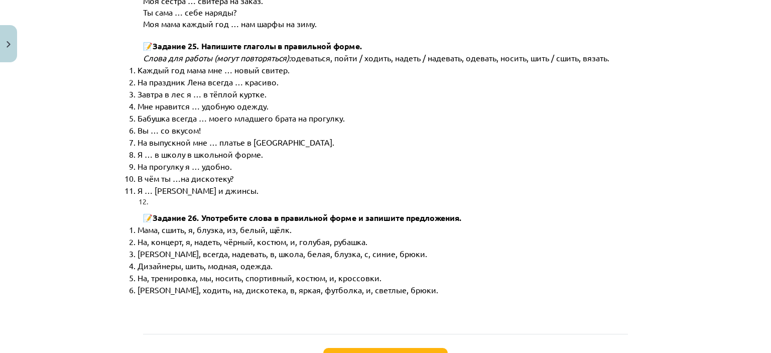
scroll to position [5130, 0]
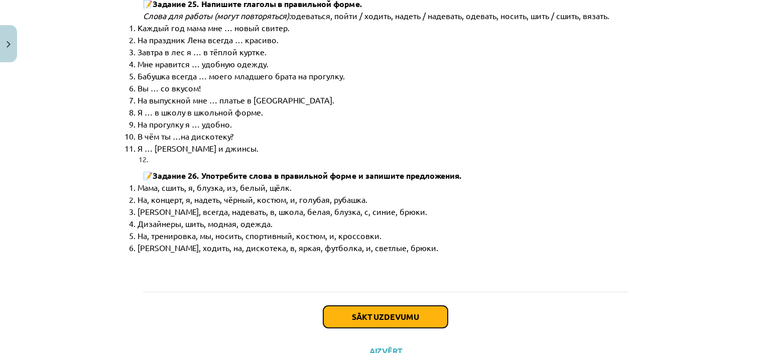
click at [394, 306] on button "Sākt uzdevumu" at bounding box center [385, 317] width 125 height 22
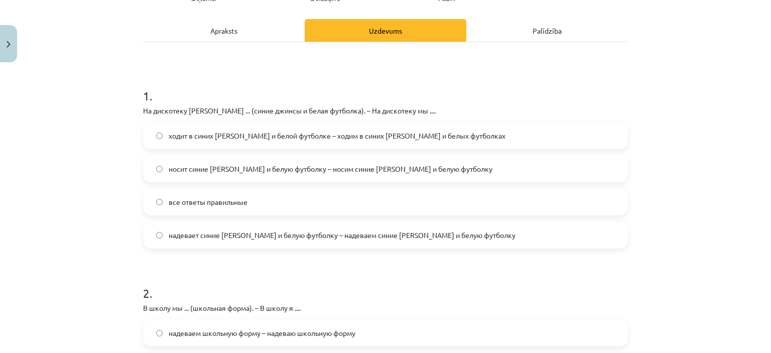
scroll to position [176, 0]
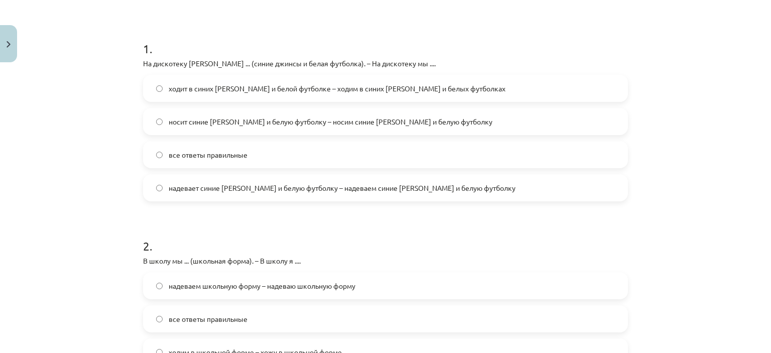
click at [237, 189] on span "надевает синие джинсы и белую футболку – надеваем синие джинсы и белую футболку" at bounding box center [342, 188] width 347 height 11
click at [197, 89] on span "ходит в синих джинсах и белой футболке – ходим в синих джинсах и белых футболках" at bounding box center [337, 88] width 337 height 11
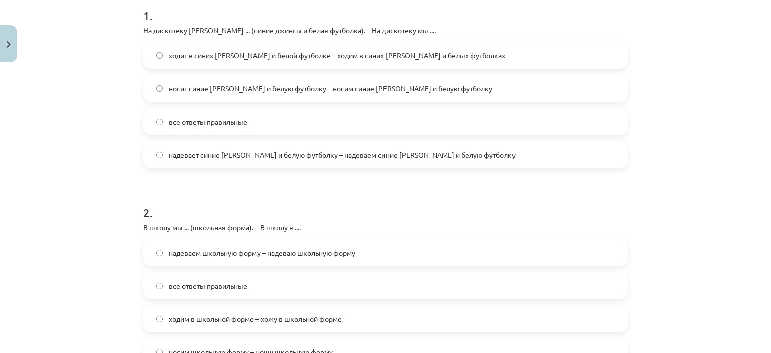
scroll to position [226, 0]
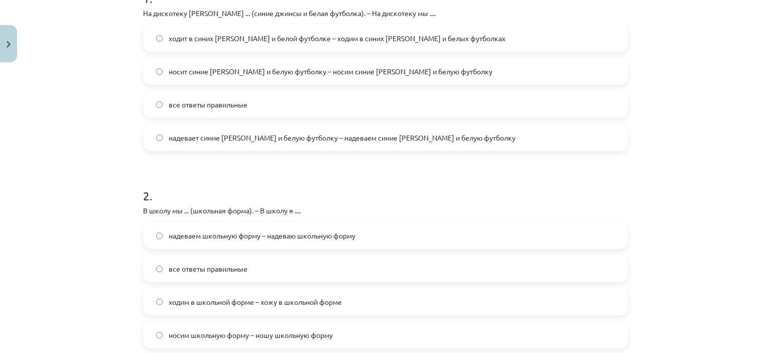
drag, startPoint x: 218, startPoint y: 190, endPoint x: 455, endPoint y: 185, distance: 236.6
click at [456, 185] on h1 "2 ." at bounding box center [385, 186] width 485 height 31
click at [460, 185] on h1 "2 ." at bounding box center [385, 186] width 485 height 31
click at [185, 99] on span "все ответы правильные" at bounding box center [208, 104] width 79 height 11
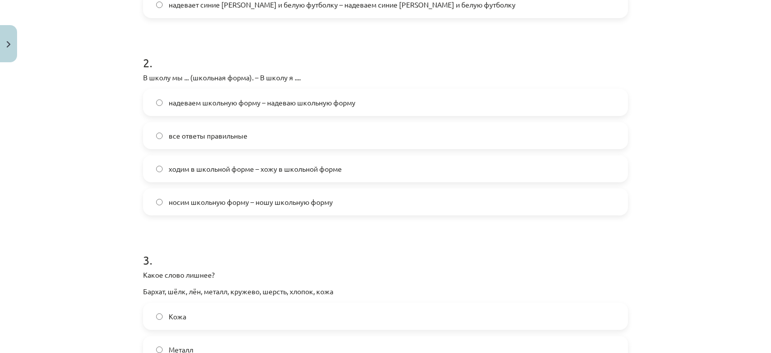
scroll to position [377, 0]
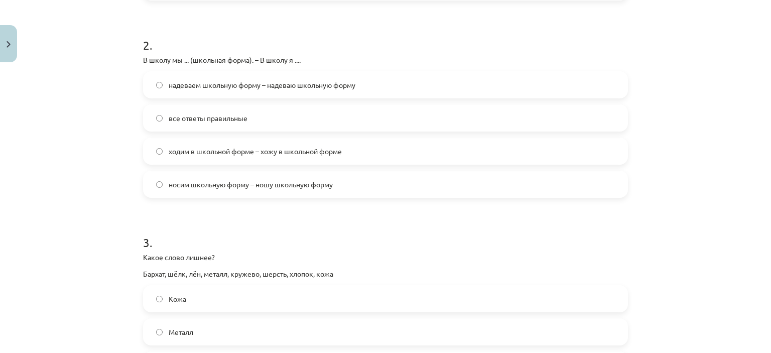
click at [259, 146] on span "ходим в школьной форме – хожу в школьной форме" at bounding box center [255, 151] width 173 height 11
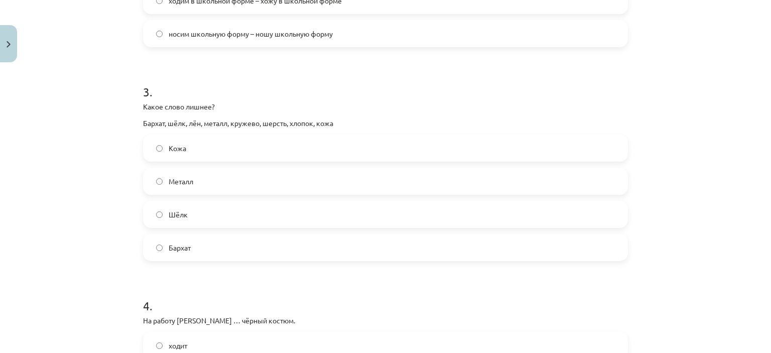
scroll to position [577, 0]
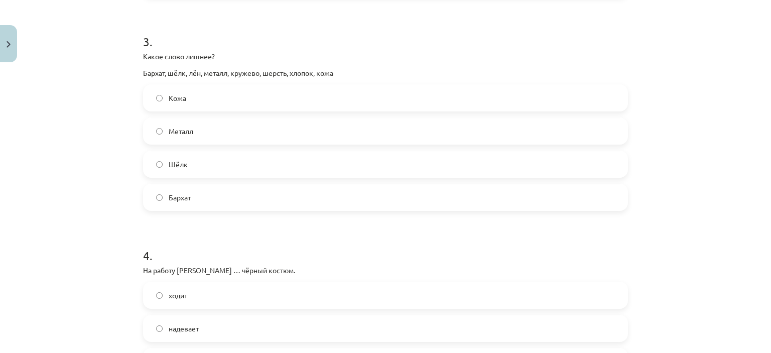
click at [144, 161] on label "Шёлк" at bounding box center [385, 164] width 483 height 25
click at [203, 125] on label "Металл" at bounding box center [385, 131] width 483 height 25
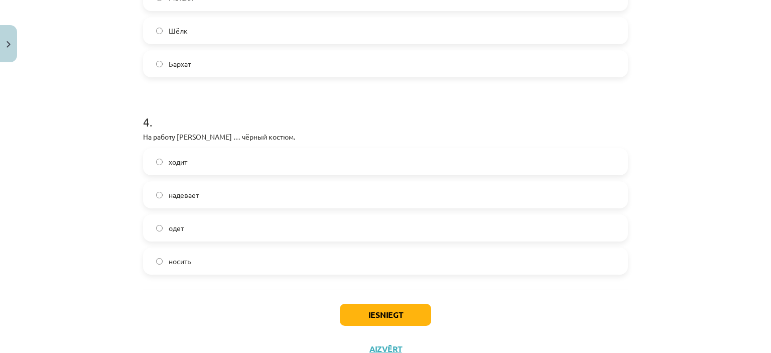
scroll to position [728, 0]
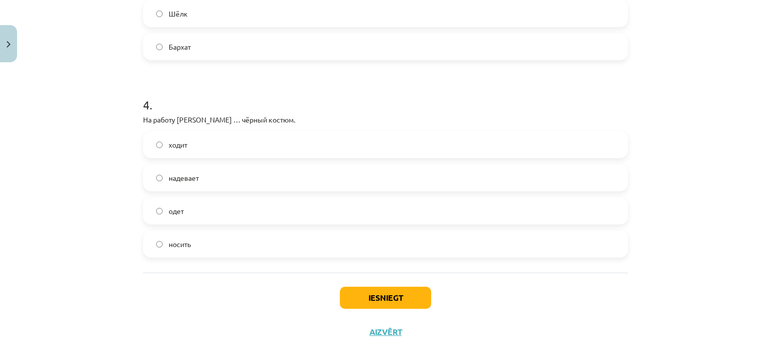
click at [201, 171] on label "надевает" at bounding box center [385, 177] width 483 height 25
click at [398, 303] on button "Iesniegt" at bounding box center [385, 298] width 91 height 22
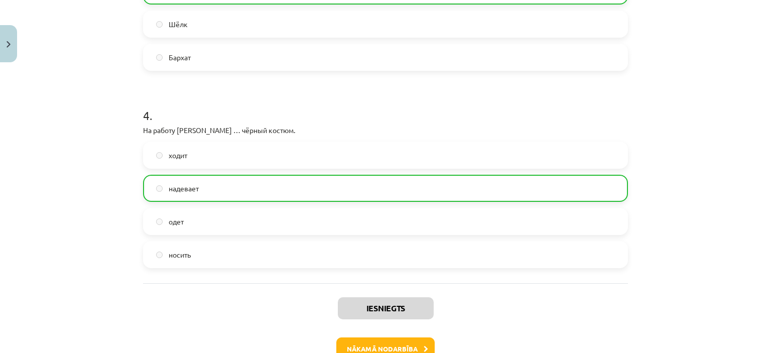
scroll to position [780, 0]
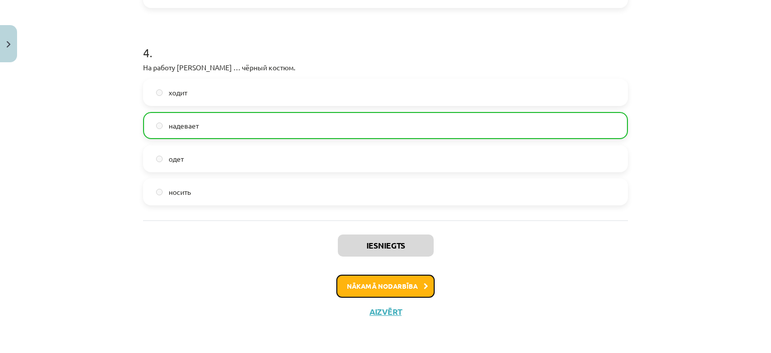
click at [412, 286] on button "Nākamā nodarbība" at bounding box center [385, 286] width 98 height 23
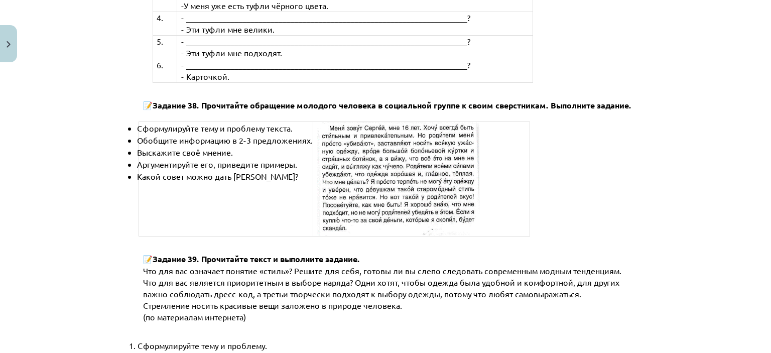
scroll to position [3868, 0]
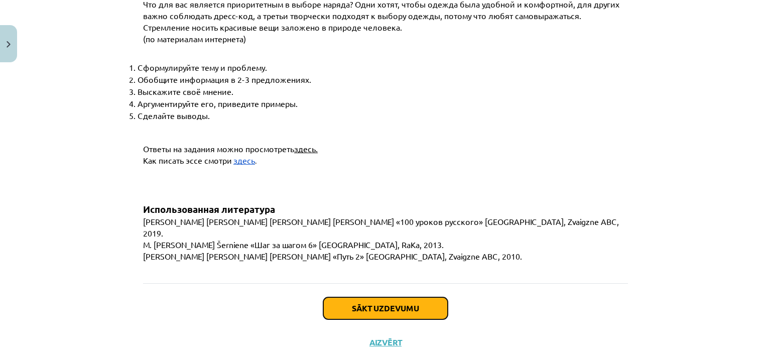
click at [395, 297] on button "Sākt uzdevumu" at bounding box center [385, 308] width 125 height 22
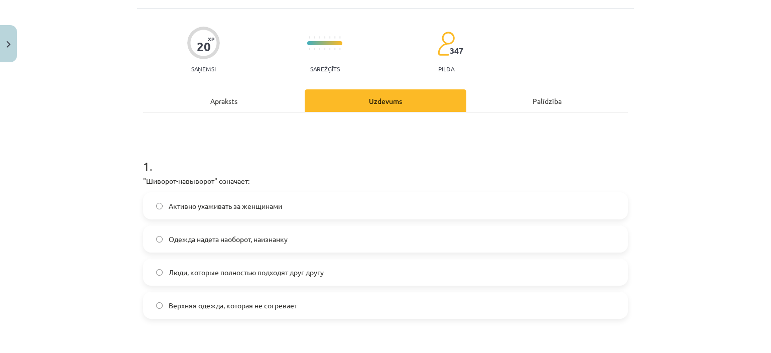
scroll to position [75, 0]
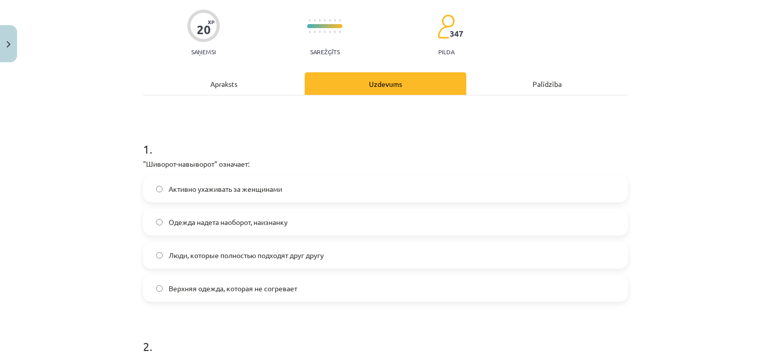
click at [243, 218] on span "Одежда надета наоборот, наизнанку" at bounding box center [228, 222] width 119 height 11
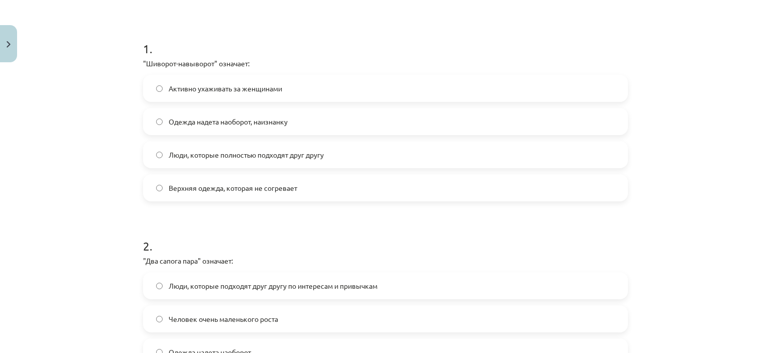
scroll to position [276, 0]
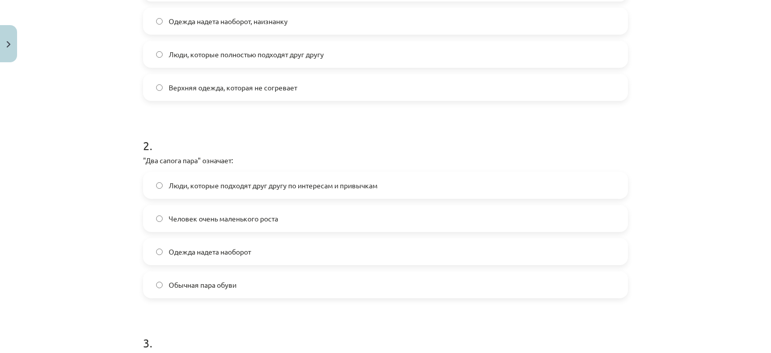
click at [163, 281] on label "Обычная пара обуви" at bounding box center [385, 284] width 483 height 25
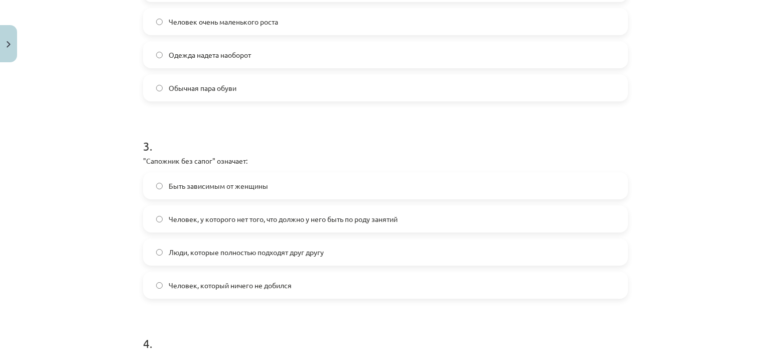
scroll to position [527, 0]
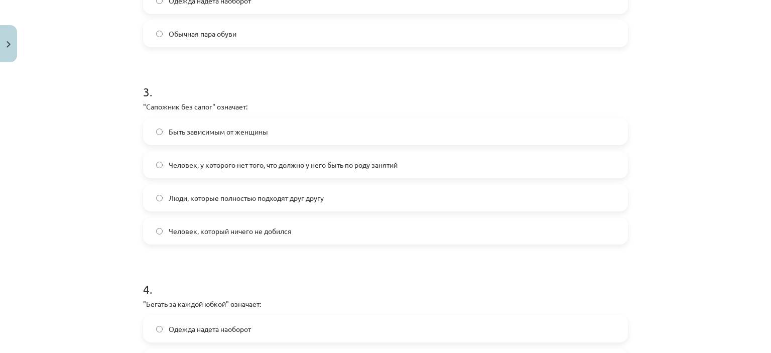
click at [358, 164] on span "Человек, у которого нет того, что должно у него быть по роду занятий" at bounding box center [283, 165] width 229 height 11
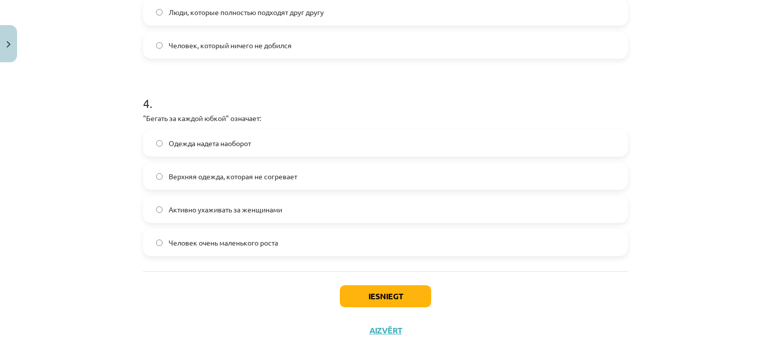
scroll to position [728, 0]
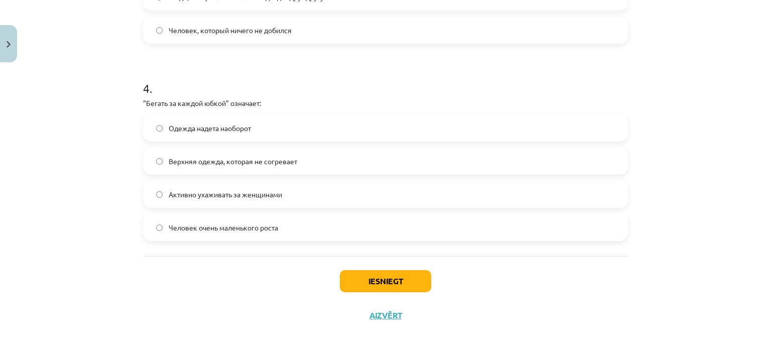
click at [217, 204] on label "Активно ухаживать за женщинами" at bounding box center [385, 194] width 483 height 25
click at [386, 276] on button "Iesniegt" at bounding box center [385, 281] width 91 height 22
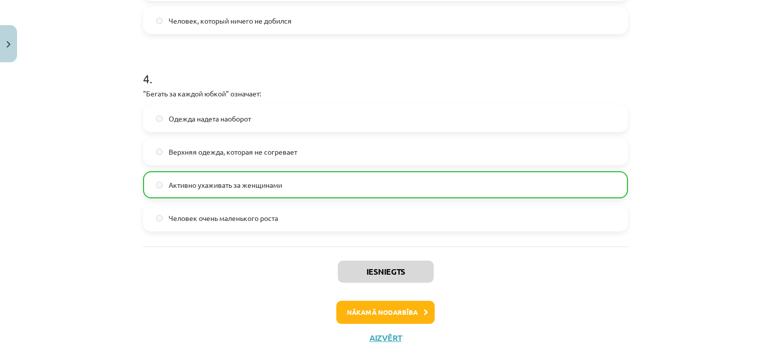
scroll to position [764, 0]
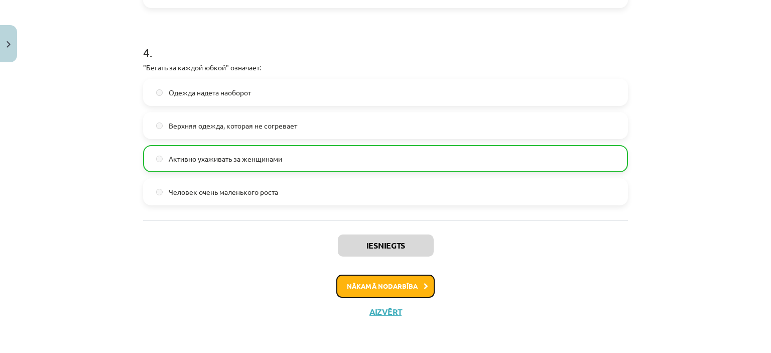
click at [384, 283] on button "Nākamā nodarbība" at bounding box center [385, 286] width 98 height 23
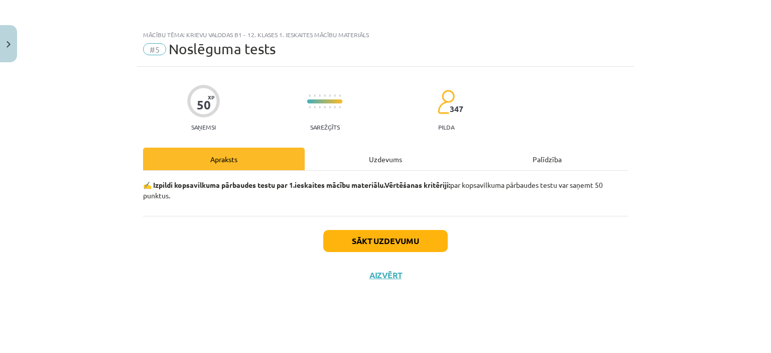
scroll to position [0, 0]
click at [417, 249] on button "Sākt uzdevumu" at bounding box center [385, 241] width 125 height 22
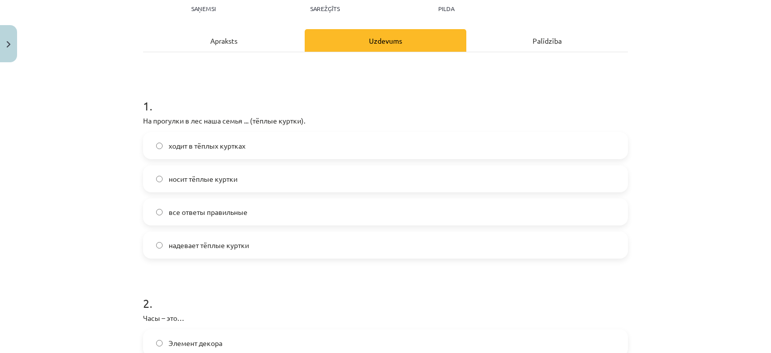
scroll to position [151, 0]
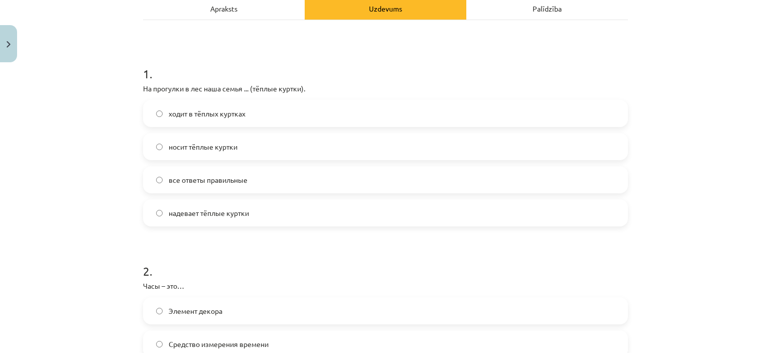
click at [215, 209] on span "надевает тёплые куртки" at bounding box center [209, 213] width 80 height 11
click at [129, 210] on div "Mācību tēma: Krievu valodas b1 - 12. klases 1. ieskaites mācību materiāls #5 No…" at bounding box center [385, 176] width 771 height 353
click at [161, 214] on label "надевает тёплые куртки" at bounding box center [385, 212] width 483 height 25
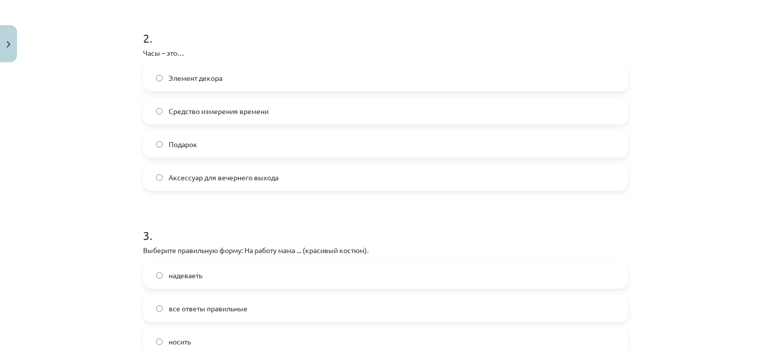
scroll to position [402, 0]
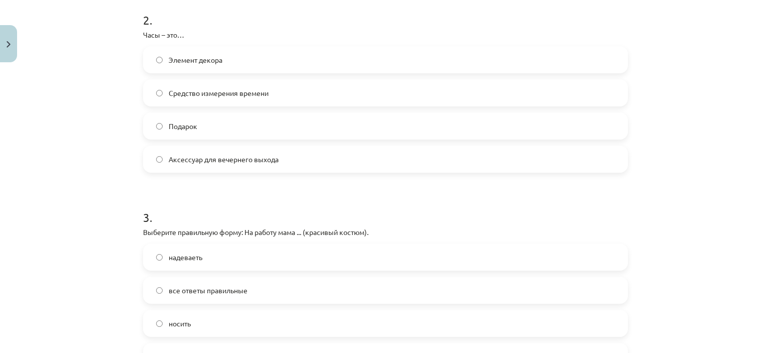
click at [185, 94] on span "Средство измерения времени" at bounding box center [219, 93] width 100 height 11
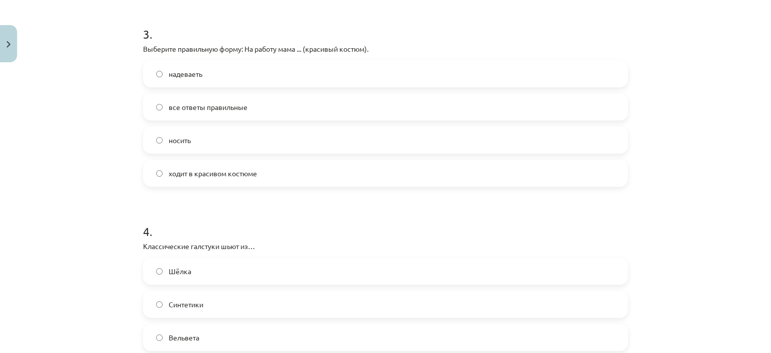
scroll to position [603, 0]
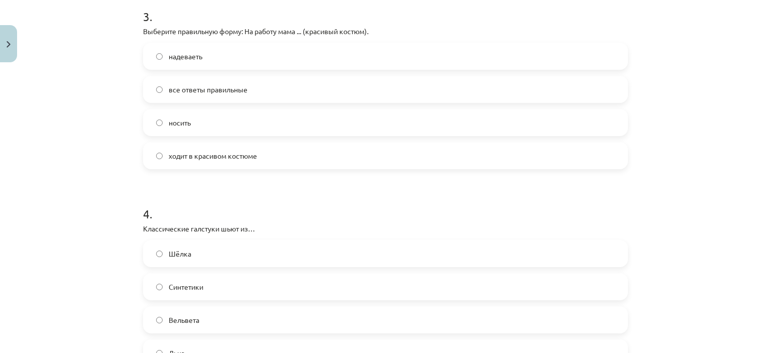
click at [207, 60] on label "надеваеть" at bounding box center [385, 56] width 483 height 25
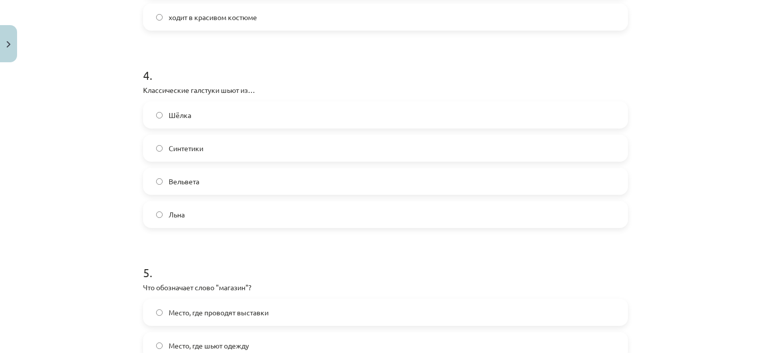
scroll to position [753, 0]
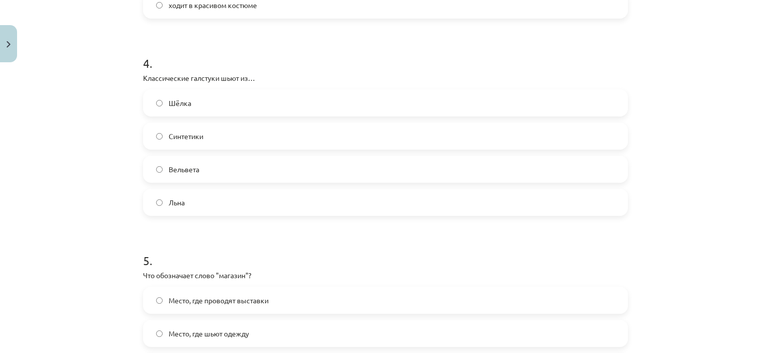
click at [176, 109] on label "Шёлка" at bounding box center [385, 102] width 483 height 25
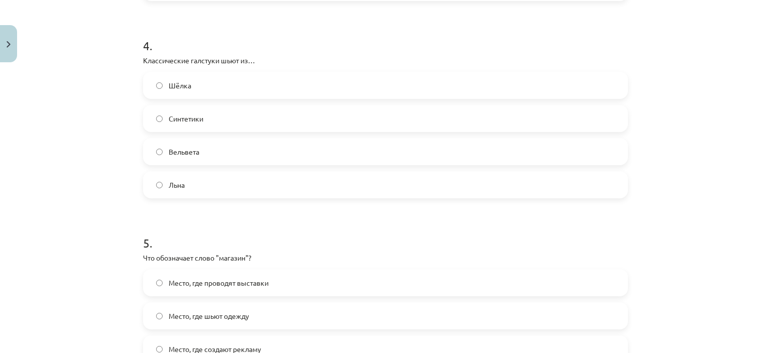
scroll to position [904, 0]
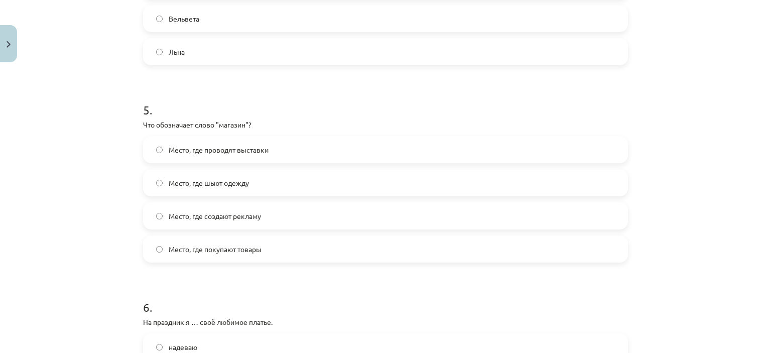
click at [287, 253] on label "Место, где покупают товары" at bounding box center [385, 249] width 483 height 25
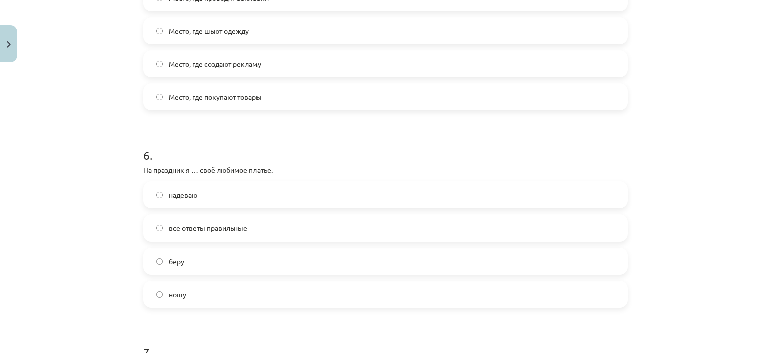
scroll to position [1155, 0]
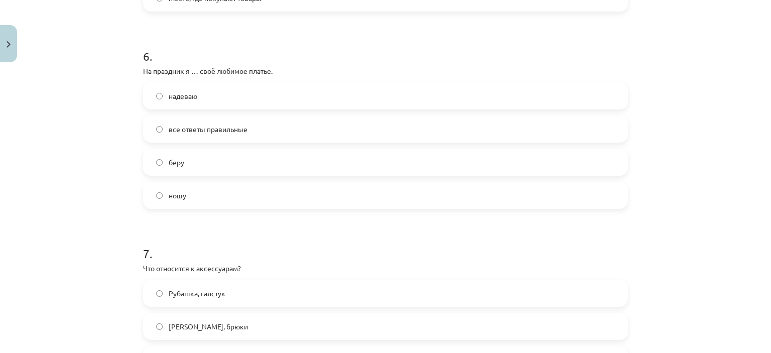
click at [209, 97] on label "надеваю" at bounding box center [385, 95] width 483 height 25
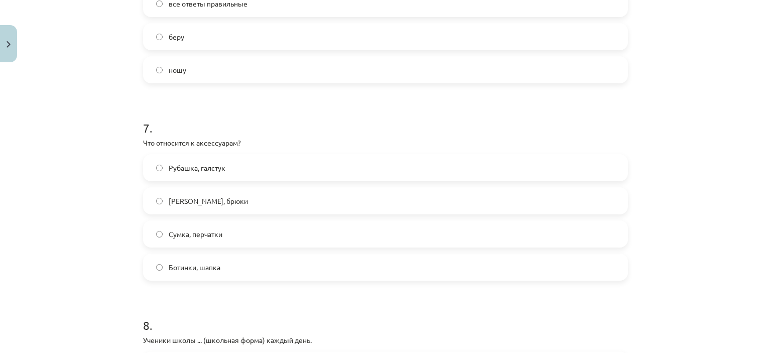
scroll to position [1306, 0]
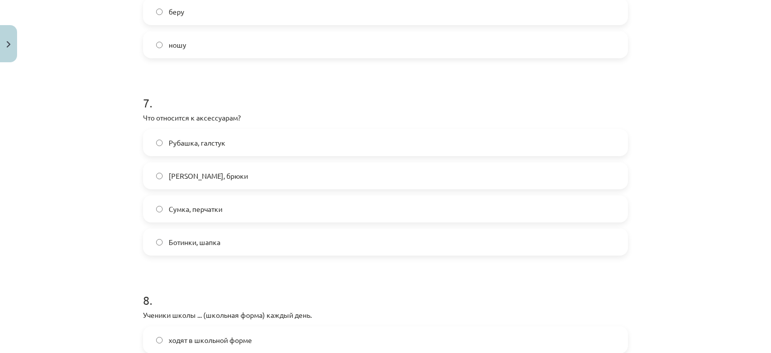
click at [228, 208] on label "Сумка, перчатки" at bounding box center [385, 208] width 483 height 25
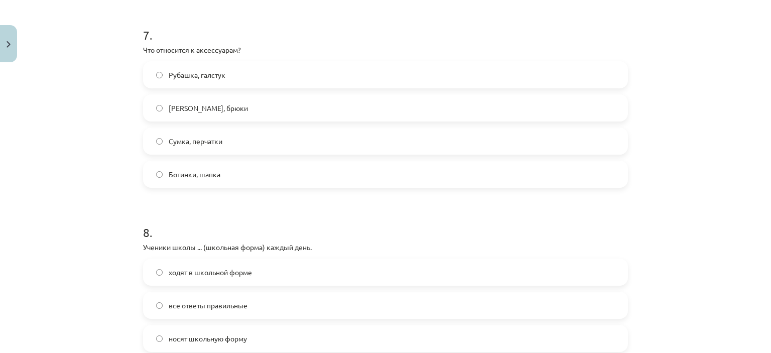
scroll to position [1506, 0]
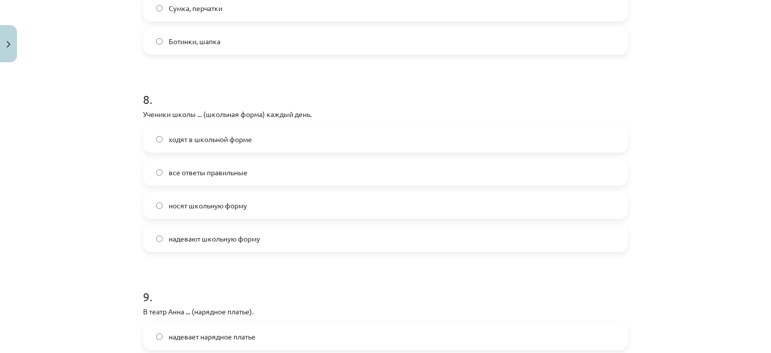
click at [252, 199] on label "носят школьную форму" at bounding box center [385, 205] width 483 height 25
click at [301, 129] on label "ходят в школьной форме" at bounding box center [385, 139] width 483 height 25
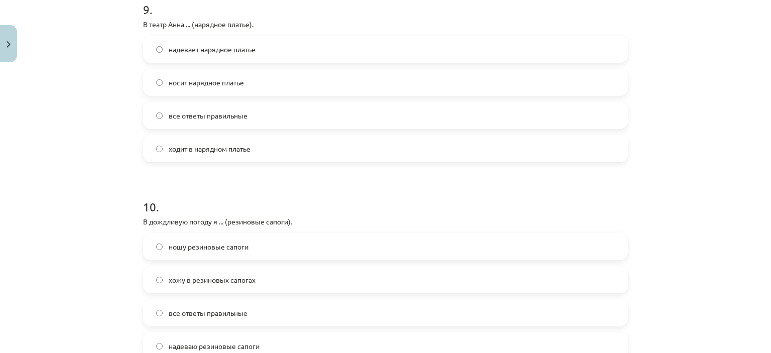
scroll to position [1757, 0]
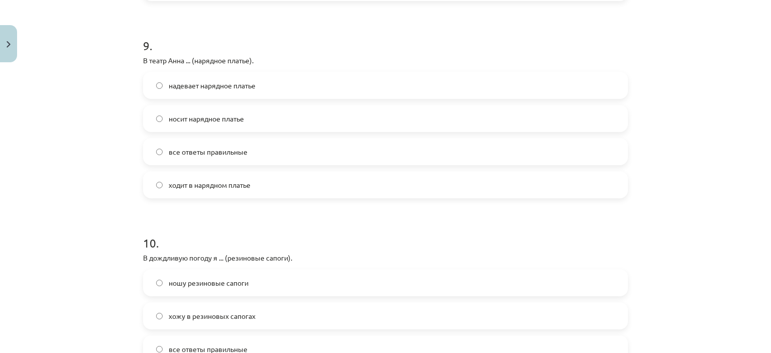
click at [255, 90] on label "надевает нарядное платье" at bounding box center [385, 85] width 483 height 25
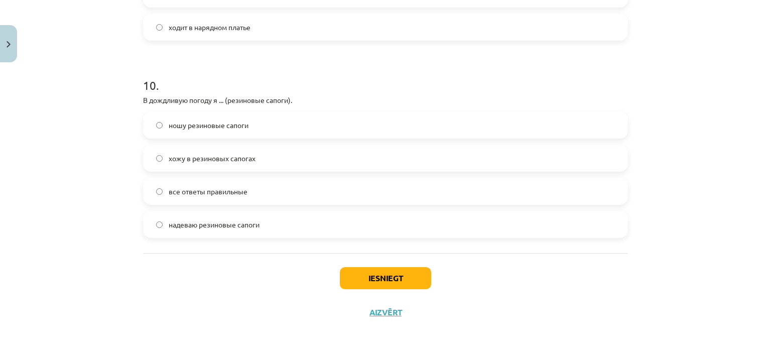
scroll to position [1916, 0]
click at [208, 125] on span "ношу резиновые сапоги" at bounding box center [209, 124] width 80 height 11
click at [225, 227] on span "надеваю резиновые сапоги" at bounding box center [214, 223] width 91 height 11
click at [360, 273] on button "Iesniegt" at bounding box center [385, 277] width 91 height 22
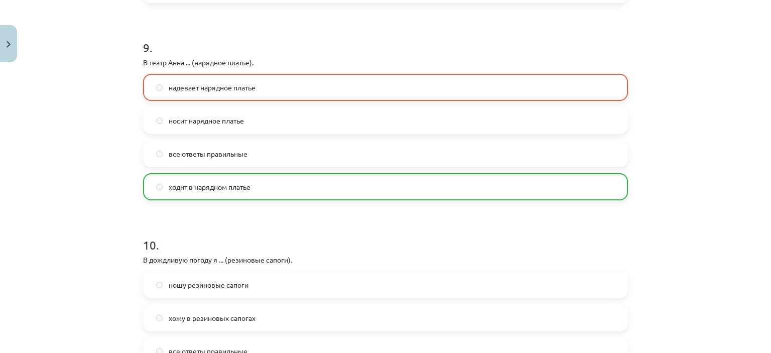
scroll to position [1948, 0]
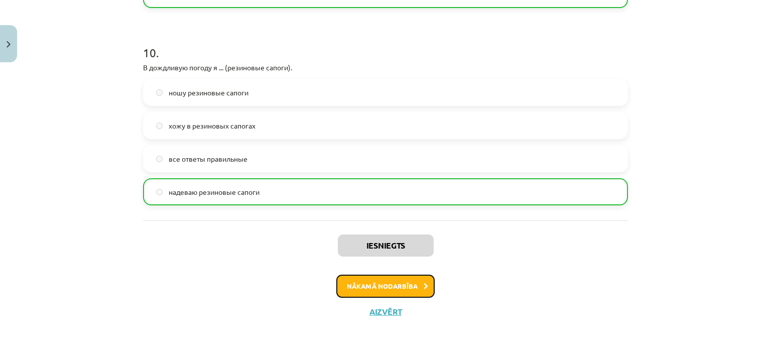
click at [418, 283] on button "Nākamā nodarbība" at bounding box center [385, 286] width 98 height 23
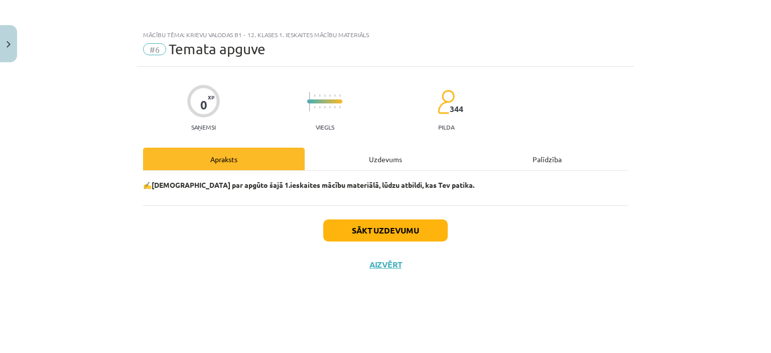
scroll to position [0, 0]
click at [389, 230] on button "Sākt uzdevumu" at bounding box center [385, 230] width 125 height 22
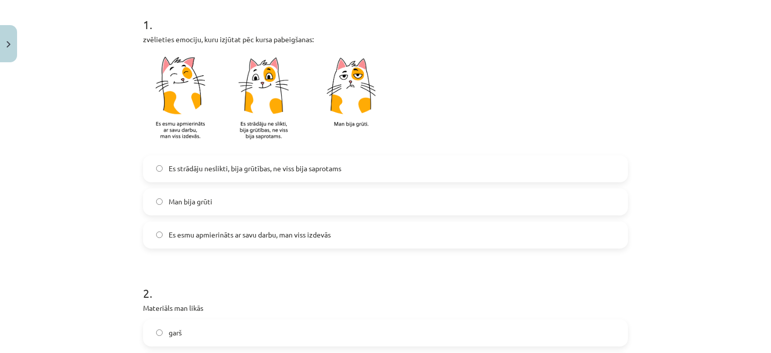
scroll to position [201, 0]
click at [172, 227] on label "Es esmu apmierināts ar savu darbu, man viss izdevās" at bounding box center [385, 233] width 483 height 25
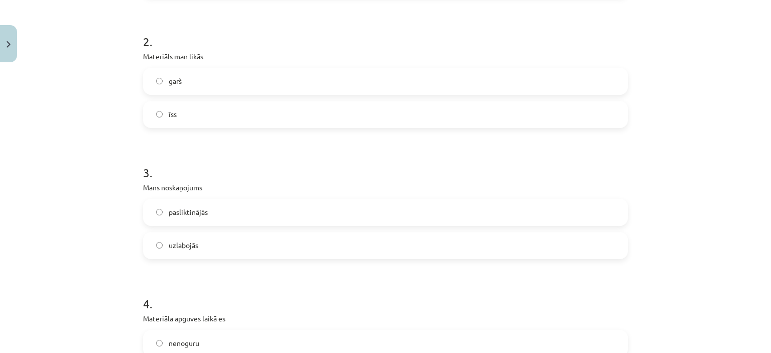
scroll to position [452, 0]
click at [159, 82] on label "garš" at bounding box center [385, 80] width 483 height 25
drag, startPoint x: 159, startPoint y: 82, endPoint x: 176, endPoint y: 114, distance: 36.2
click at [159, 82] on label "garš" at bounding box center [385, 80] width 483 height 25
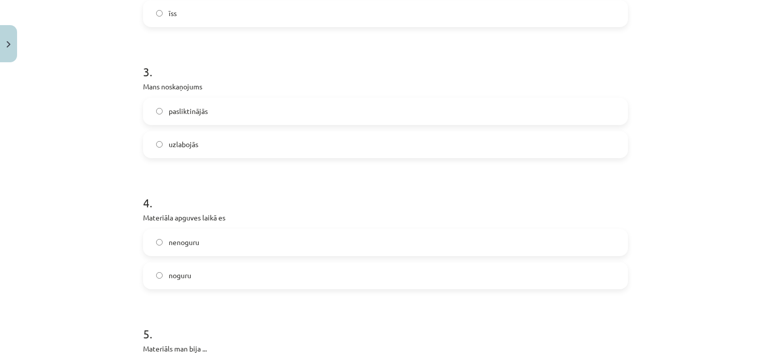
click at [187, 112] on span "pasliktinājās" at bounding box center [188, 111] width 39 height 11
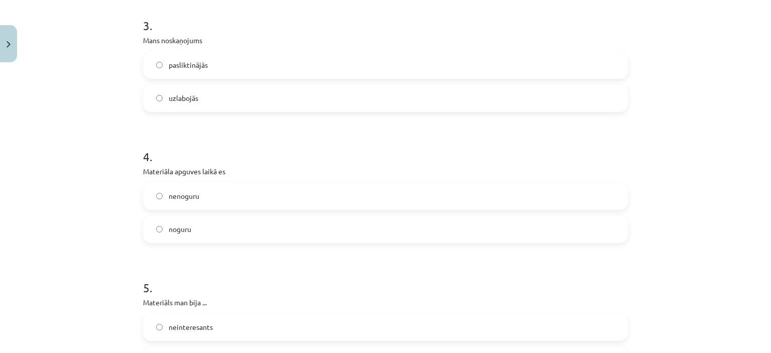
scroll to position [653, 0]
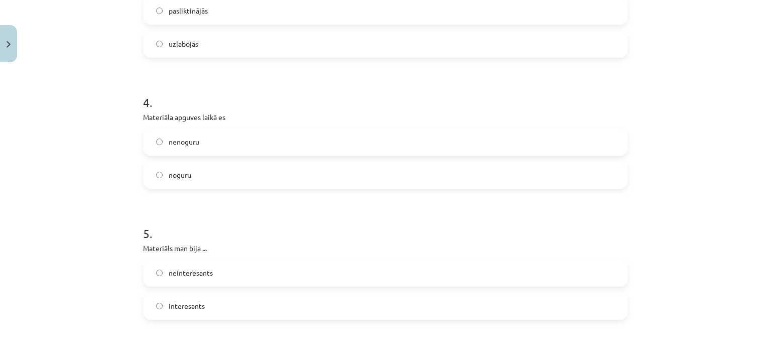
click at [207, 172] on label "noguru" at bounding box center [385, 175] width 483 height 25
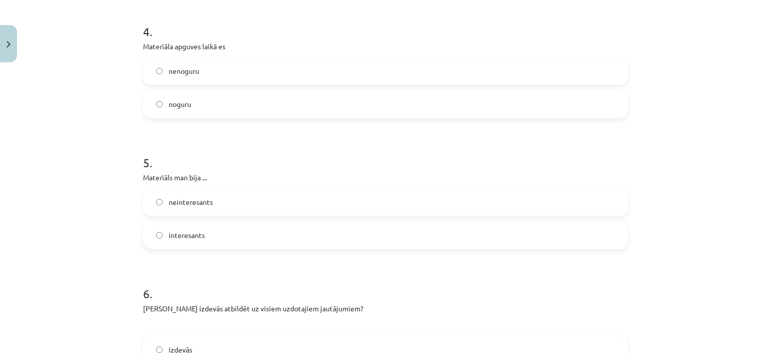
scroll to position [803, 0]
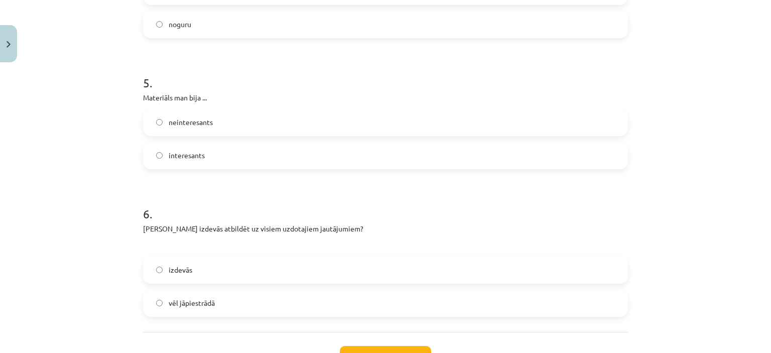
click at [205, 122] on span "neinteresants" at bounding box center [191, 122] width 44 height 11
click at [190, 156] on span "interesants" at bounding box center [187, 155] width 36 height 11
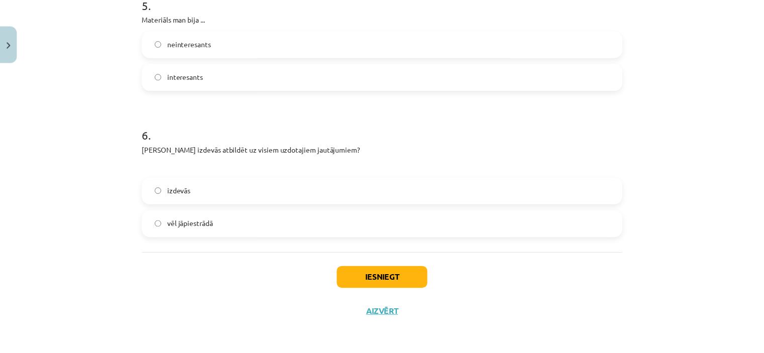
scroll to position [883, 0]
click at [257, 196] on label "izdevās" at bounding box center [385, 190] width 483 height 25
click at [367, 271] on button "Iesniegt" at bounding box center [385, 278] width 91 height 22
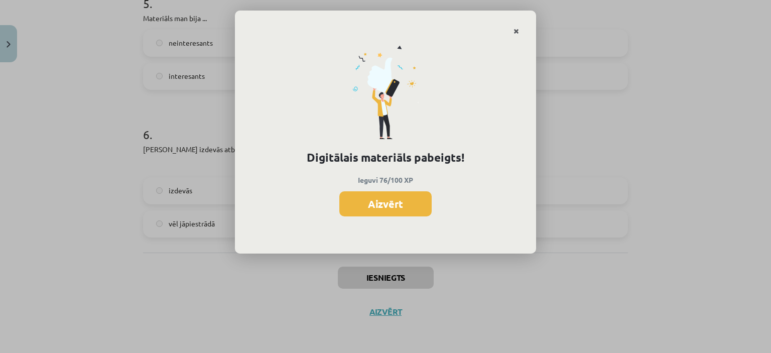
click at [516, 32] on icon "Close" at bounding box center [517, 31] width 6 height 7
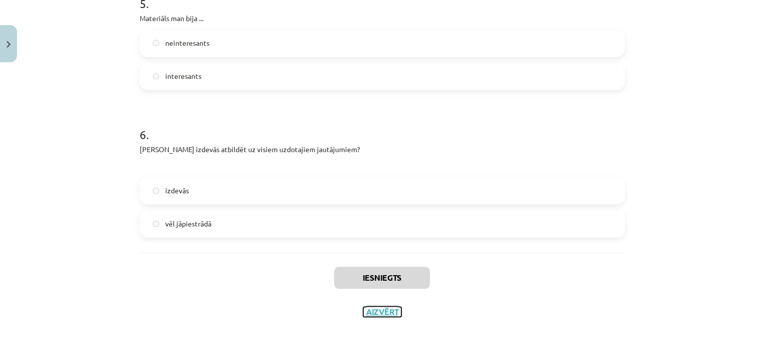
click at [374, 313] on button "Aizvērt" at bounding box center [382, 312] width 38 height 10
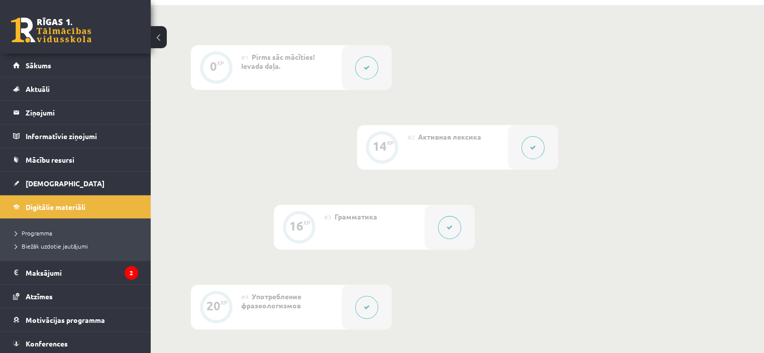
scroll to position [201, 0]
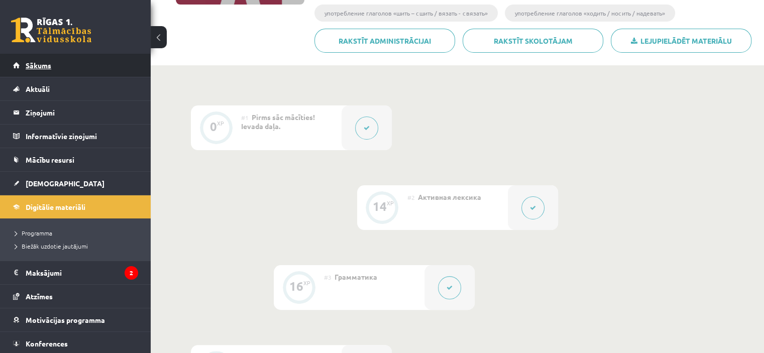
click at [56, 71] on link "Sākums" at bounding box center [75, 65] width 125 height 23
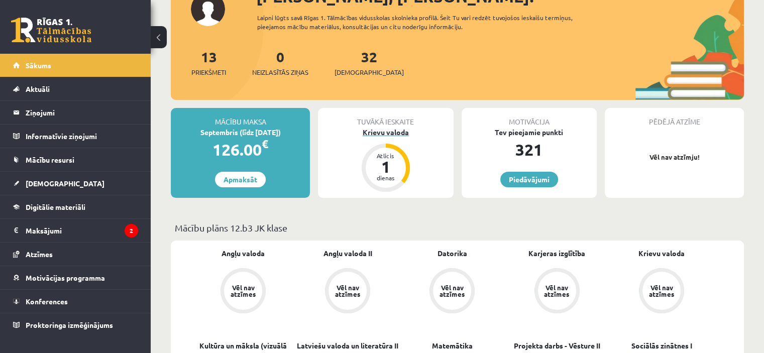
scroll to position [100, 0]
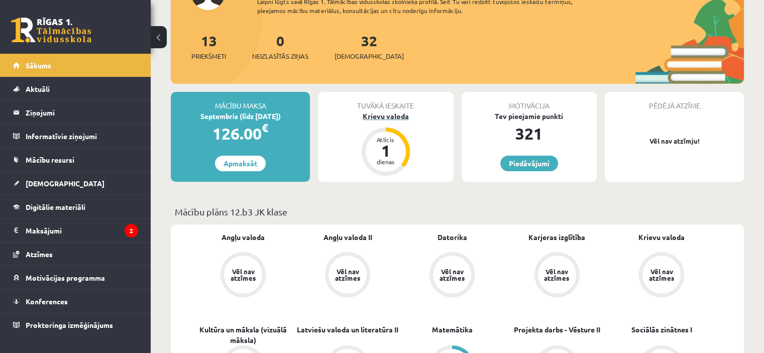
click at [378, 153] on div "1" at bounding box center [386, 151] width 30 height 16
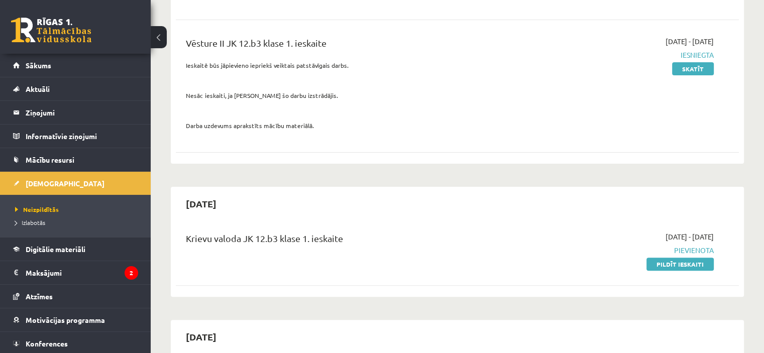
scroll to position [301, 0]
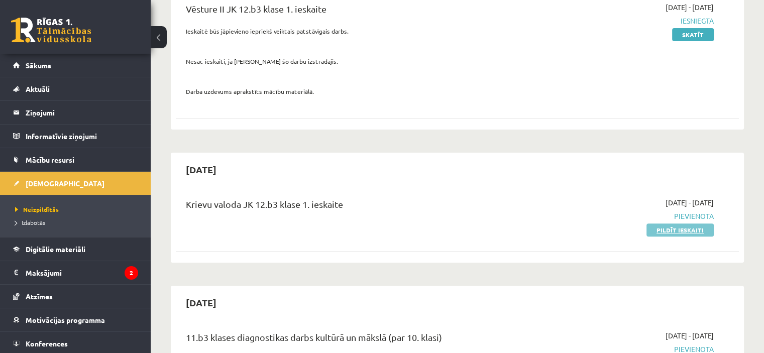
click at [690, 223] on link "Pildīt ieskaiti" at bounding box center [679, 229] width 67 height 13
click at [424, 42] on p at bounding box center [359, 46] width 347 height 9
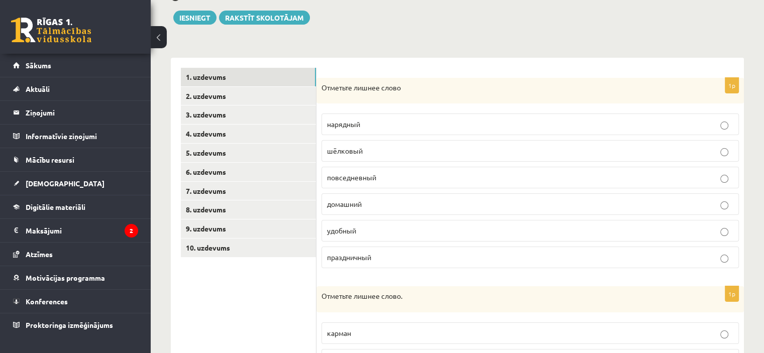
scroll to position [151, 0]
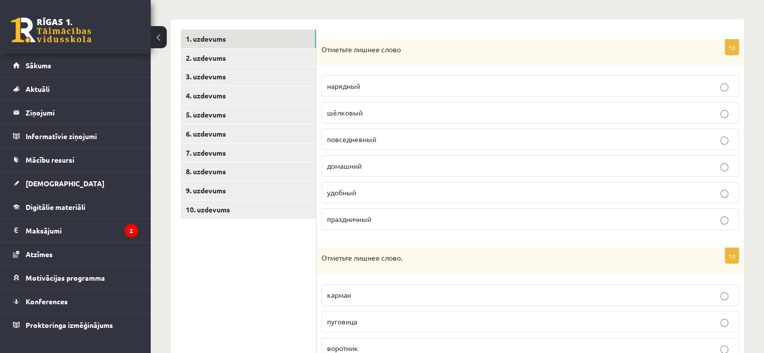
click at [455, 106] on label "шёлковый" at bounding box center [529, 113] width 417 height 22
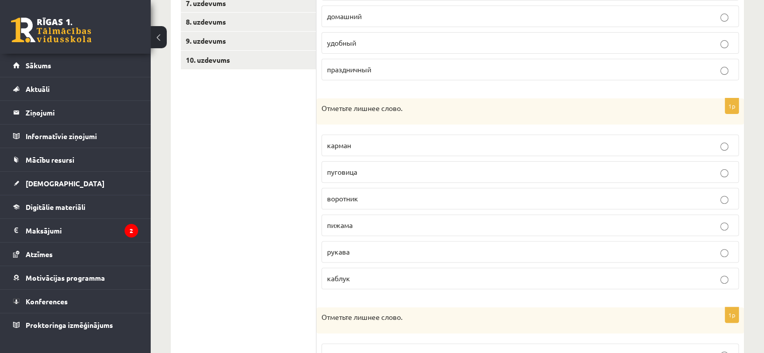
scroll to position [100, 0]
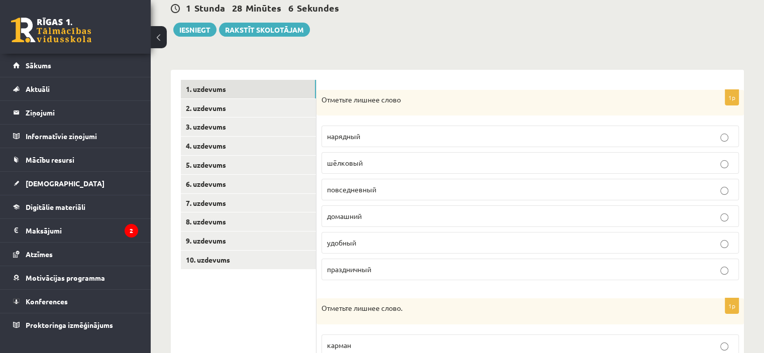
click at [529, 164] on p "шёлковый" at bounding box center [530, 163] width 406 height 11
click at [536, 205] on label "домашний" at bounding box center [529, 216] width 417 height 22
click at [550, 193] on p "повседневный" at bounding box center [530, 189] width 406 height 11
click at [537, 169] on label "шёлковый" at bounding box center [529, 163] width 417 height 22
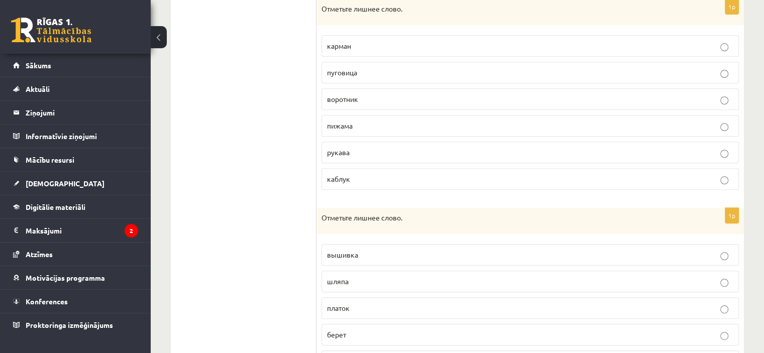
scroll to position [402, 0]
click at [387, 119] on p "пижама" at bounding box center [530, 124] width 406 height 11
click at [422, 174] on p "каблук" at bounding box center [530, 177] width 406 height 11
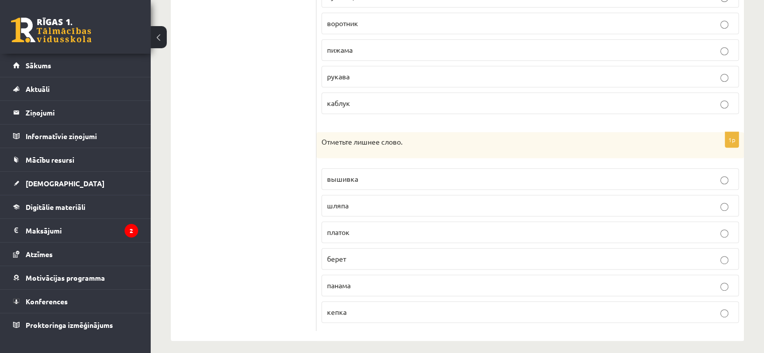
scroll to position [480, 0]
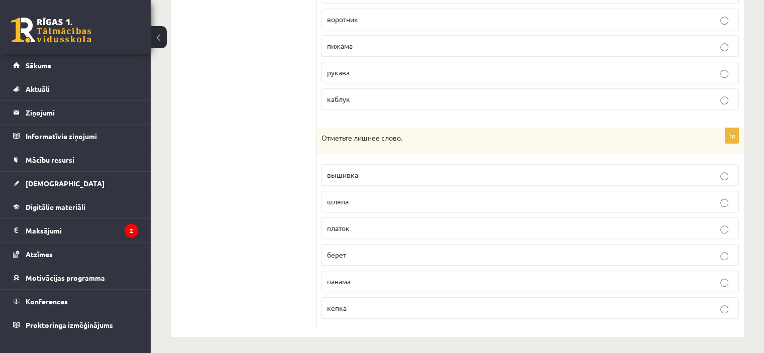
click at [370, 223] on p "платок" at bounding box center [530, 228] width 406 height 11
click at [597, 174] on p "вышивка" at bounding box center [530, 175] width 406 height 11
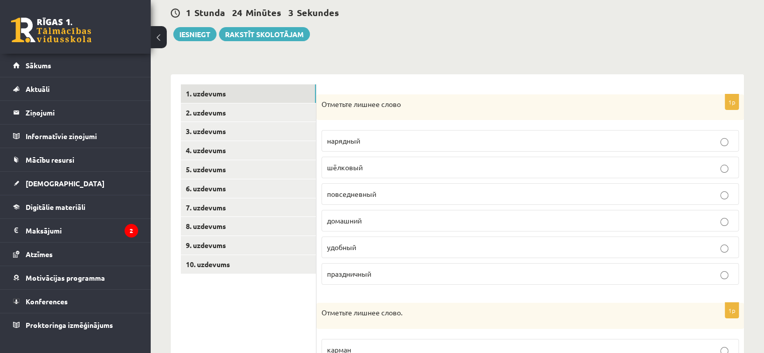
scroll to position [174, 0]
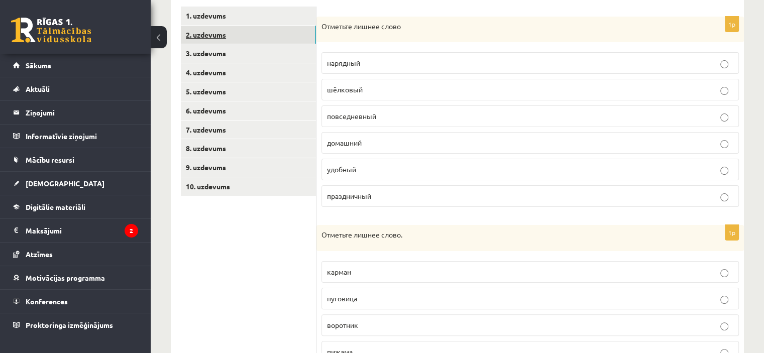
click at [251, 31] on link "2. uzdevums" at bounding box center [248, 35] width 135 height 19
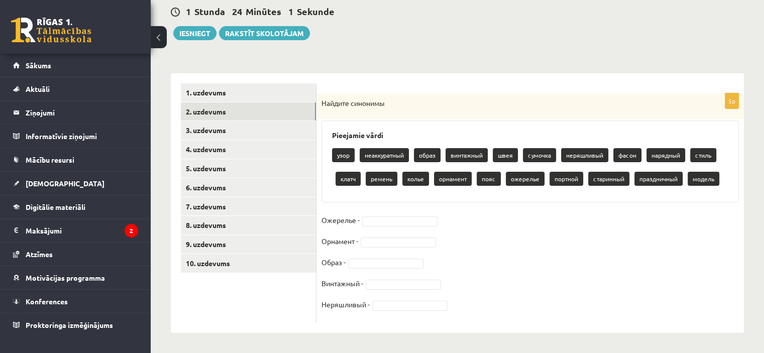
scroll to position [96, 0]
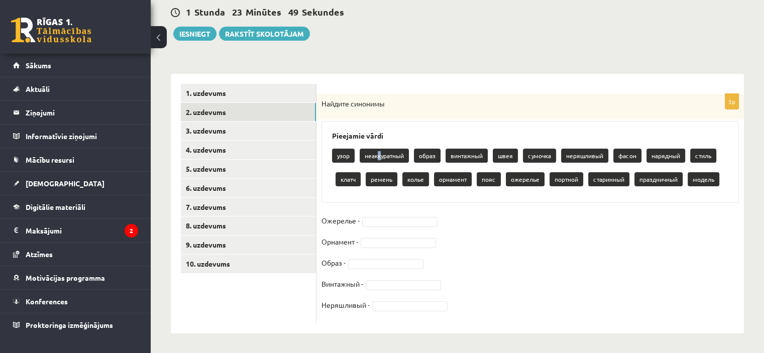
drag, startPoint x: 379, startPoint y: 155, endPoint x: 380, endPoint y: 161, distance: 6.2
click at [380, 161] on p "неаккуратный" at bounding box center [384, 156] width 49 height 14
click at [341, 152] on p "узор" at bounding box center [343, 156] width 23 height 14
drag, startPoint x: 342, startPoint y: 152, endPoint x: 350, endPoint y: 162, distance: 12.2
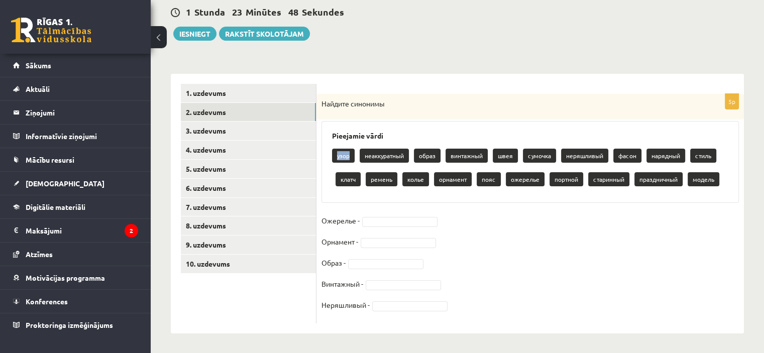
click at [343, 152] on p "узор" at bounding box center [343, 156] width 23 height 14
drag, startPoint x: 384, startPoint y: 214, endPoint x: 383, endPoint y: 220, distance: 6.5
click at [384, 214] on fieldset "Ожерелье - Орнамент - Образ - Винтажный - Неряшливый -" at bounding box center [529, 265] width 417 height 105
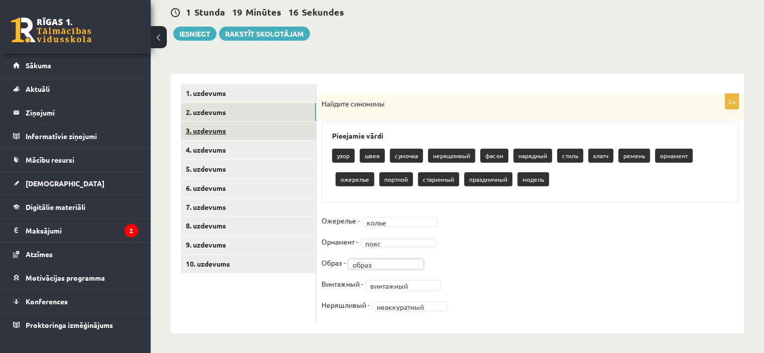
click at [278, 124] on link "3. uzdevums" at bounding box center [248, 131] width 135 height 19
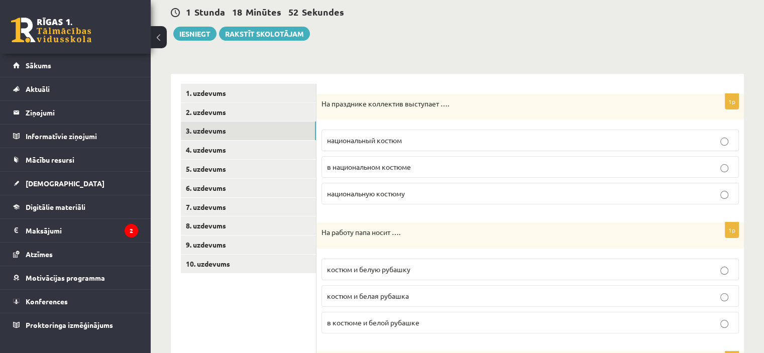
click at [399, 167] on span "в национальном костюме" at bounding box center [369, 166] width 84 height 9
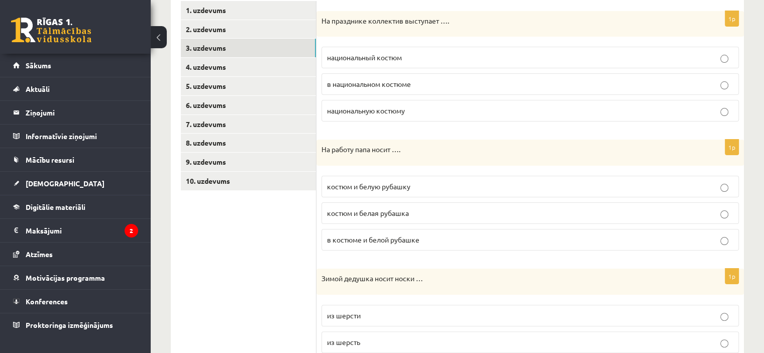
scroll to position [197, 0]
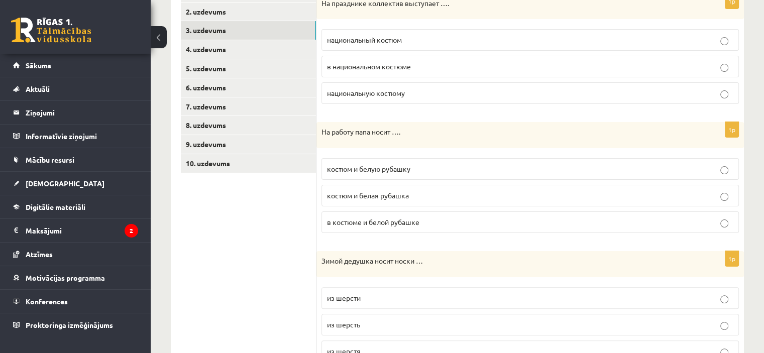
click at [343, 172] on p "костюм и белую рубашку" at bounding box center [530, 169] width 406 height 11
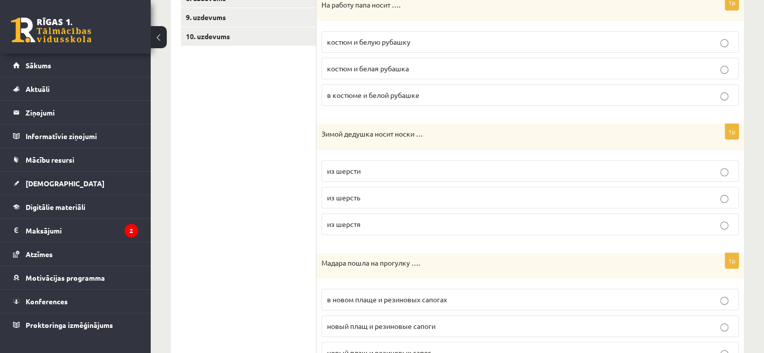
scroll to position [347, 0]
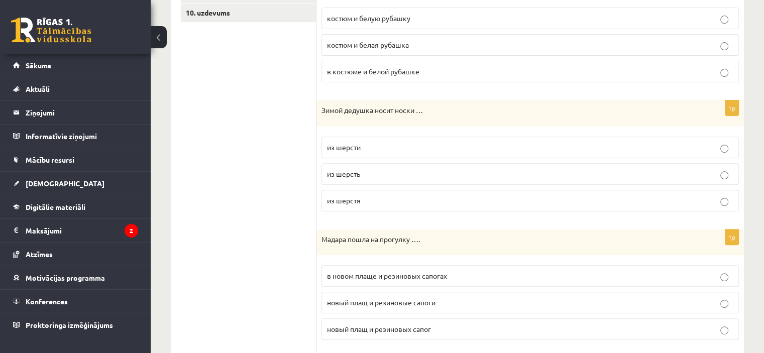
click at [354, 201] on span "из шерстя" at bounding box center [344, 200] width 34 height 9
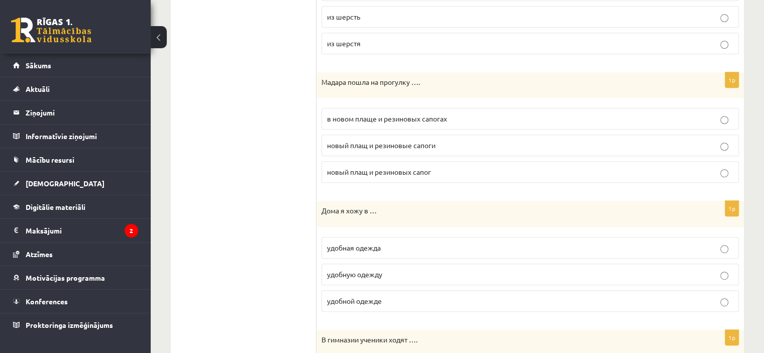
scroll to position [548, 0]
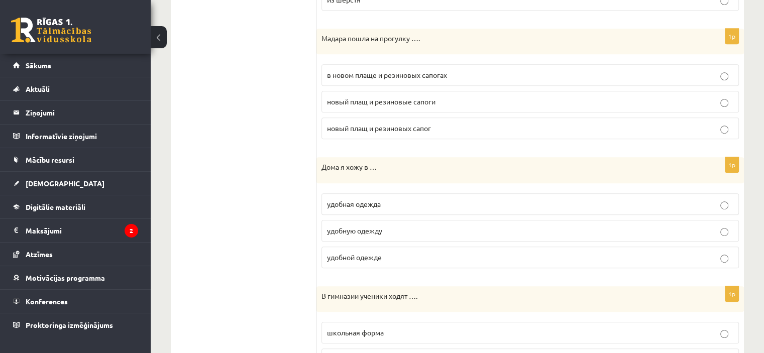
click at [443, 72] on span "в новом плаще и резиновых сапогах" at bounding box center [387, 74] width 120 height 9
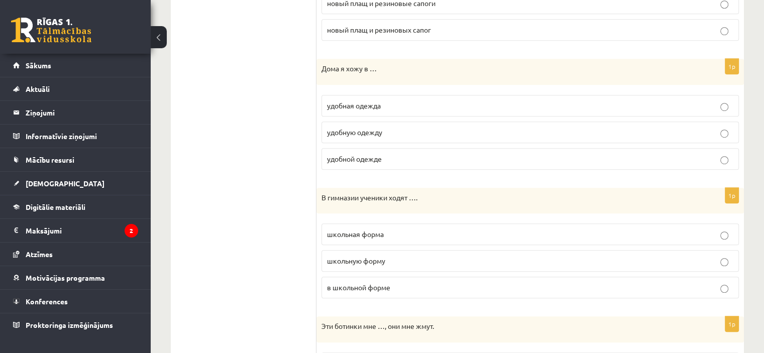
scroll to position [699, 0]
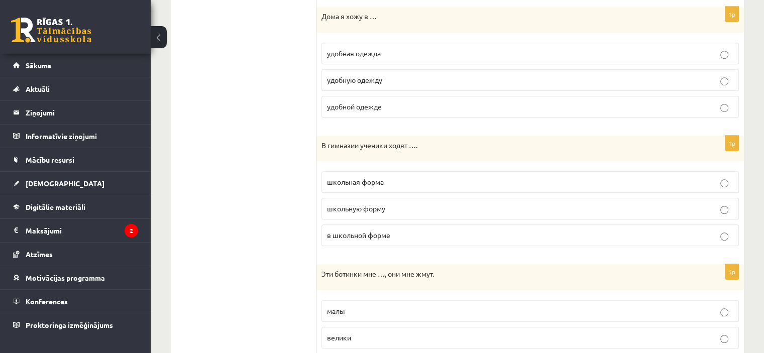
click at [387, 76] on p "удобную одежду" at bounding box center [530, 80] width 406 height 11
click at [394, 104] on p "удобной одежде" at bounding box center [530, 106] width 406 height 11
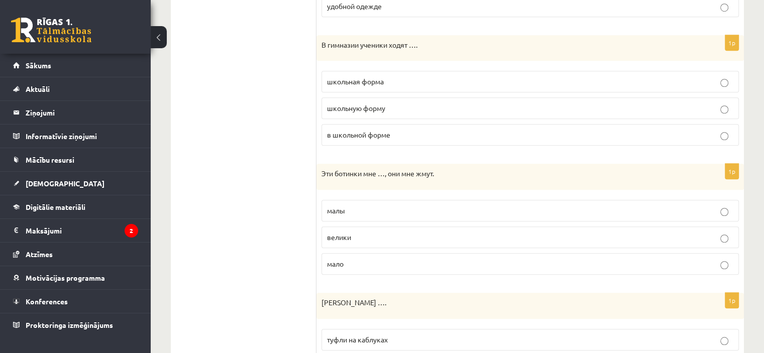
scroll to position [799, 0]
click at [404, 130] on p "в школьной форме" at bounding box center [530, 135] width 406 height 11
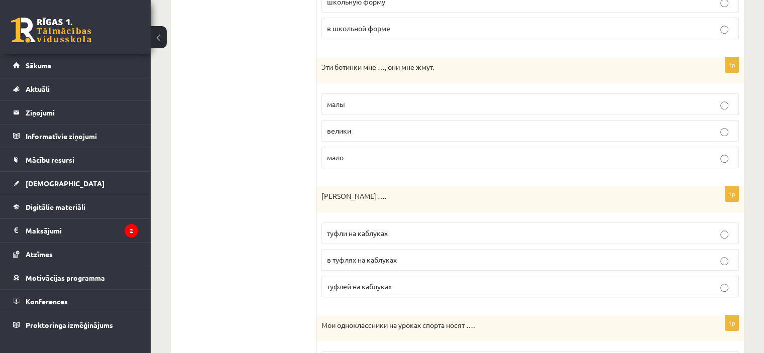
scroll to position [900, 0]
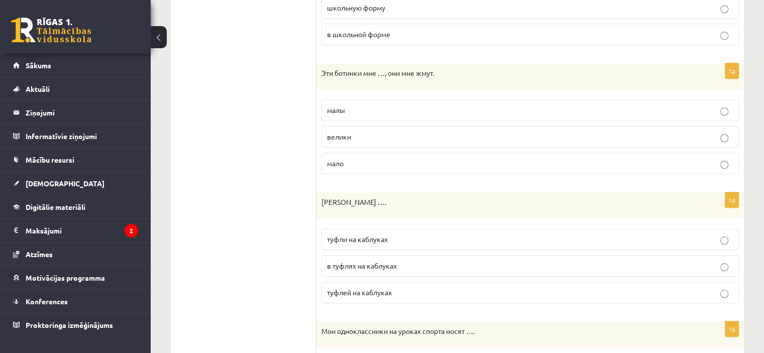
click at [388, 108] on p "малы" at bounding box center [530, 110] width 406 height 11
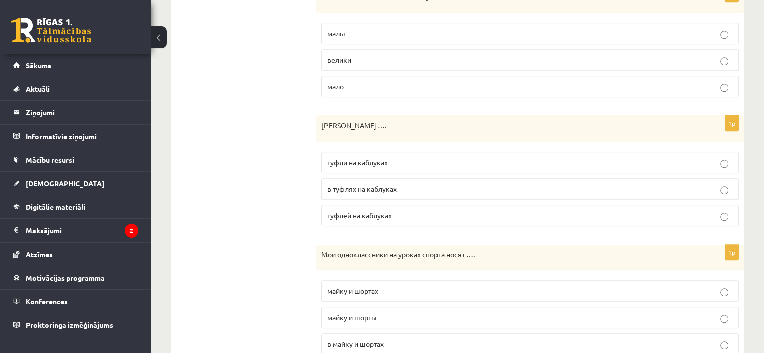
scroll to position [1050, 0]
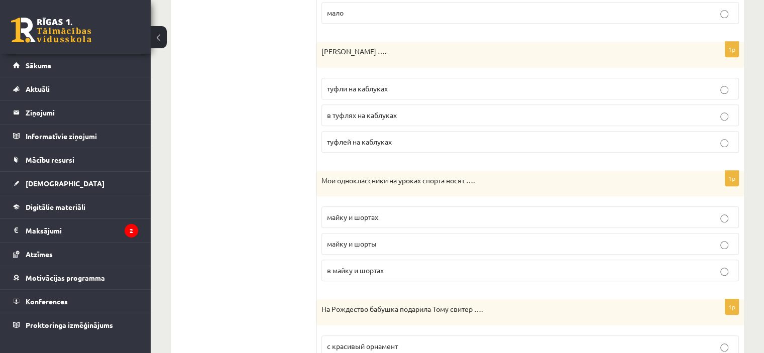
click at [398, 78] on label "туфли на каблуках" at bounding box center [529, 89] width 417 height 22
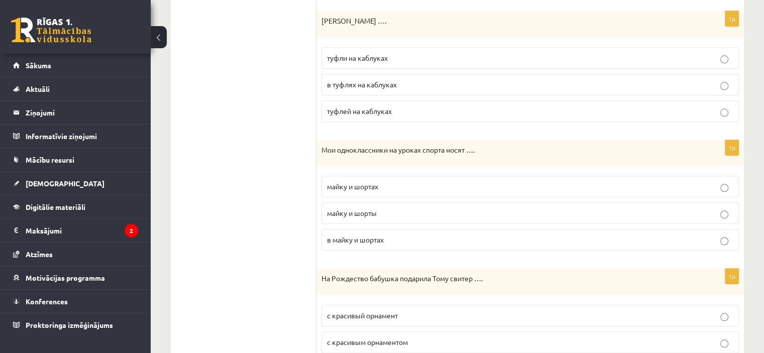
scroll to position [1139, 0]
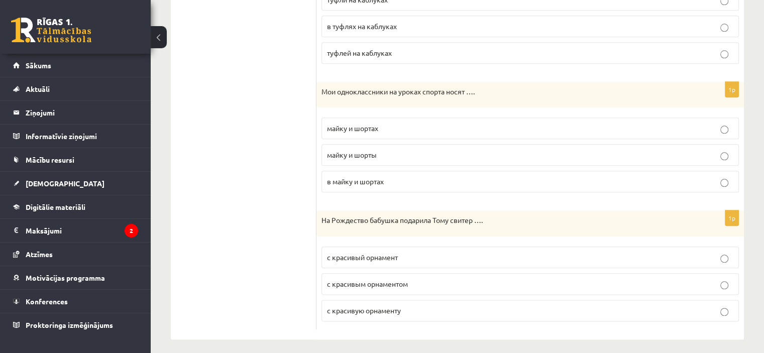
click at [386, 152] on p "майку и шорты" at bounding box center [530, 155] width 406 height 11
click at [431, 281] on p "с красивым орнаментом" at bounding box center [530, 284] width 406 height 11
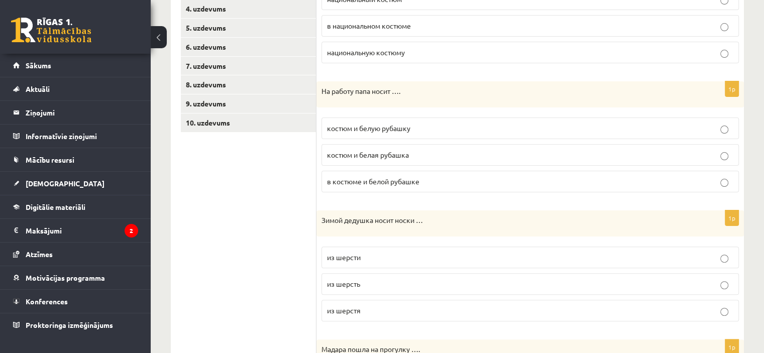
scroll to position [85, 0]
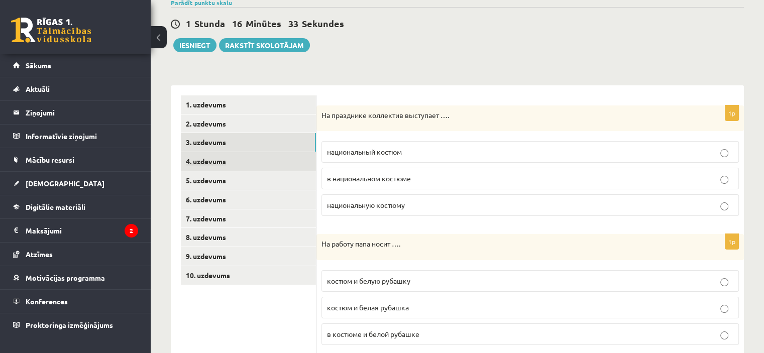
click at [251, 162] on link "4. uzdevums" at bounding box center [248, 161] width 135 height 19
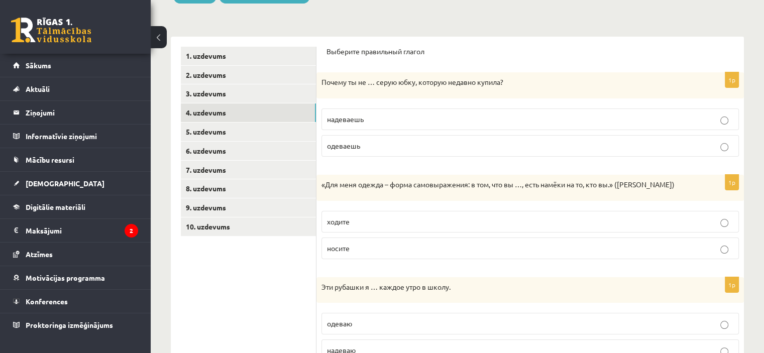
scroll to position [185, 0]
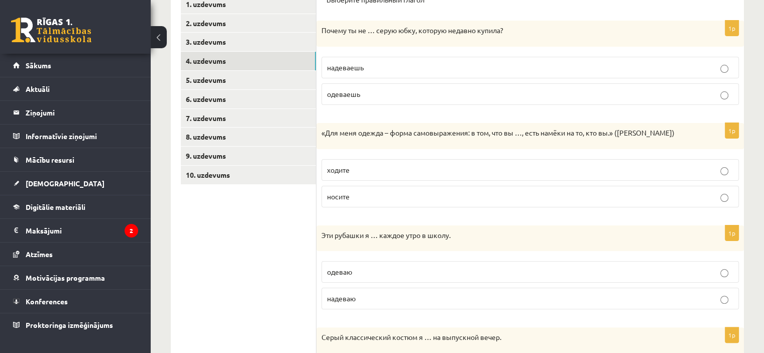
click at [375, 90] on p "одеваешь" at bounding box center [530, 94] width 406 height 11
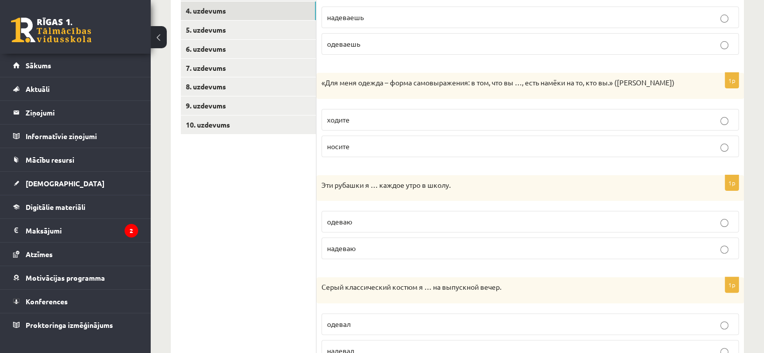
scroll to position [286, 0]
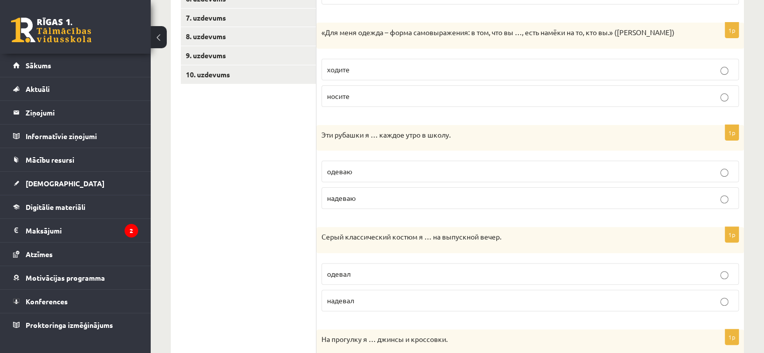
click at [506, 93] on p "носите" at bounding box center [530, 96] width 406 height 11
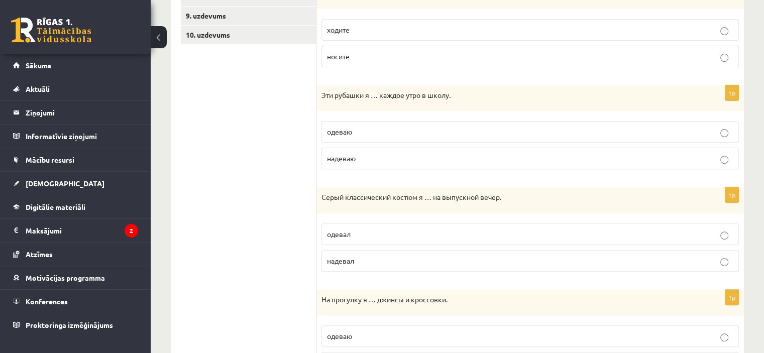
scroll to position [382, 0]
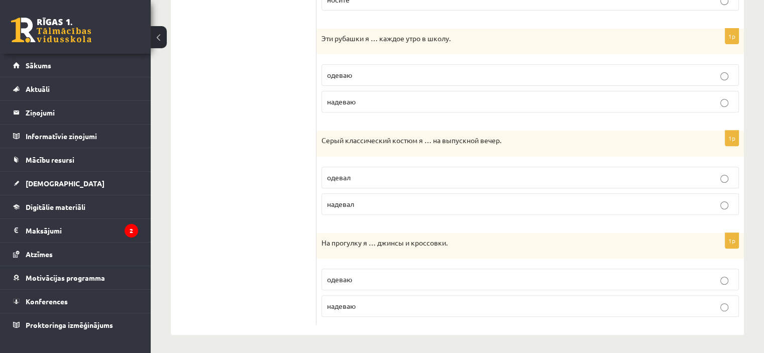
click at [410, 104] on p "надеваю" at bounding box center [530, 101] width 406 height 11
click at [364, 172] on p "одевал" at bounding box center [530, 177] width 406 height 11
click at [356, 305] on p "надеваю" at bounding box center [530, 306] width 406 height 11
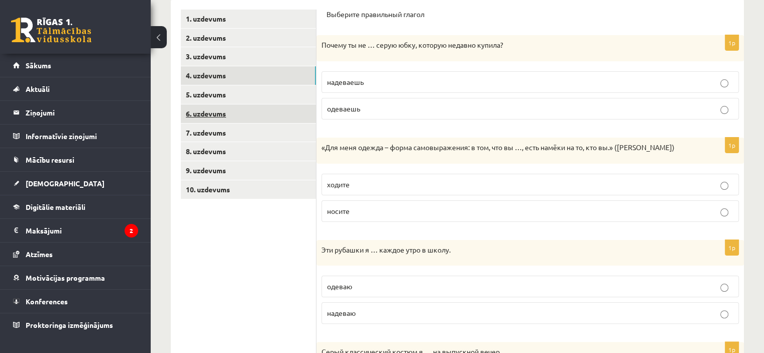
scroll to position [131, 0]
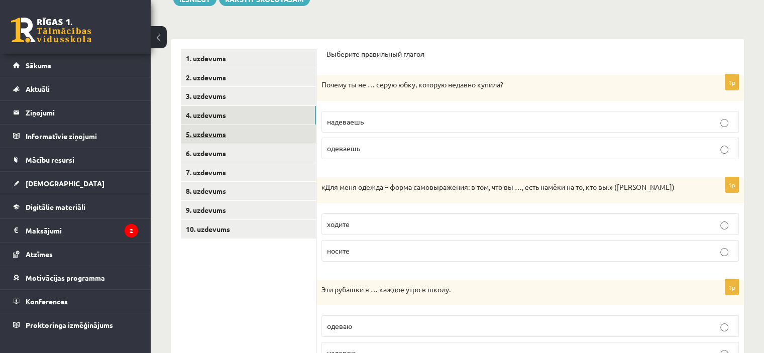
click at [227, 131] on link "5. uzdevums" at bounding box center [248, 134] width 135 height 19
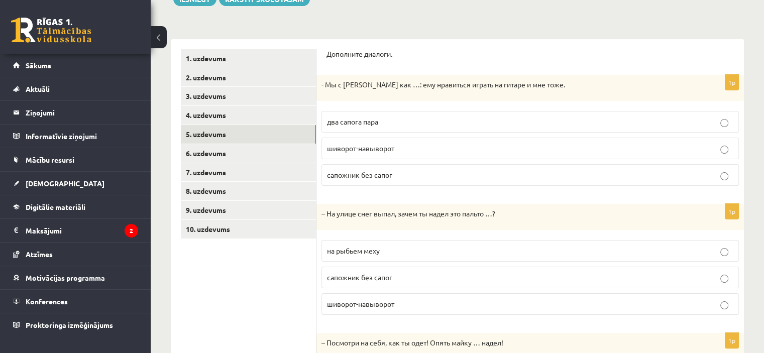
click at [376, 119] on span "два сапога пара" at bounding box center [352, 121] width 51 height 9
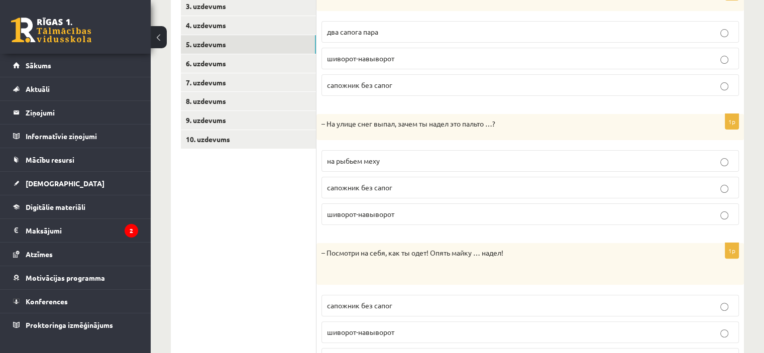
scroll to position [231, 0]
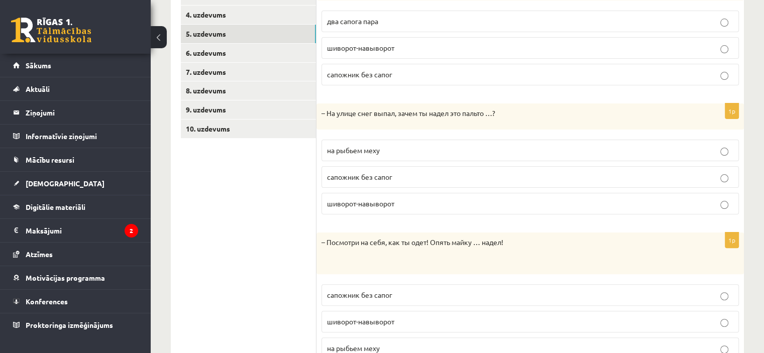
click at [371, 204] on span "шиворот-навыворот" at bounding box center [360, 203] width 67 height 9
click at [388, 150] on p "на рыбьем меху" at bounding box center [530, 150] width 406 height 11
click at [414, 179] on p "сапожник без сапог" at bounding box center [530, 177] width 406 height 11
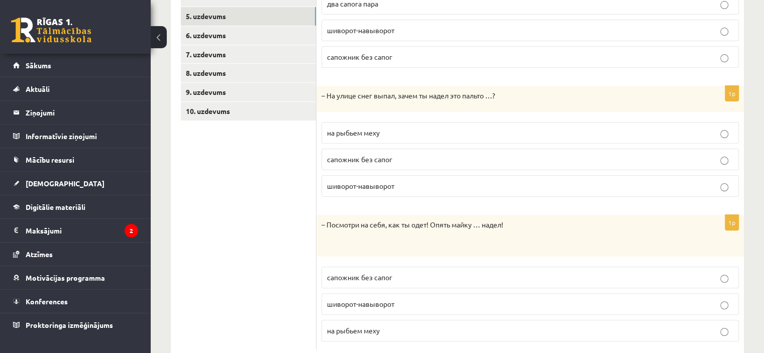
scroll to position [274, 0]
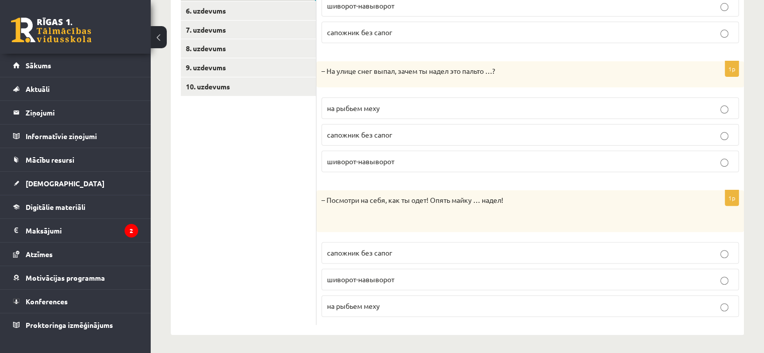
click at [392, 275] on span "шиворот-навыворот" at bounding box center [360, 279] width 67 height 9
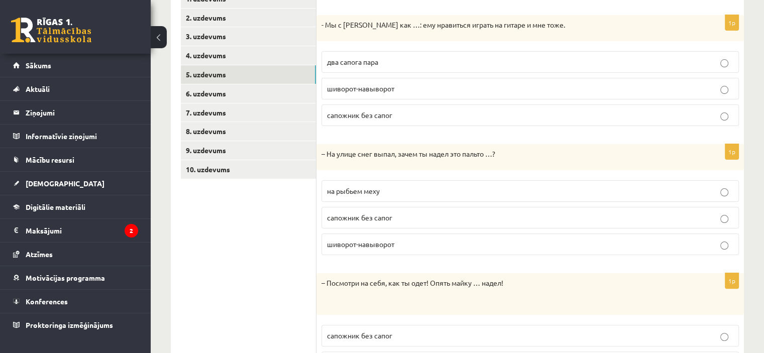
scroll to position [173, 0]
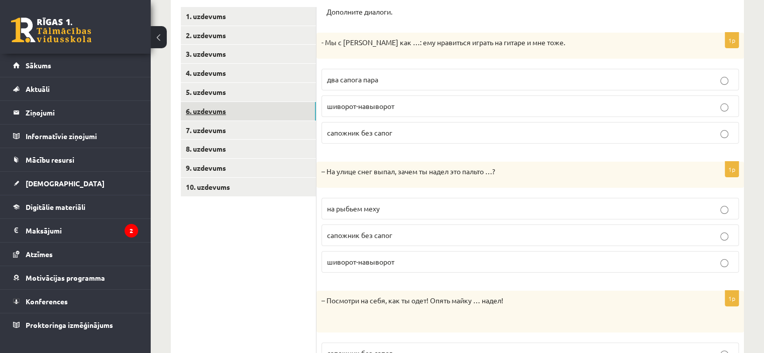
click at [271, 112] on link "6. uzdevums" at bounding box center [248, 111] width 135 height 19
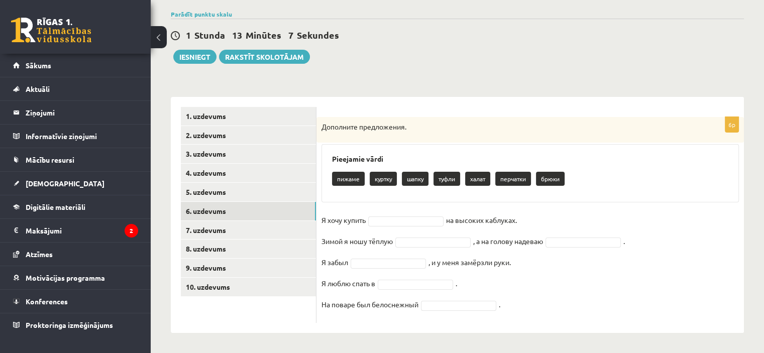
scroll to position [73, 0]
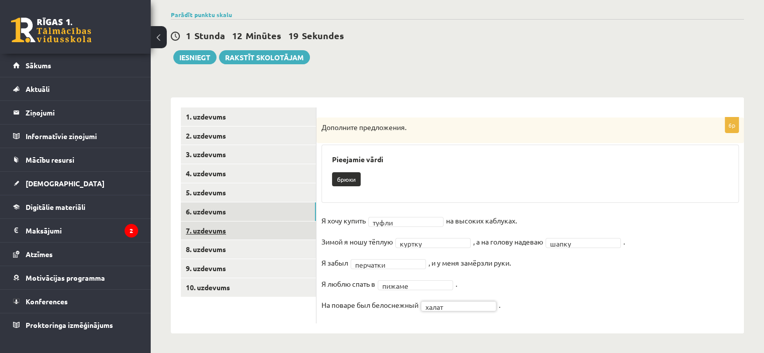
click at [251, 225] on link "7. uzdevums" at bounding box center [248, 230] width 135 height 19
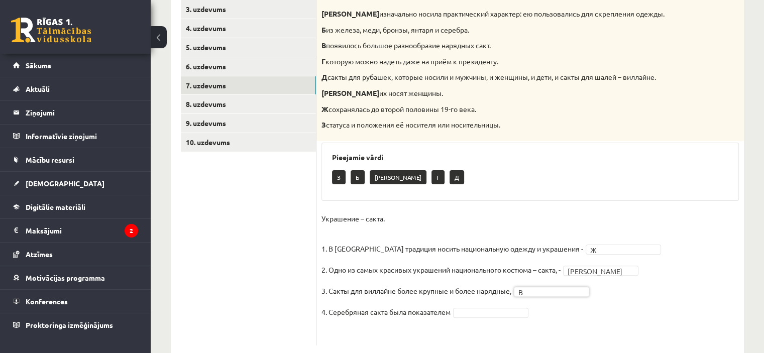
scroll to position [240, 0]
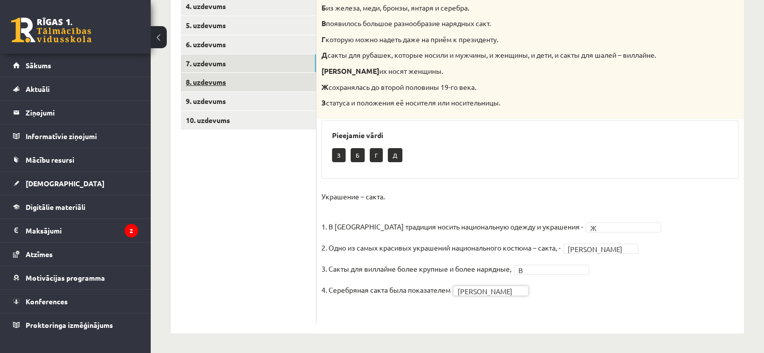
click at [307, 87] on link "8. uzdevums" at bounding box center [248, 82] width 135 height 19
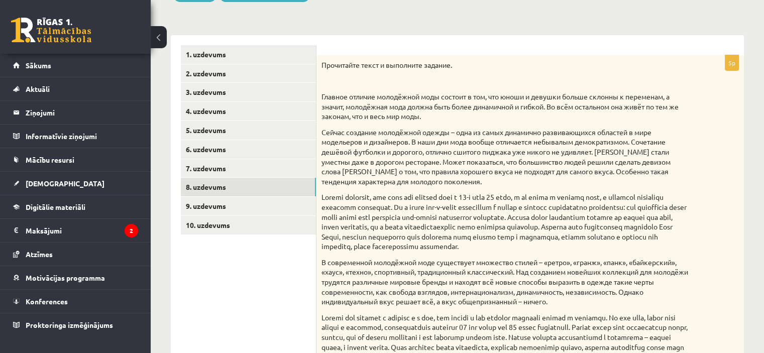
scroll to position [134, 0]
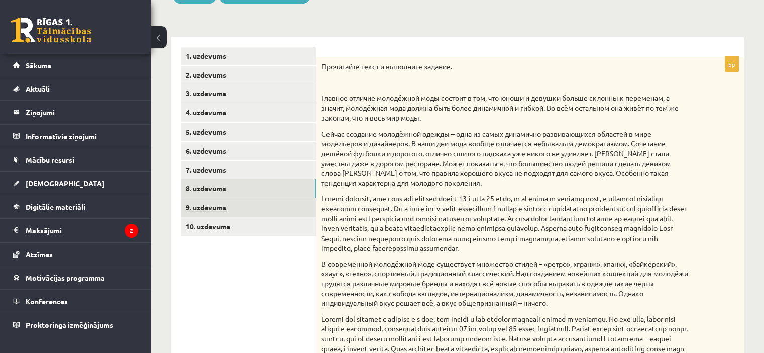
click at [229, 210] on link "9. uzdevums" at bounding box center [248, 207] width 135 height 19
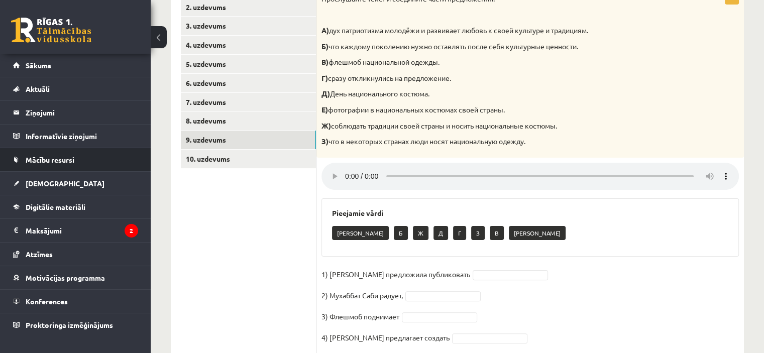
scroll to position [184, 0]
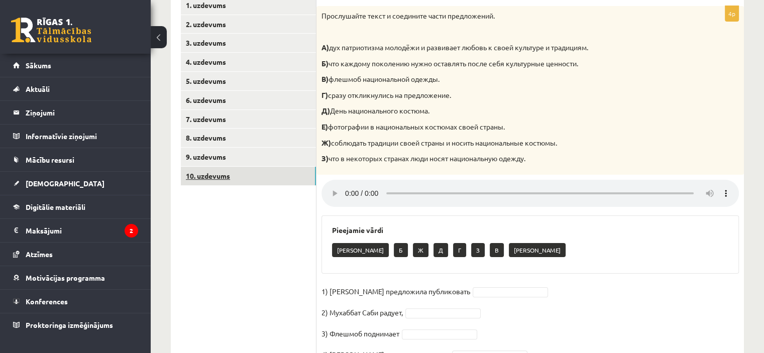
click at [211, 177] on link "10. uzdevums" at bounding box center [248, 176] width 135 height 19
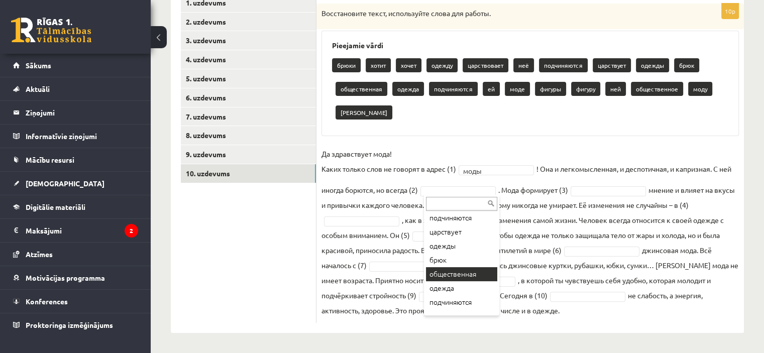
scroll to position [151, 0]
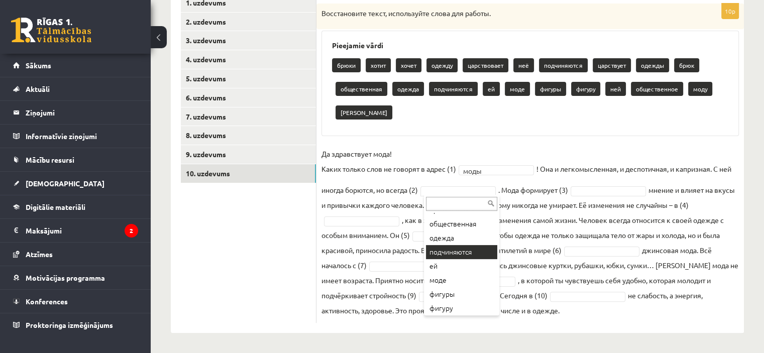
click at [461, 255] on fieldset "**********" at bounding box center [529, 232] width 417 height 172
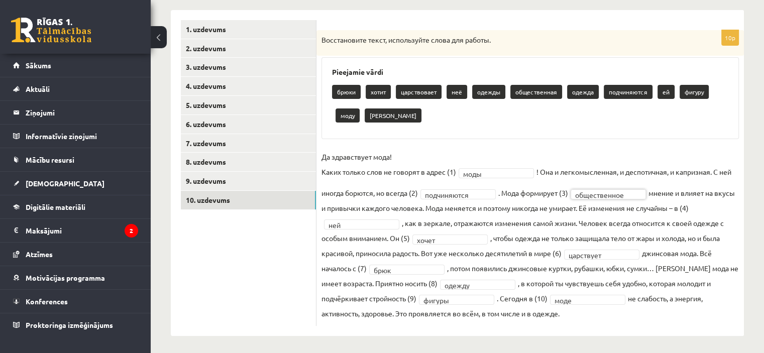
scroll to position [163, 0]
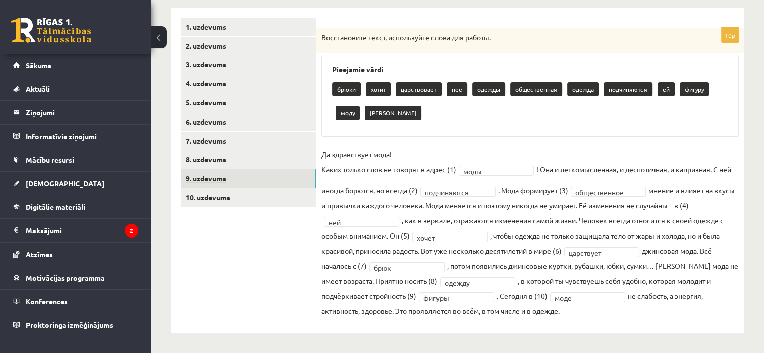
click at [243, 170] on link "9. uzdevums" at bounding box center [248, 178] width 135 height 19
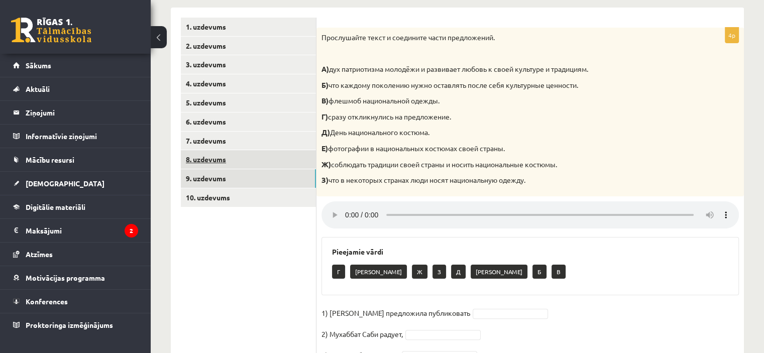
click at [215, 162] on link "8. uzdevums" at bounding box center [248, 159] width 135 height 19
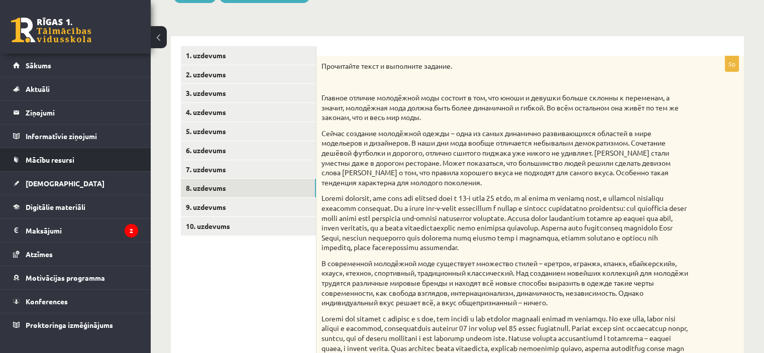
scroll to position [134, 0]
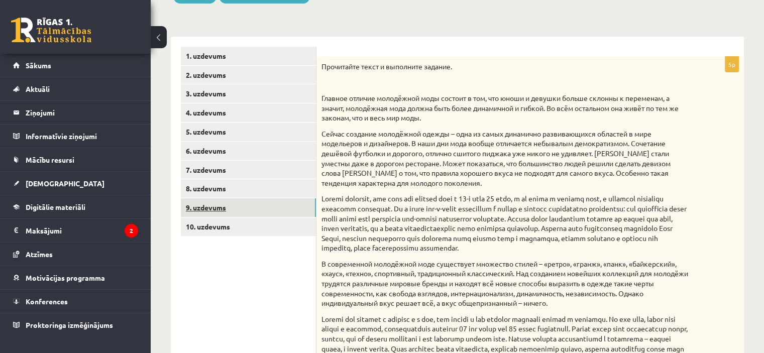
click at [212, 198] on link "9. uzdevums" at bounding box center [248, 207] width 135 height 19
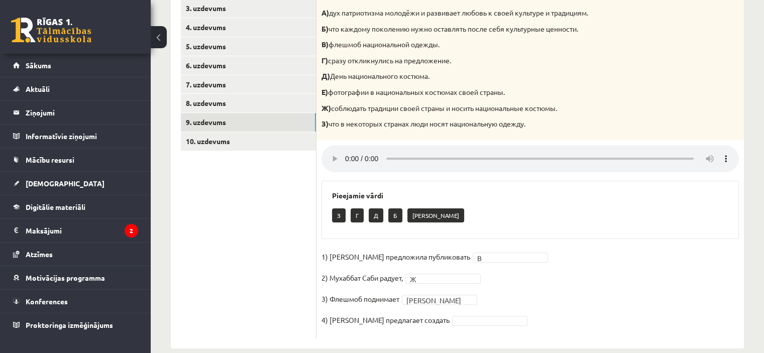
scroll to position [234, 0]
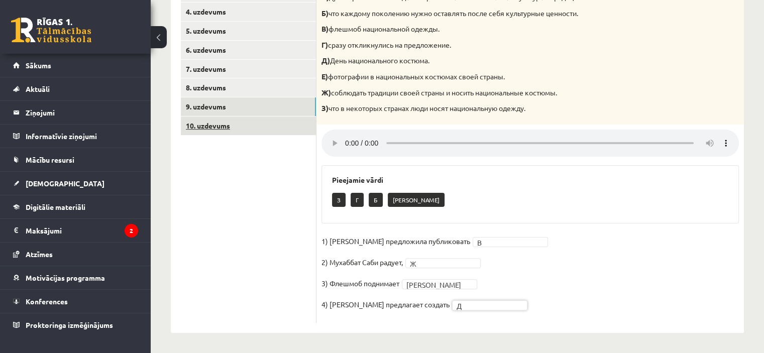
click at [264, 122] on link "10. uzdevums" at bounding box center [248, 125] width 135 height 19
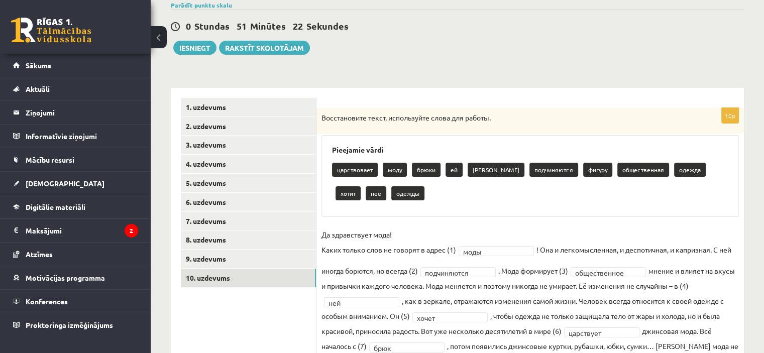
scroll to position [0, 0]
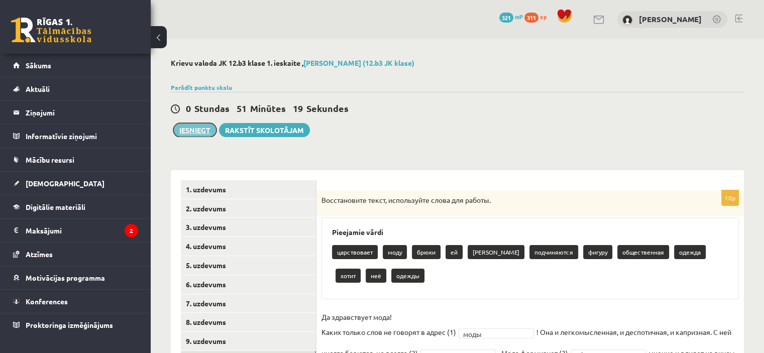
click at [202, 134] on button "Iesniegt" at bounding box center [194, 130] width 43 height 14
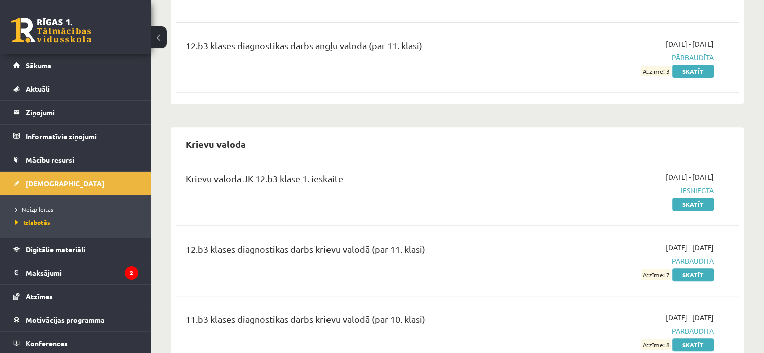
scroll to position [452, 0]
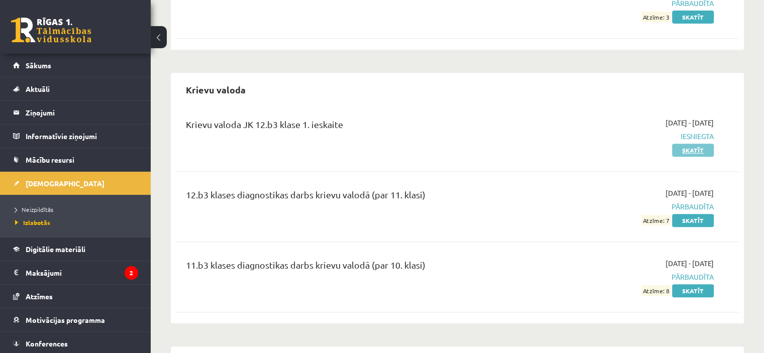
click at [685, 144] on link "Skatīt" at bounding box center [693, 150] width 42 height 13
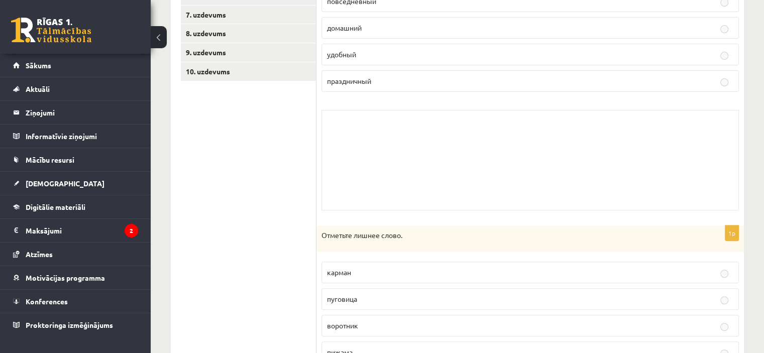
scroll to position [152, 0]
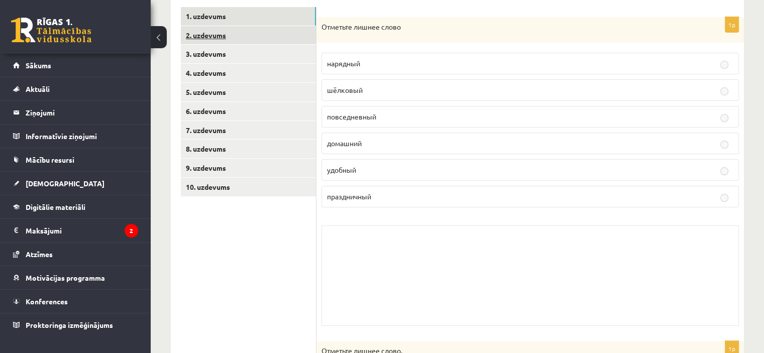
click at [262, 32] on link "2. uzdevums" at bounding box center [248, 35] width 135 height 19
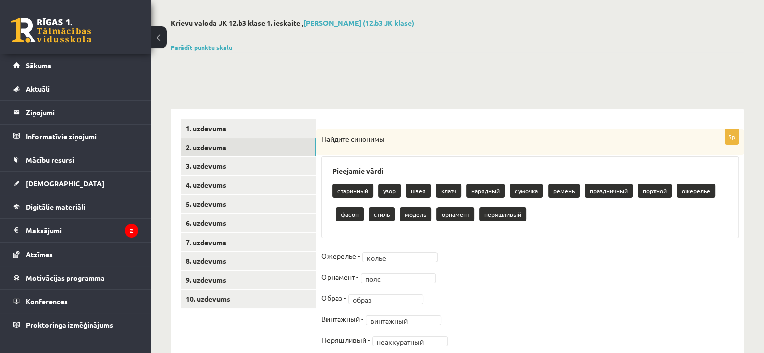
scroll to position [141, 0]
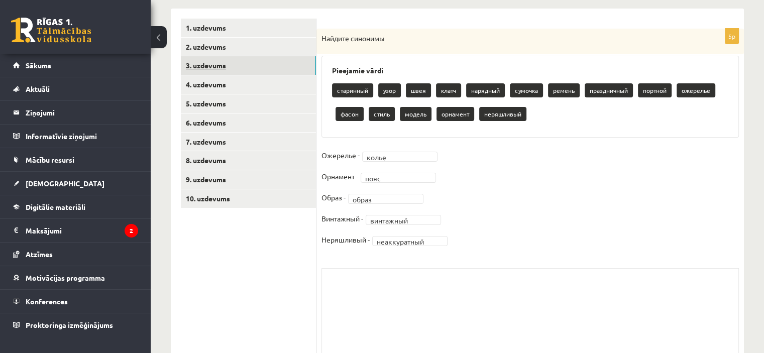
click at [262, 63] on link "3. uzdevums" at bounding box center [248, 65] width 135 height 19
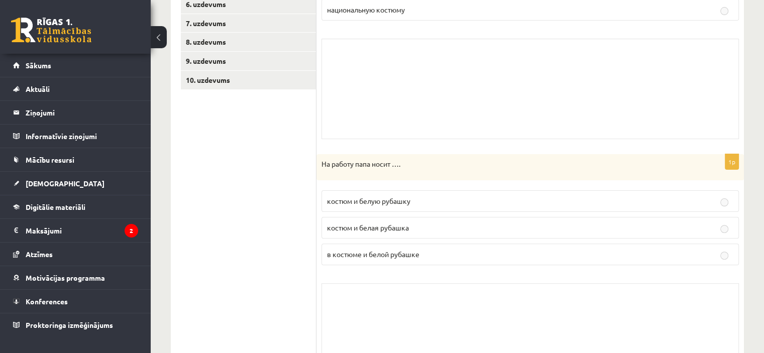
scroll to position [114, 0]
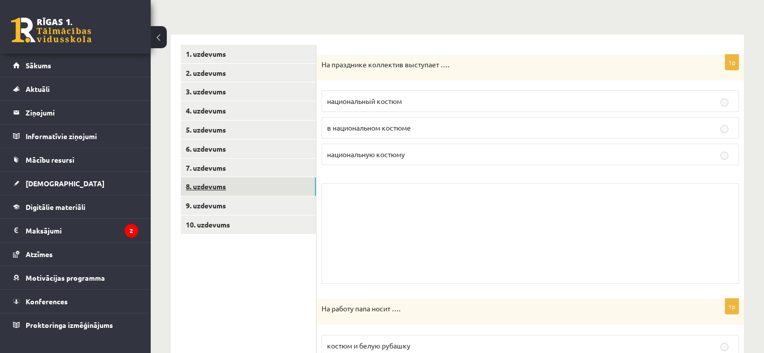
click at [251, 185] on link "8. uzdevums" at bounding box center [248, 186] width 135 height 19
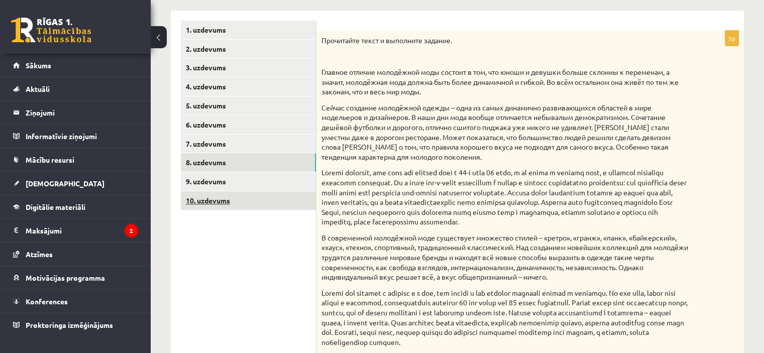
scroll to position [128, 0]
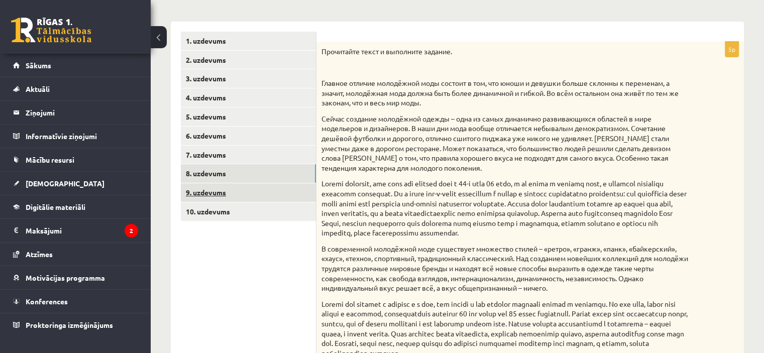
click at [250, 191] on link "9. uzdevums" at bounding box center [248, 192] width 135 height 19
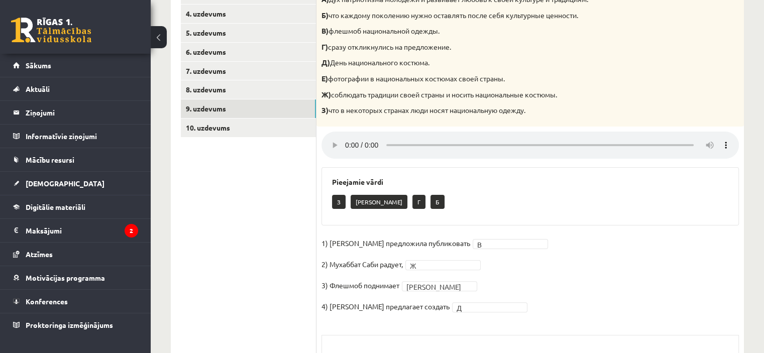
scroll to position [228, 0]
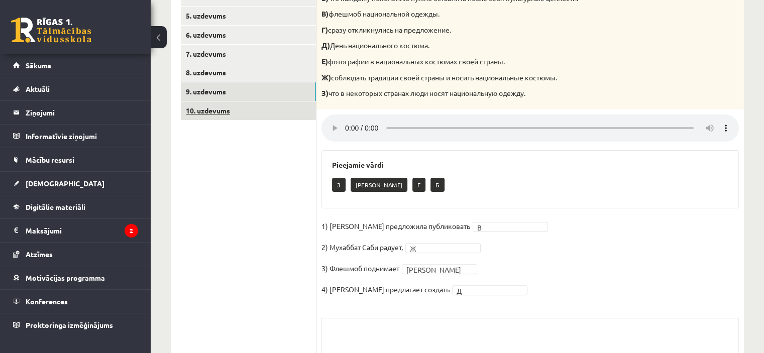
click at [267, 112] on link "10. uzdevums" at bounding box center [248, 110] width 135 height 19
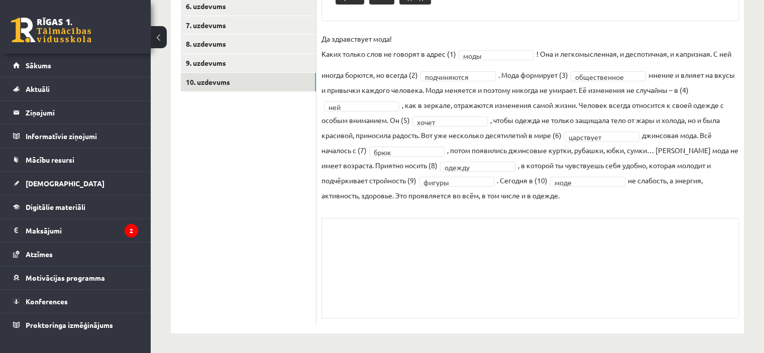
scroll to position [106, 0]
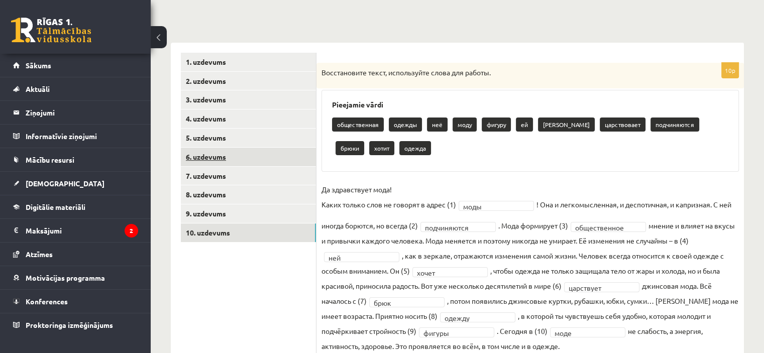
click at [239, 163] on link "6. uzdevums" at bounding box center [248, 157] width 135 height 19
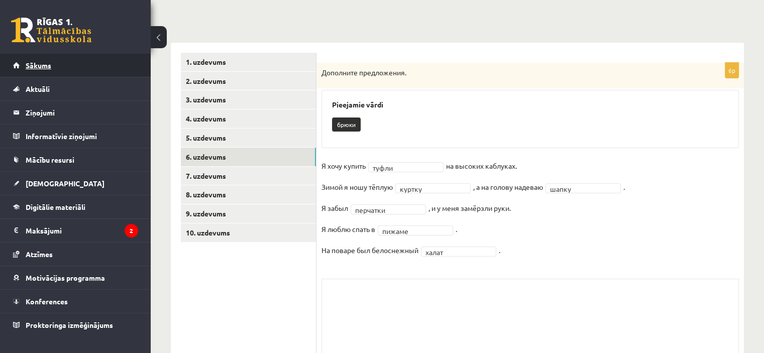
click at [91, 62] on link "Sākums" at bounding box center [75, 65] width 125 height 23
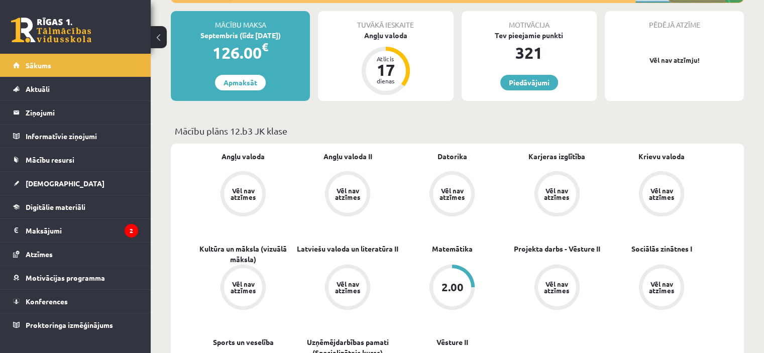
scroll to position [100, 0]
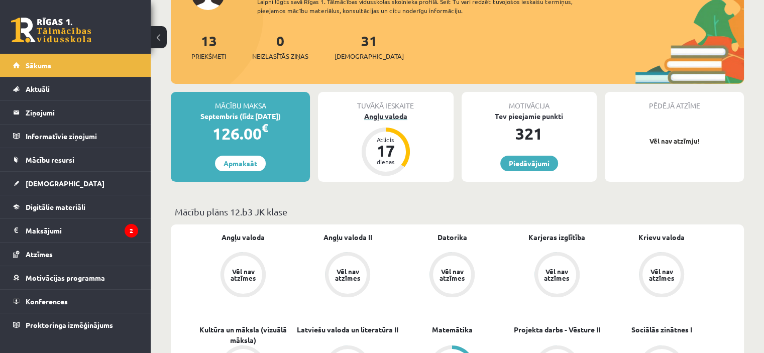
click at [395, 133] on div "Atlicis 17 dienas" at bounding box center [386, 152] width 48 height 48
